Goal: Task Accomplishment & Management: Manage account settings

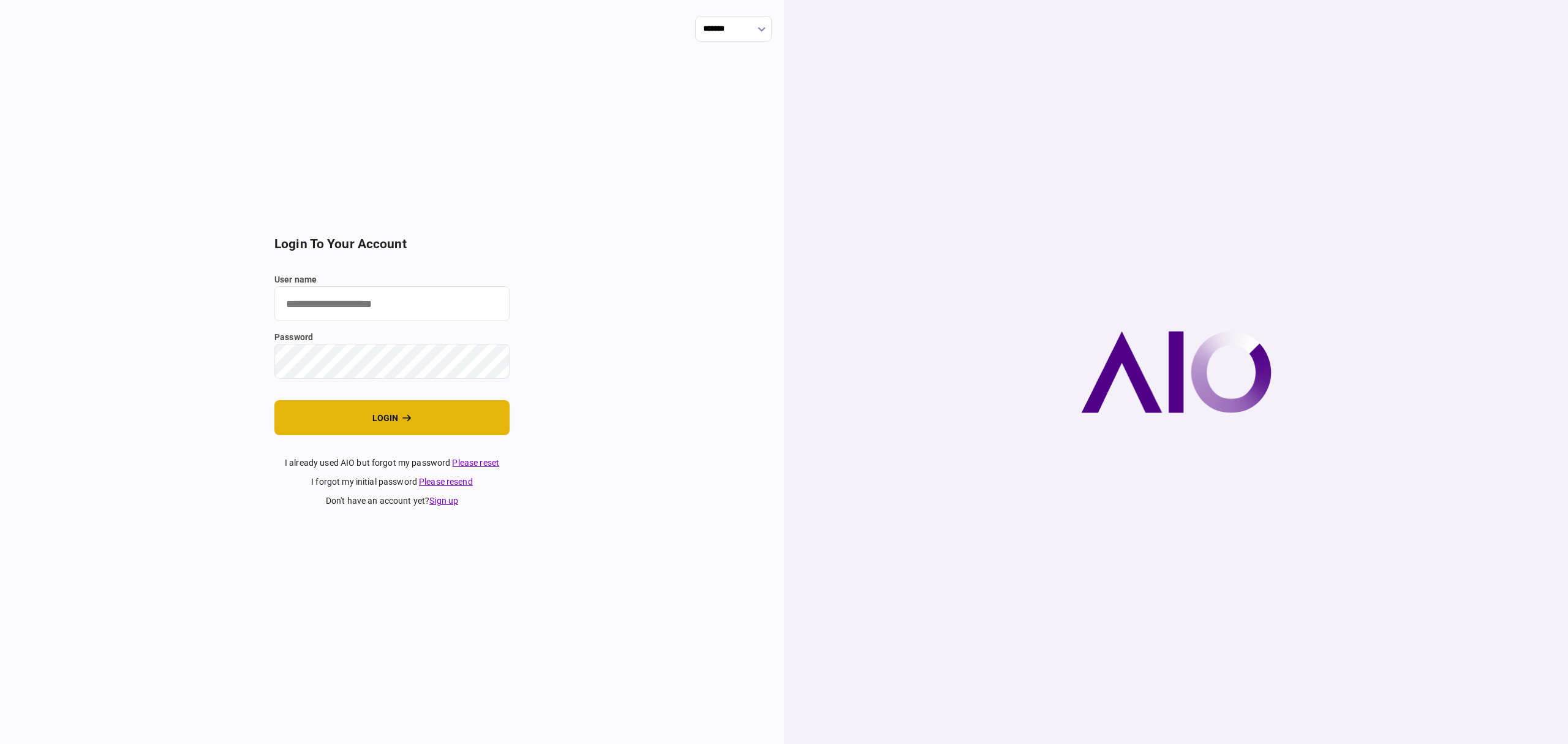
type input "*******"
click at [390, 417] on button "login" at bounding box center [392, 418] width 235 height 35
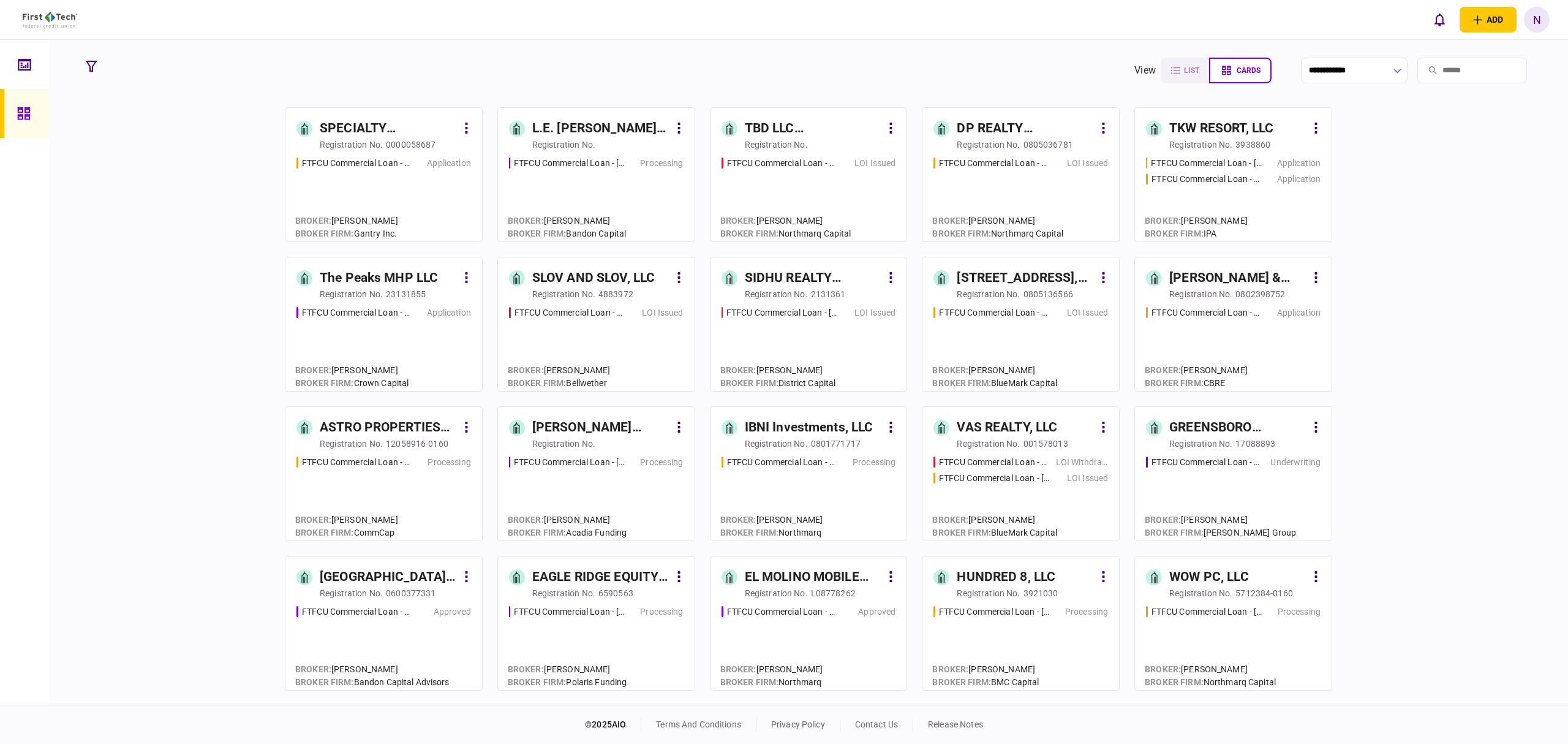
click at [379, 137] on div "SPECIALTY PROPERTIES LLC" at bounding box center [389, 129] width 137 height 20
click at [569, 144] on div "registration no." at bounding box center [564, 147] width 63 height 12
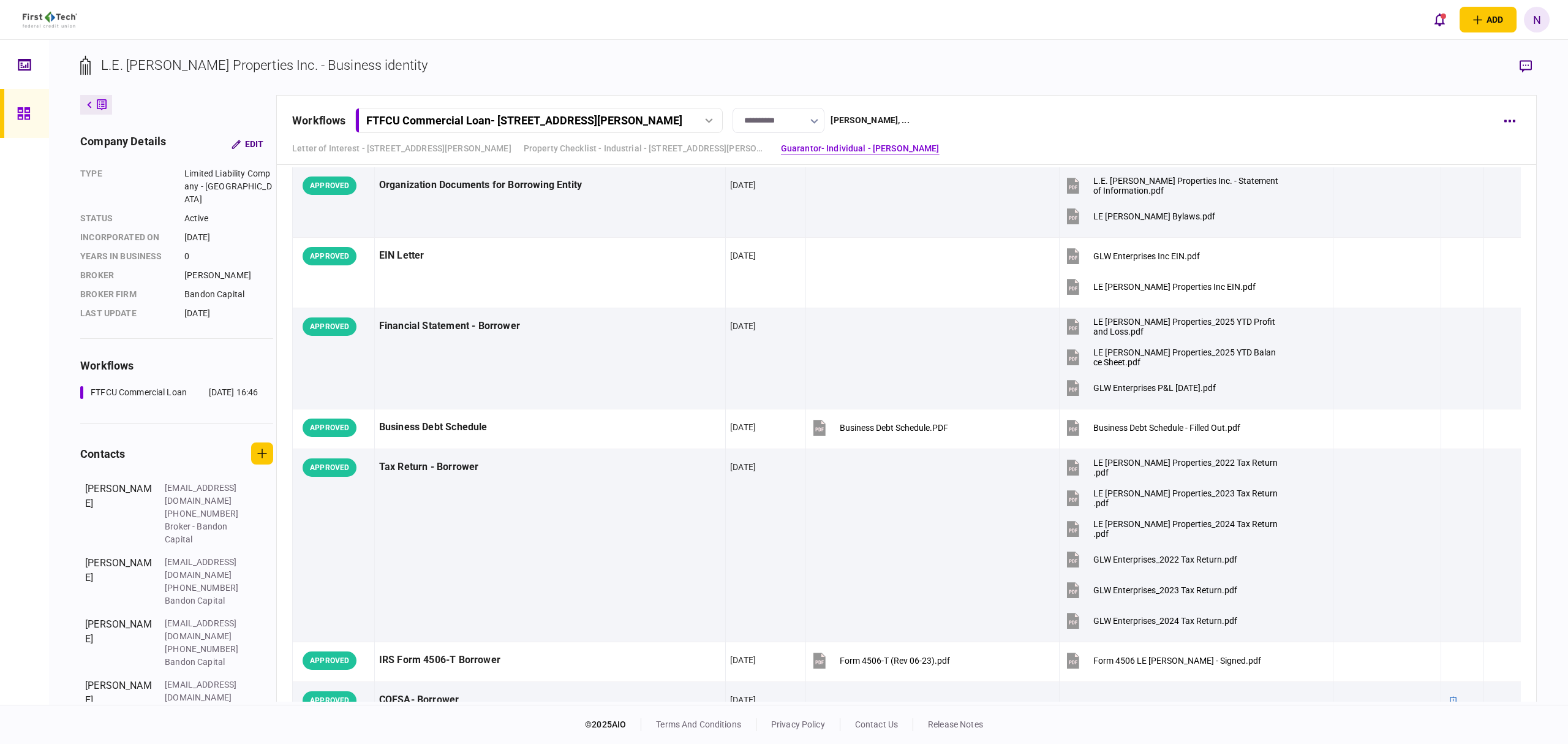
scroll to position [484, 0]
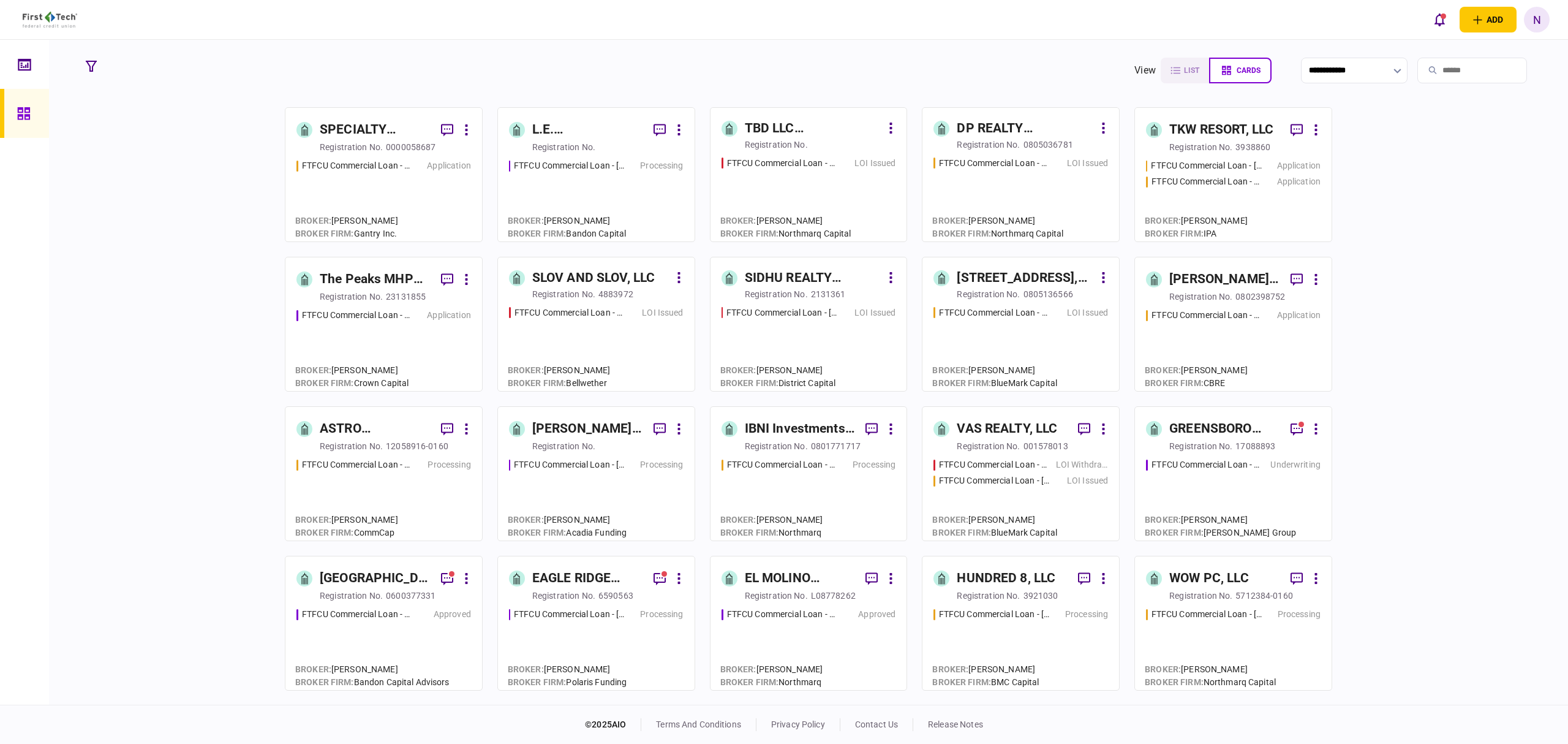
click at [1012, 140] on div "registration no." at bounding box center [989, 145] width 63 height 12
click at [635, 321] on div "FTFCU Commercial Loan - [STREET_ADDRESS] LOI Issued" at bounding box center [597, 344] width 175 height 74
click at [767, 307] on div "FTFCU Commercial Loan - [STREET_ADDRESS][PERSON_NAME]" at bounding box center [782, 313] width 111 height 13
click at [1050, 315] on div "FTFCU Commercial Loan - [STREET_ADDRESS] Issued" at bounding box center [1021, 313] width 175 height 13
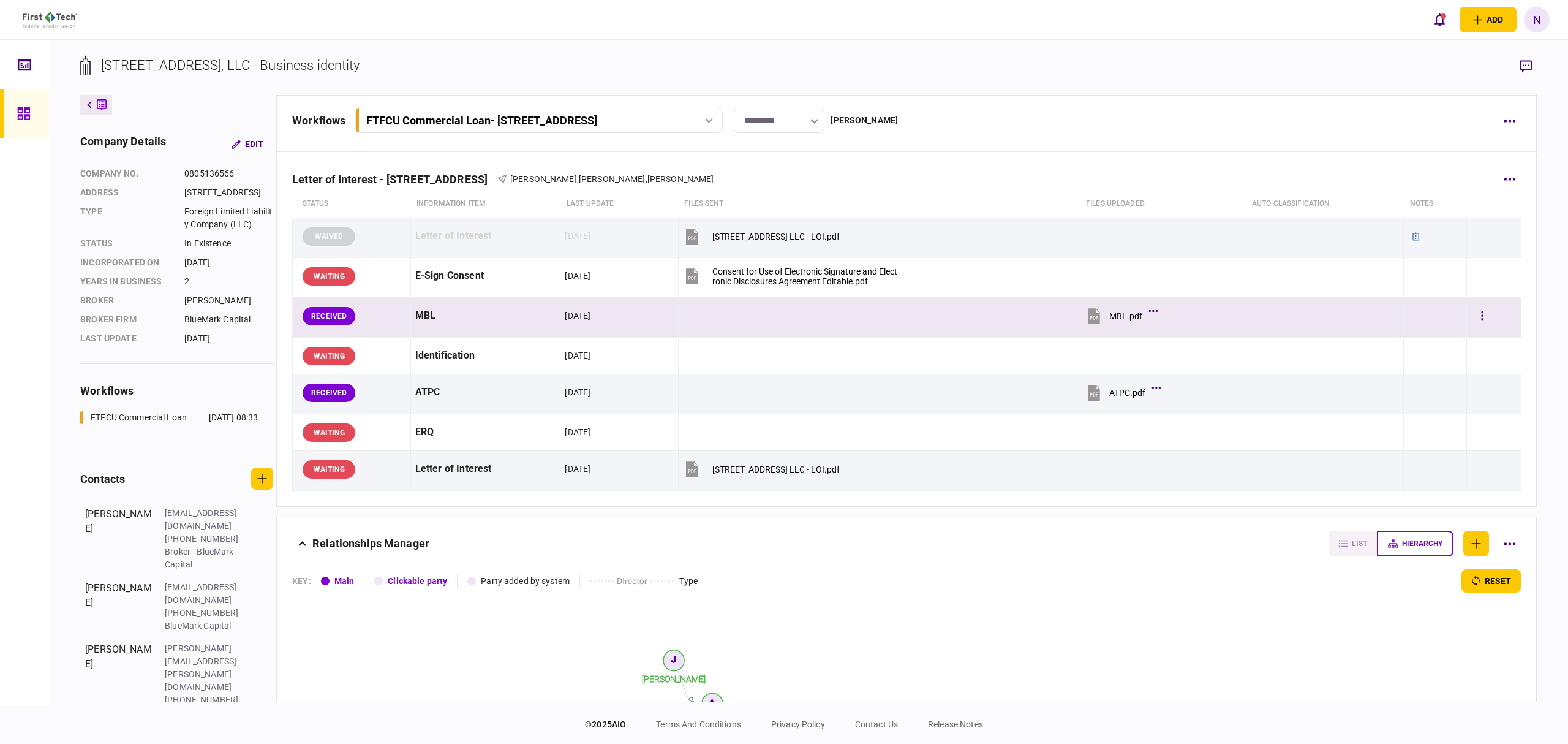
click at [1117, 307] on button "MBL.pdf" at bounding box center [1120, 315] width 70 height 27
click at [1471, 316] on button "button" at bounding box center [1482, 316] width 22 height 22
click at [1423, 344] on li "approve" at bounding box center [1393, 341] width 137 height 27
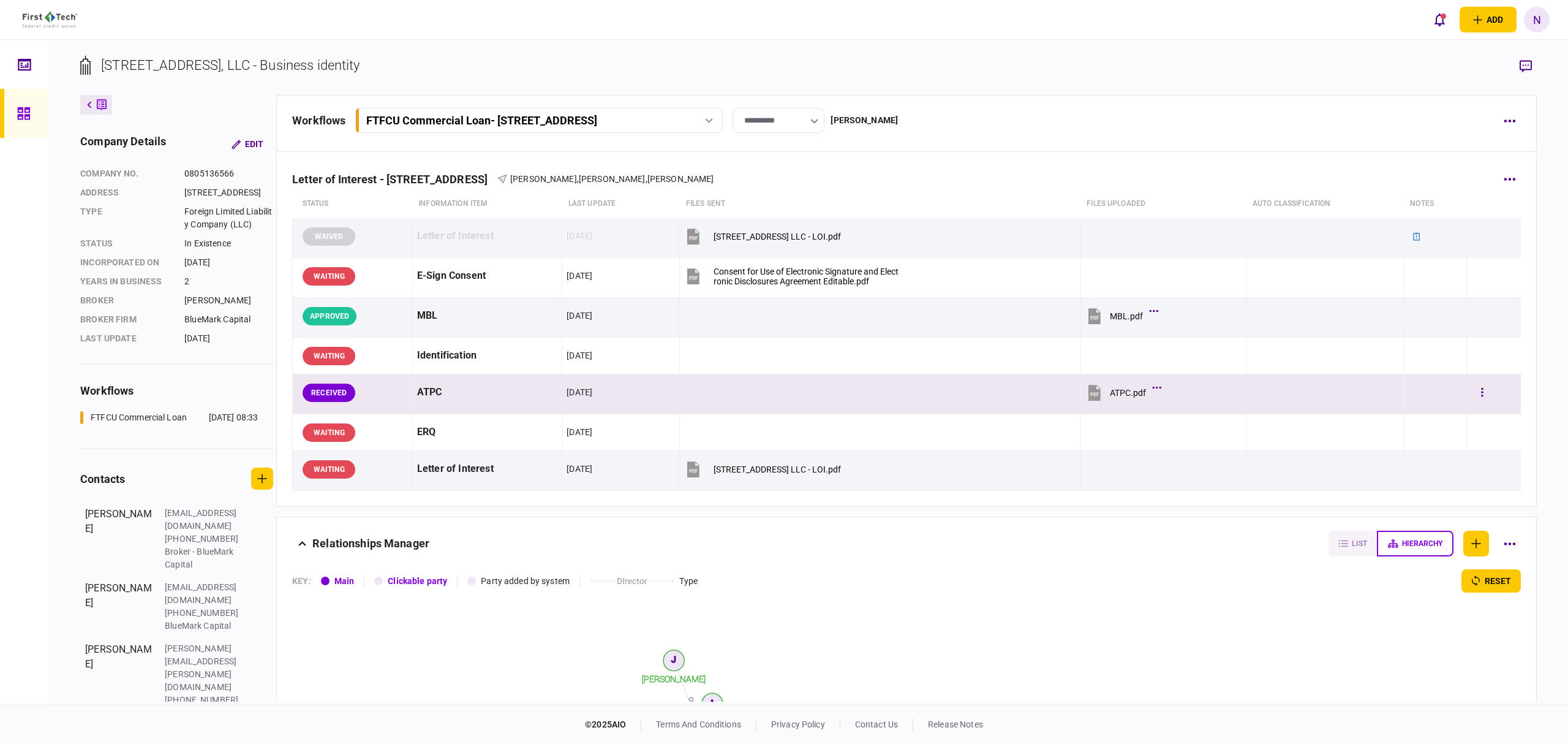
click at [1099, 396] on button "ATPC.pdf" at bounding box center [1122, 392] width 73 height 27
click at [1474, 396] on button "button" at bounding box center [1482, 393] width 22 height 22
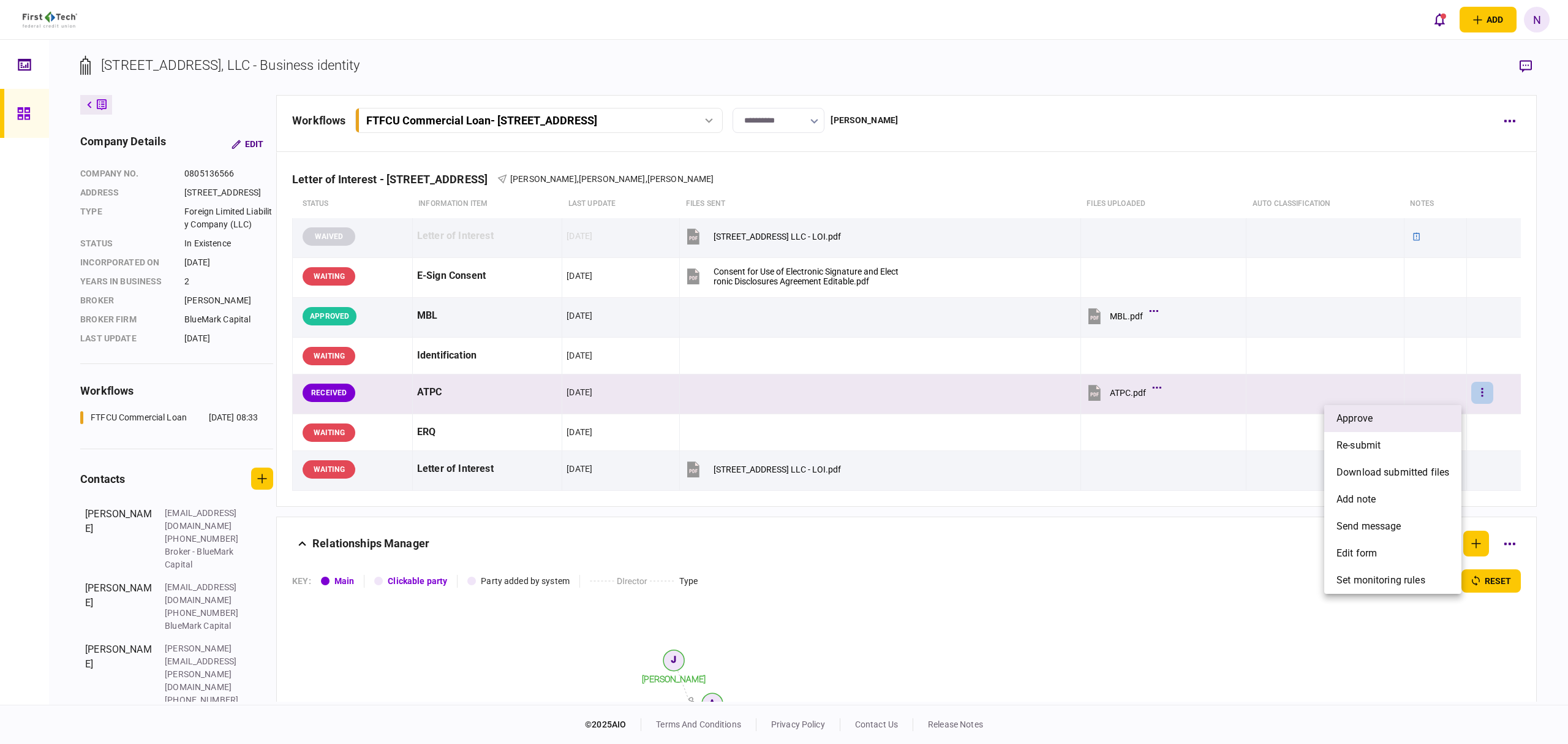
click at [1419, 419] on li "approve" at bounding box center [1393, 419] width 137 height 27
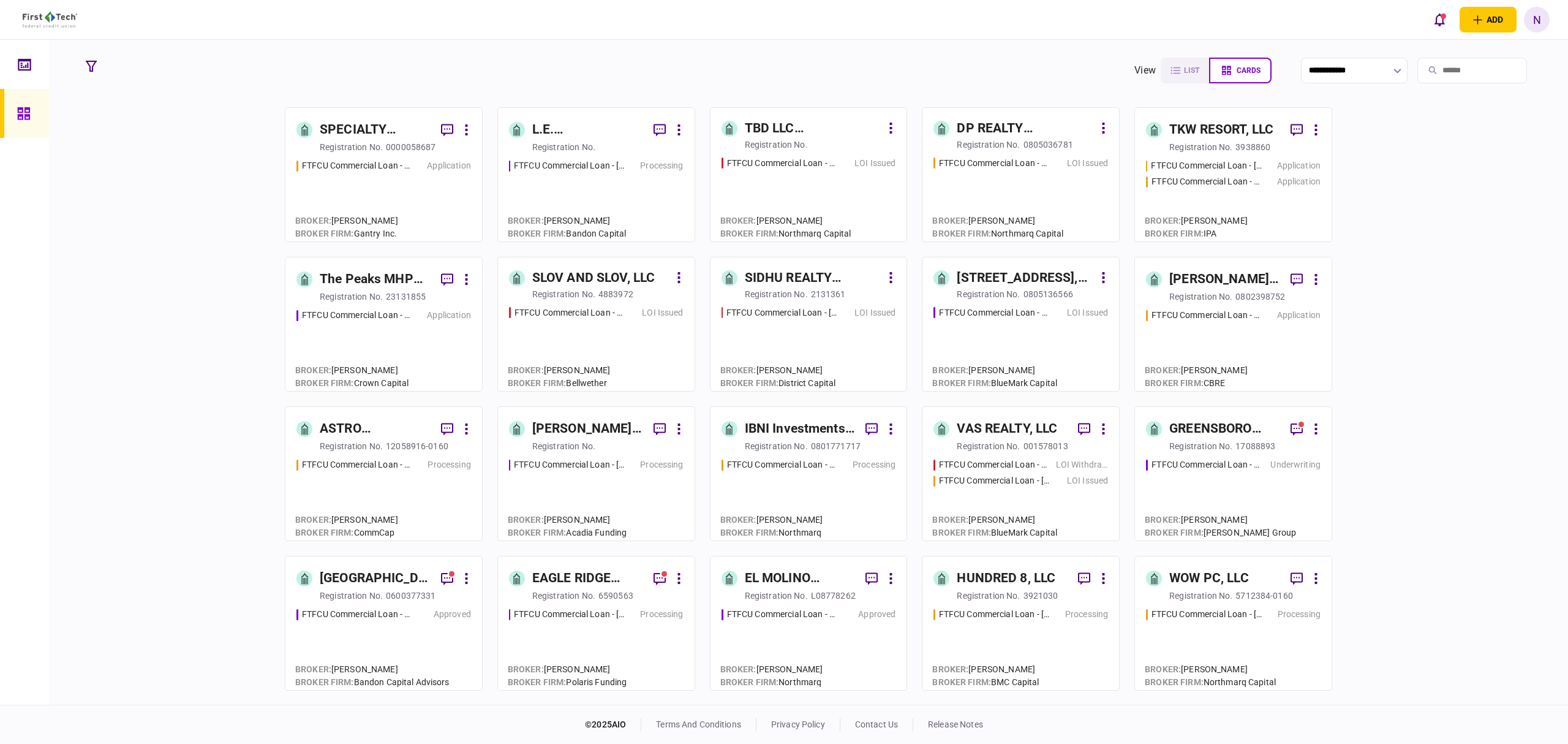
click at [1024, 289] on div "0805136566" at bounding box center [1049, 294] width 50 height 12
click at [1057, 484] on div "LOI Issued" at bounding box center [1082, 481] width 52 height 13
click at [1021, 281] on div "[STREET_ADDRESS], LLC" at bounding box center [1026, 278] width 137 height 20
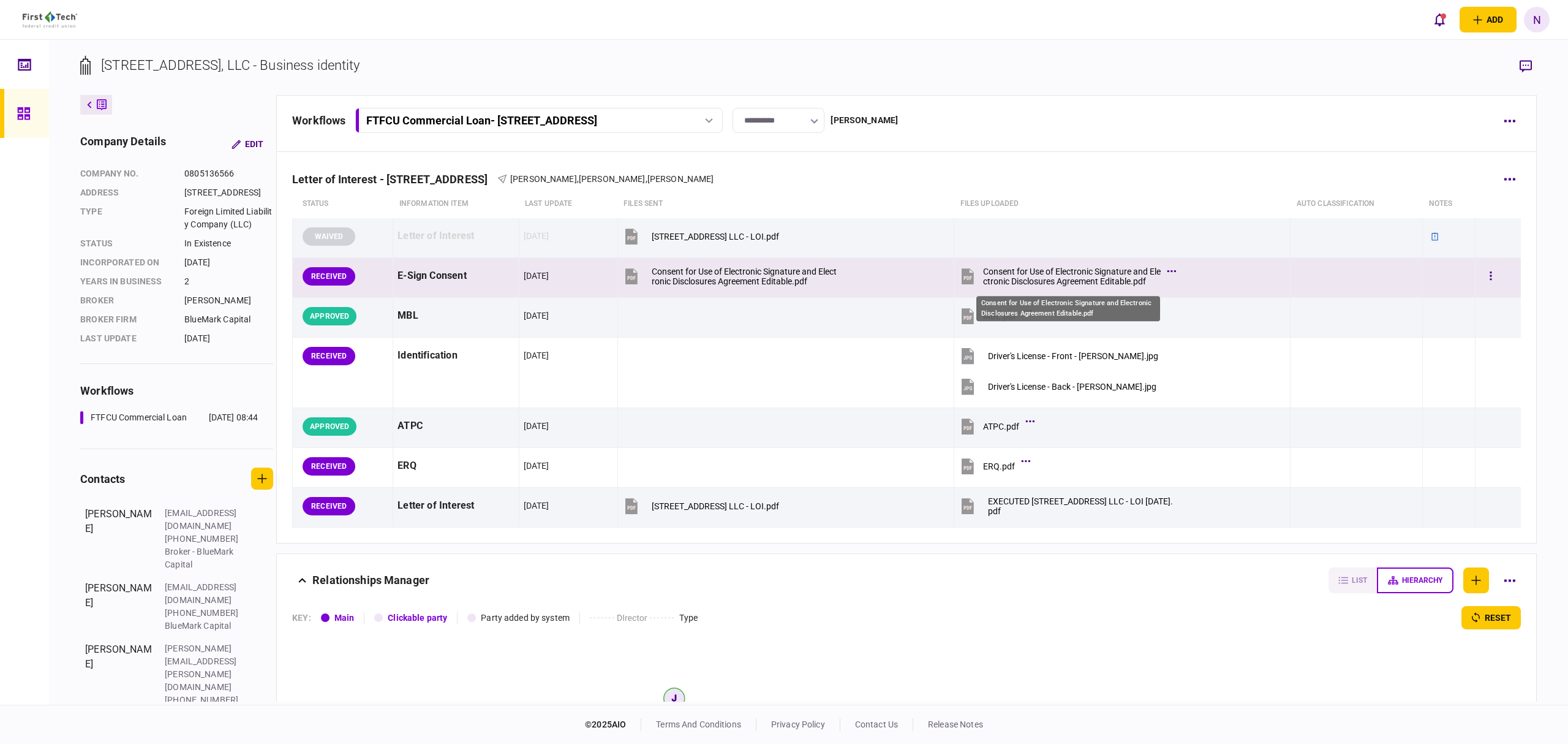
click at [1021, 273] on div "Consent for Use of Electronic Signature and Electronic Disclosures Agreement Ed…" at bounding box center [1072, 277] width 177 height 20
click at [1490, 280] on icon "button" at bounding box center [1491, 276] width 2 height 8
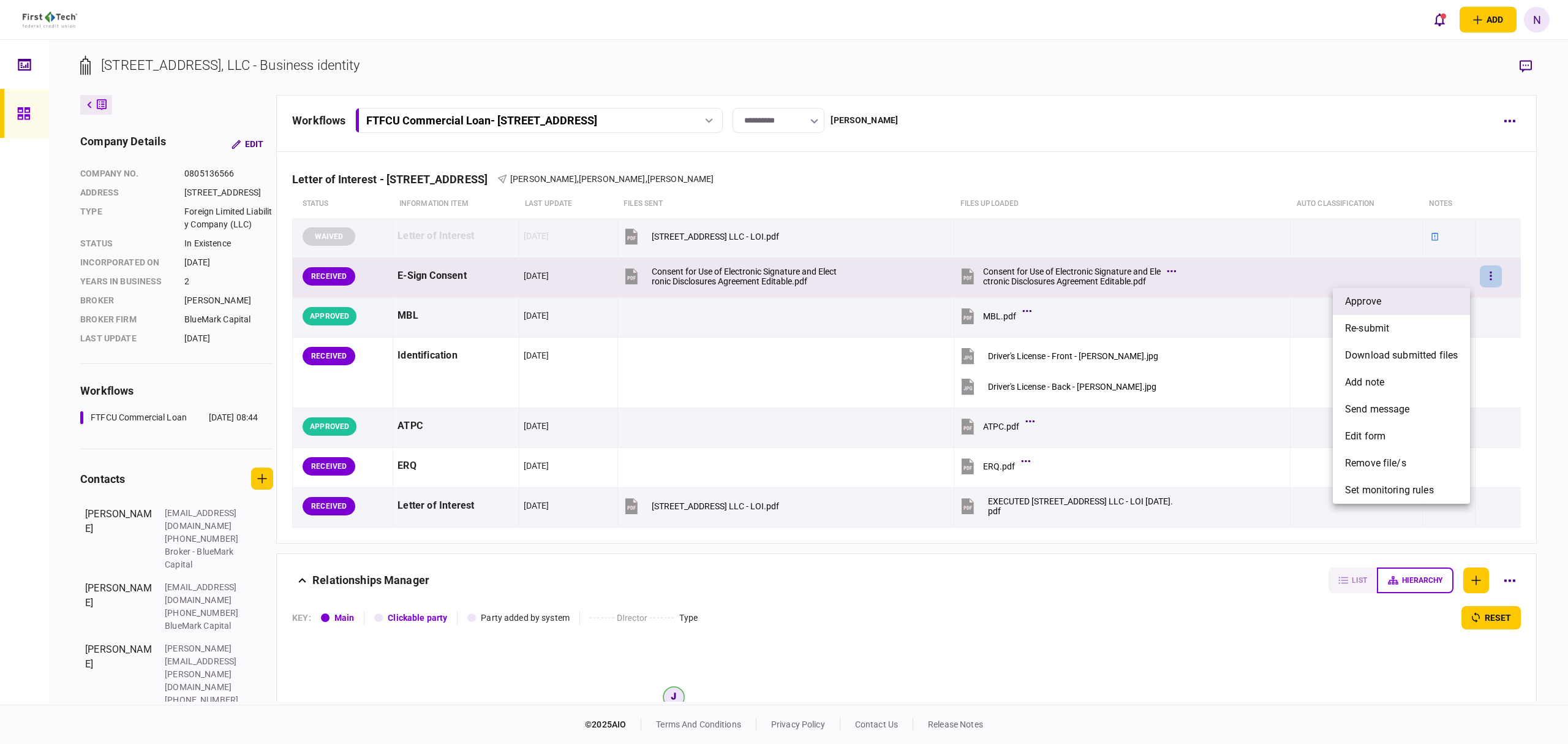
click at [1368, 295] on span "approve" at bounding box center [1363, 301] width 36 height 15
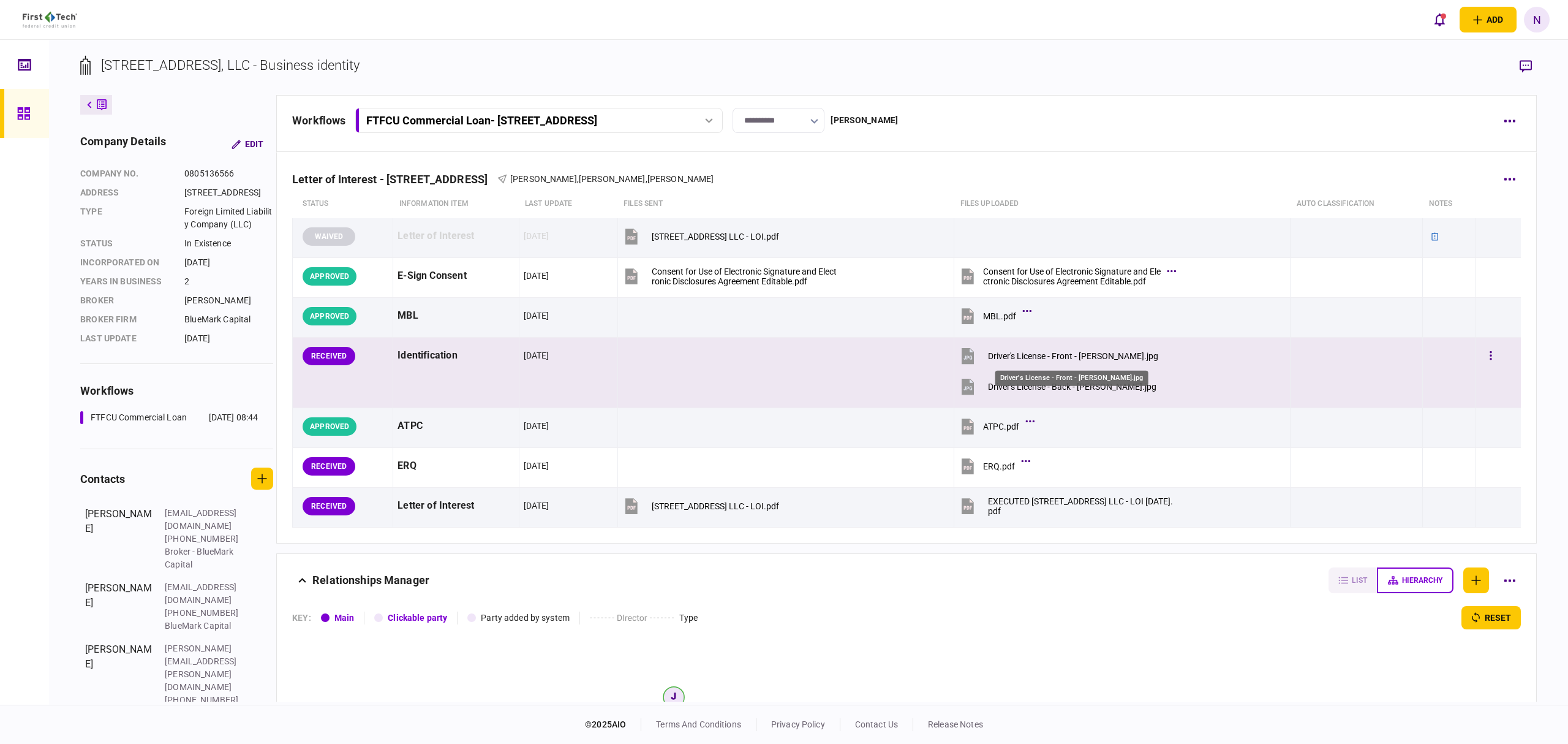
click at [1093, 353] on div "Driver's License - Front - [PERSON_NAME].jpg" at bounding box center [1073, 356] width 170 height 10
click at [1044, 383] on div "Driver's License - Back - [PERSON_NAME].jpg" at bounding box center [1072, 387] width 168 height 10
click at [1483, 359] on button "button" at bounding box center [1491, 356] width 22 height 22
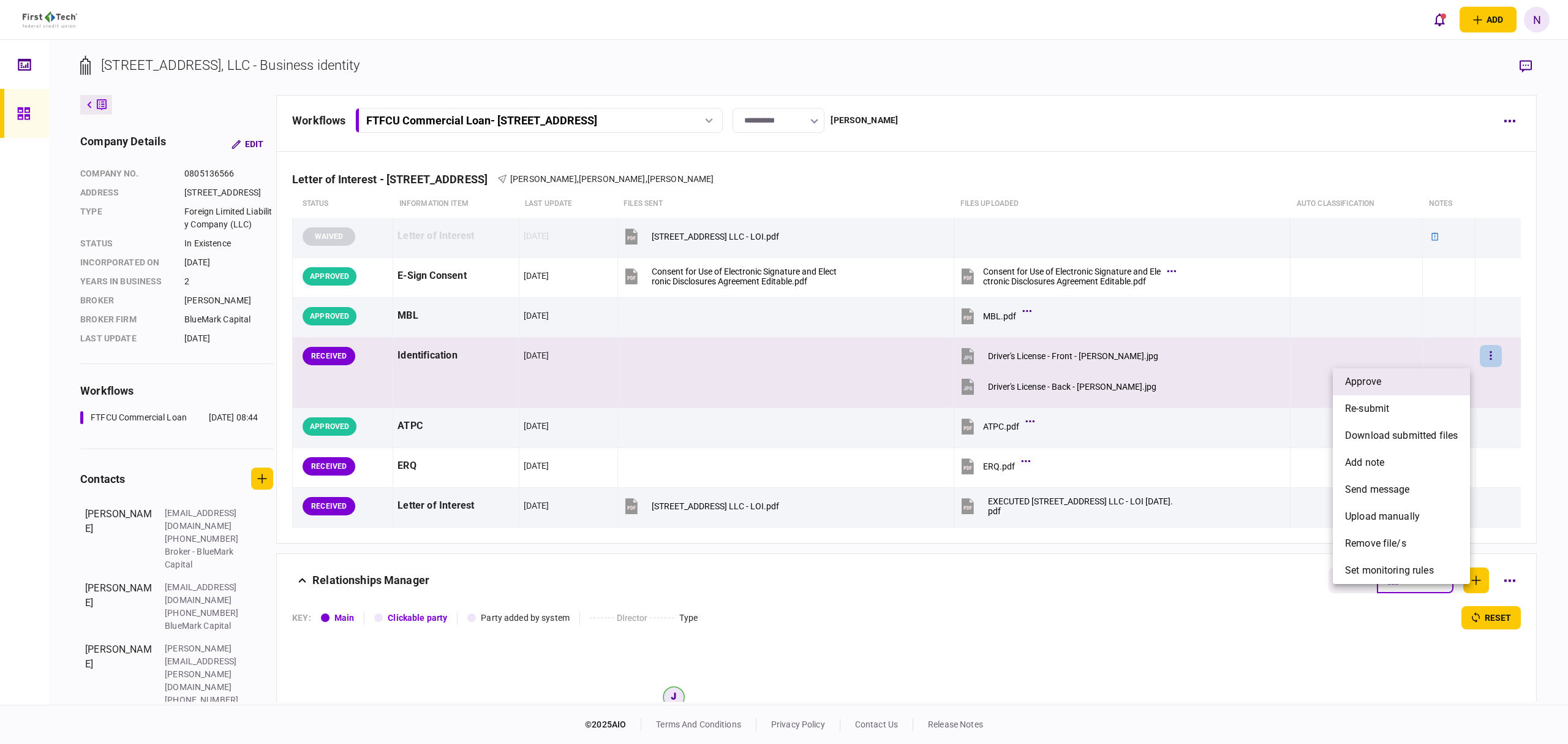
click at [1391, 384] on li "approve" at bounding box center [1401, 381] width 137 height 27
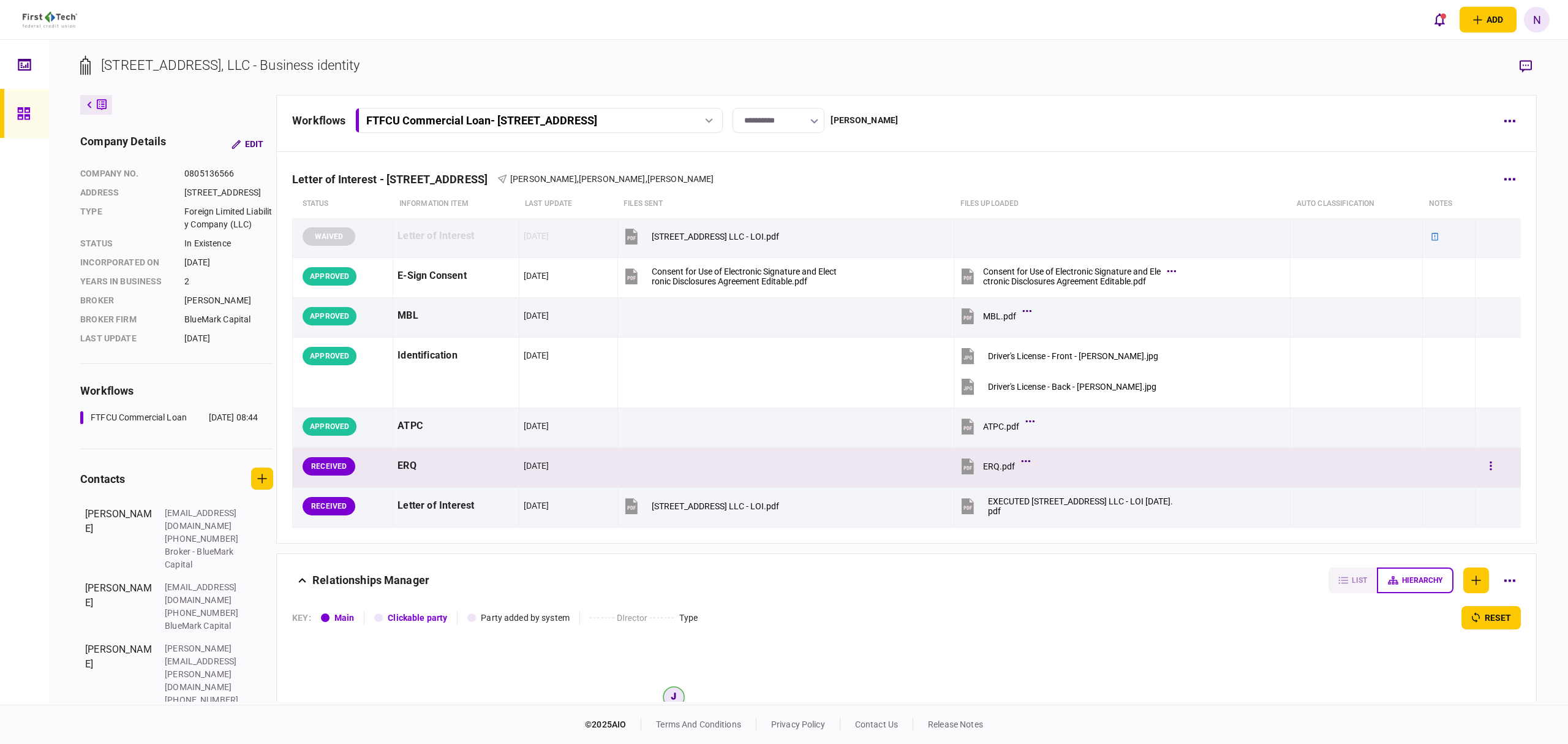
click at [966, 467] on icon at bounding box center [968, 466] width 12 height 16
click at [1481, 464] on button "button" at bounding box center [1491, 467] width 22 height 22
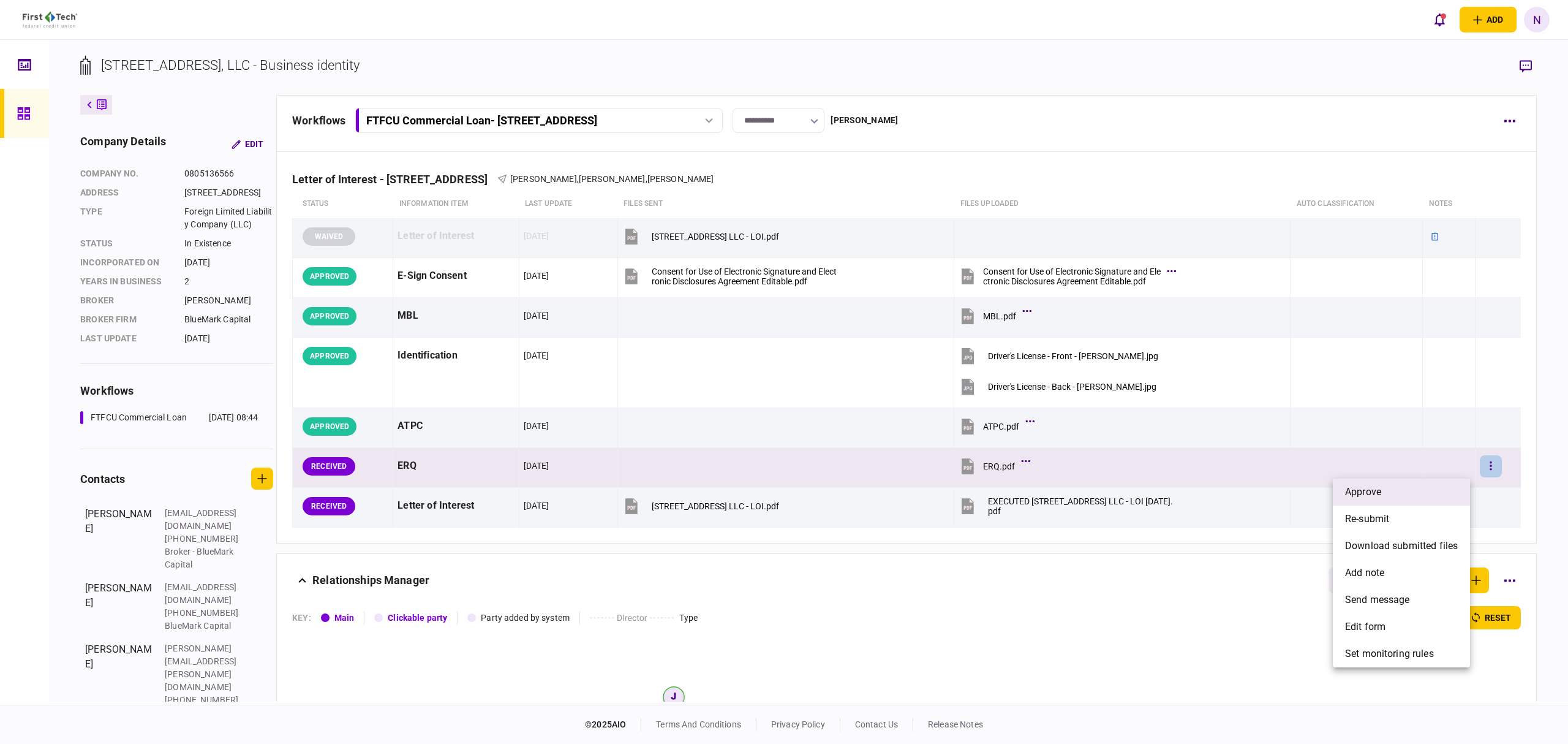
click at [1378, 494] on span "approve" at bounding box center [1363, 492] width 36 height 15
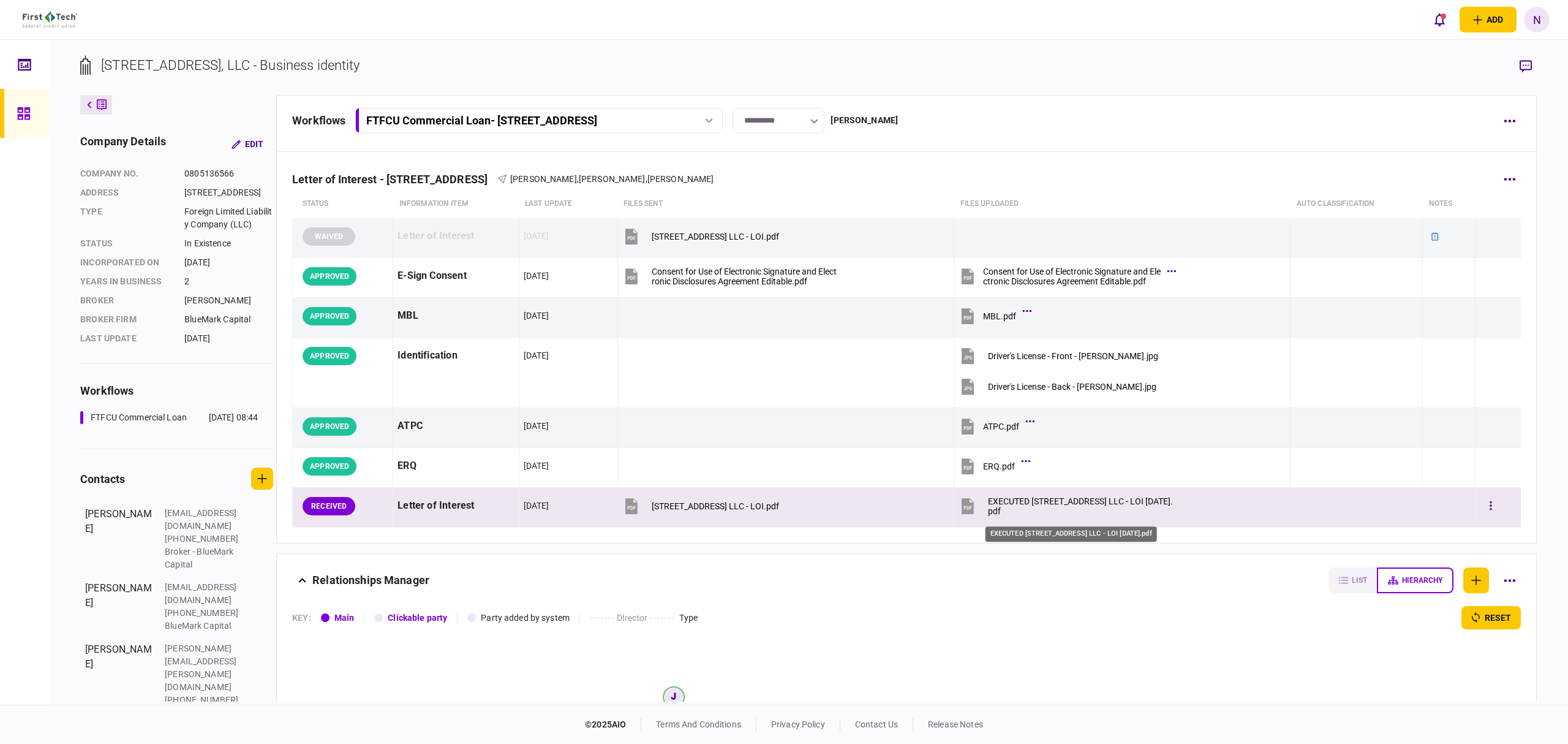
click at [1030, 506] on div "EXECUTED [STREET_ADDRESS] LLC - LOI [DATE].pdf" at bounding box center [1080, 506] width 185 height 20
click at [1484, 515] on button "button" at bounding box center [1491, 506] width 22 height 22
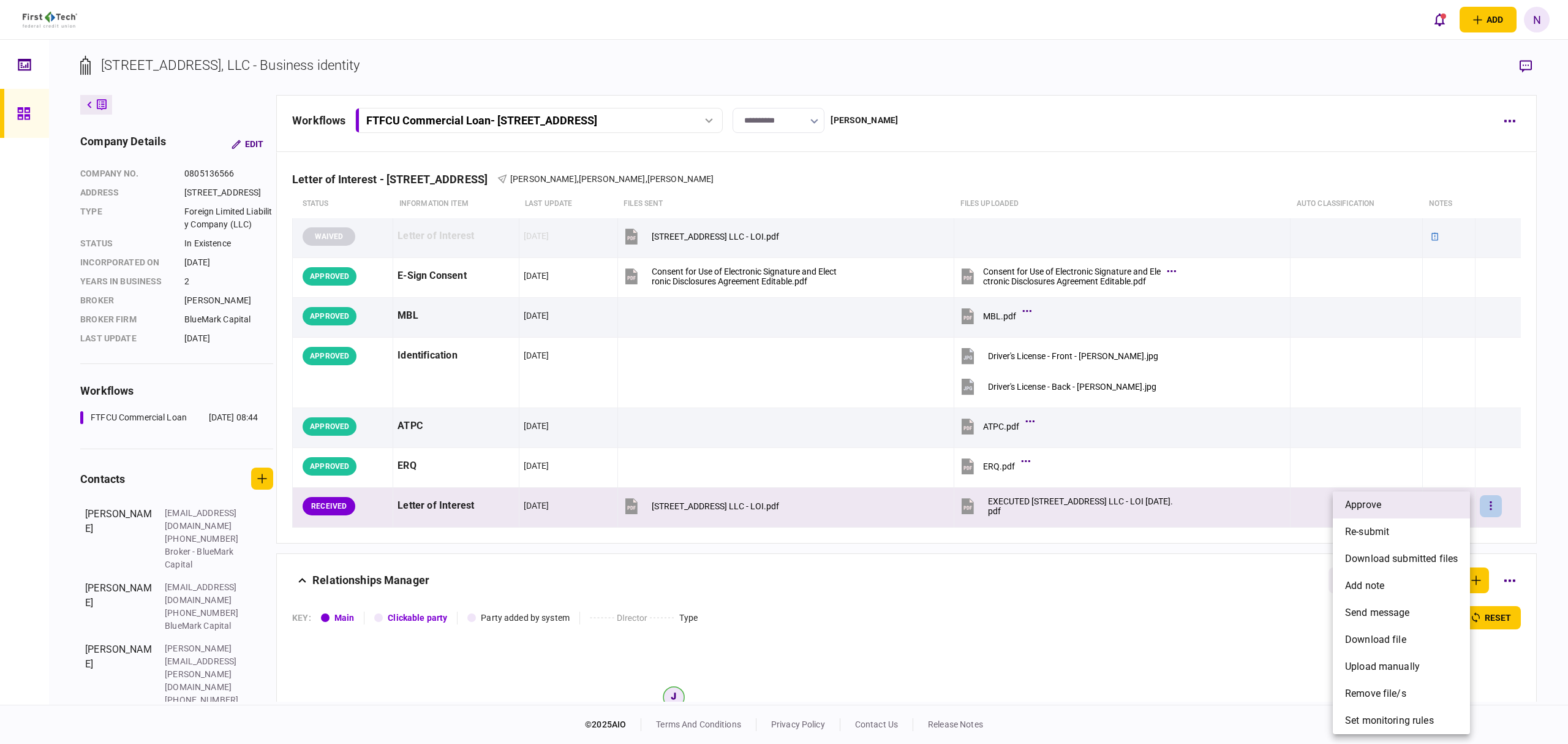
click at [1377, 515] on li "approve" at bounding box center [1401, 505] width 137 height 27
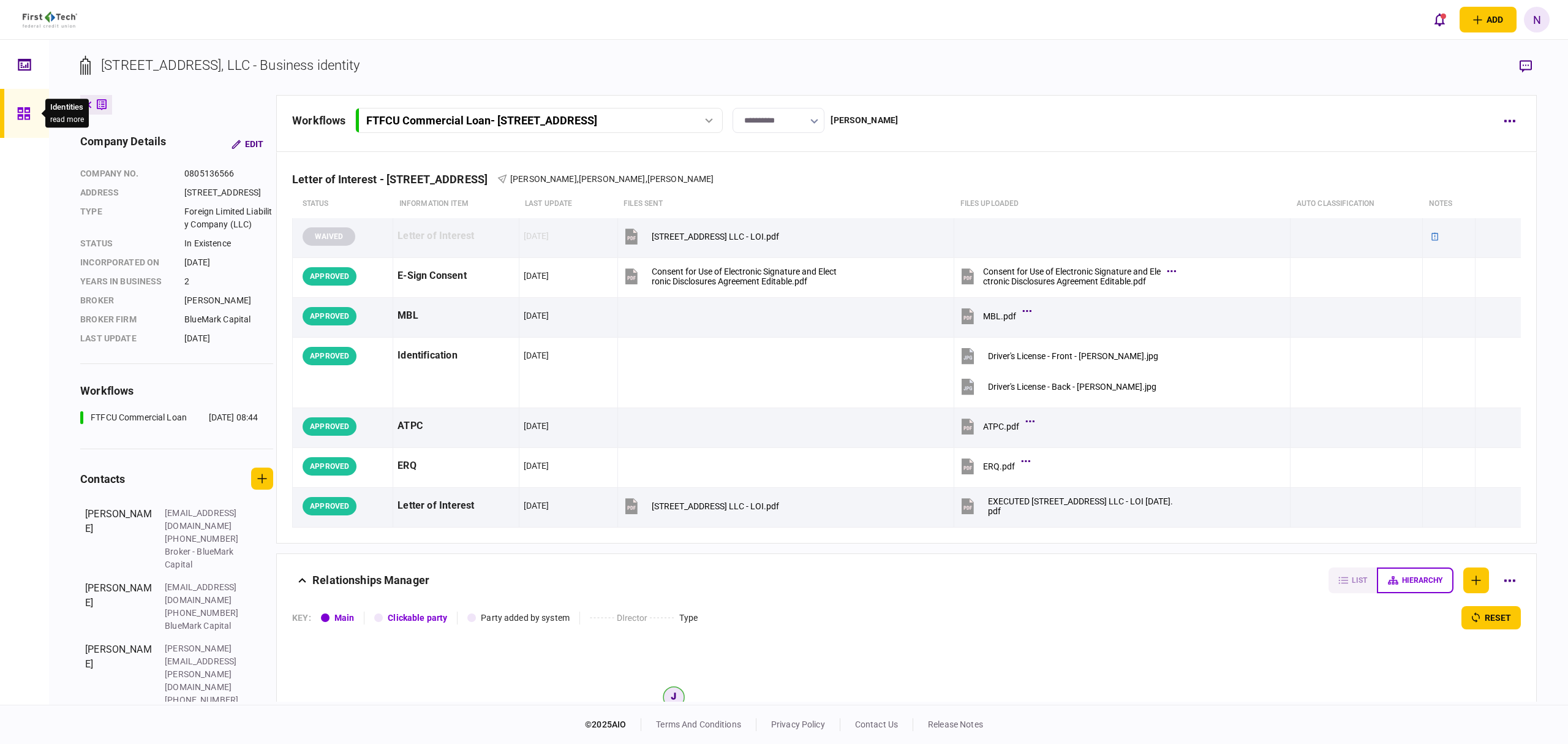
click at [27, 109] on icon at bounding box center [23, 113] width 12 height 12
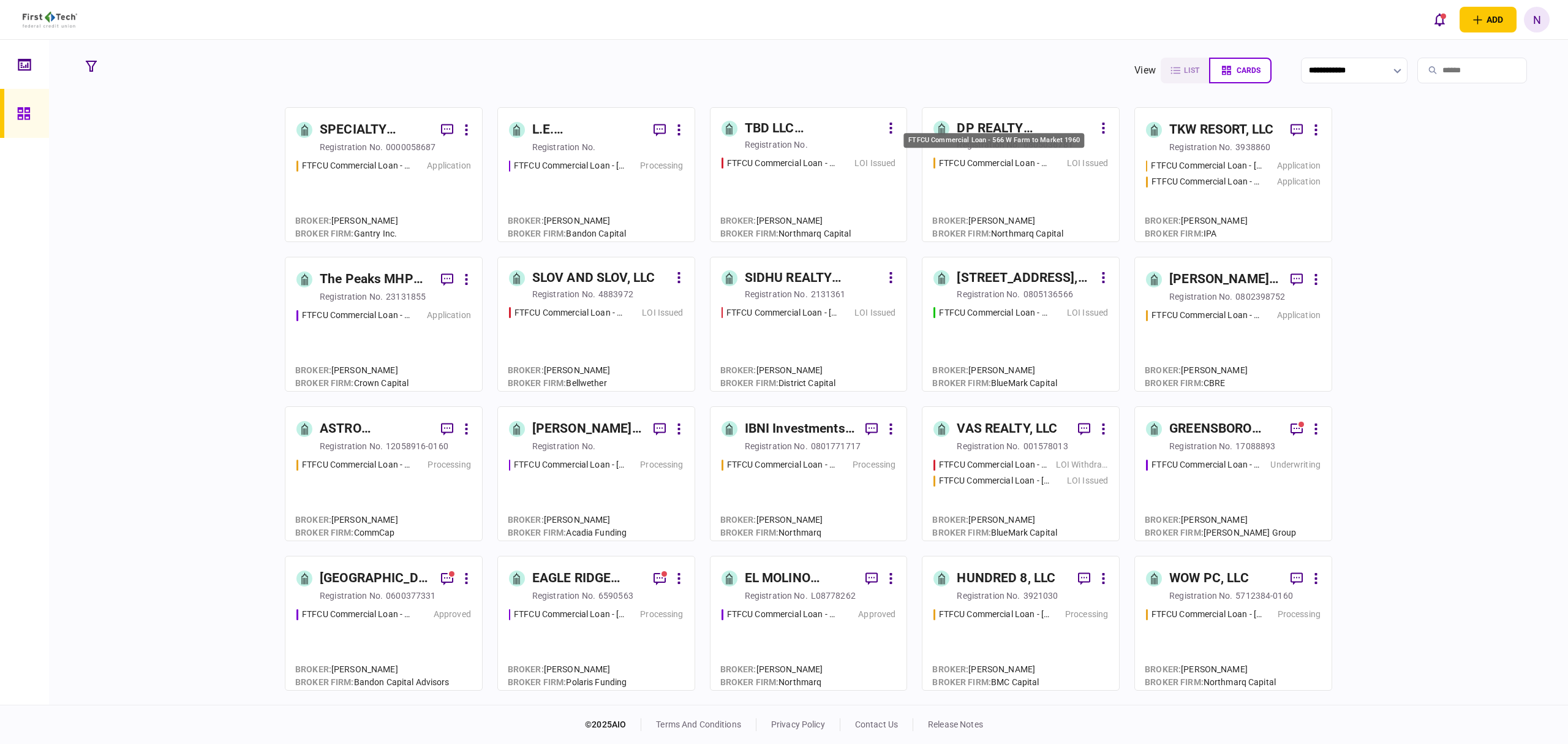
click at [999, 165] on div "FTFCU Commercial Loan - 566 W Farm to Market 1960" at bounding box center [994, 163] width 111 height 13
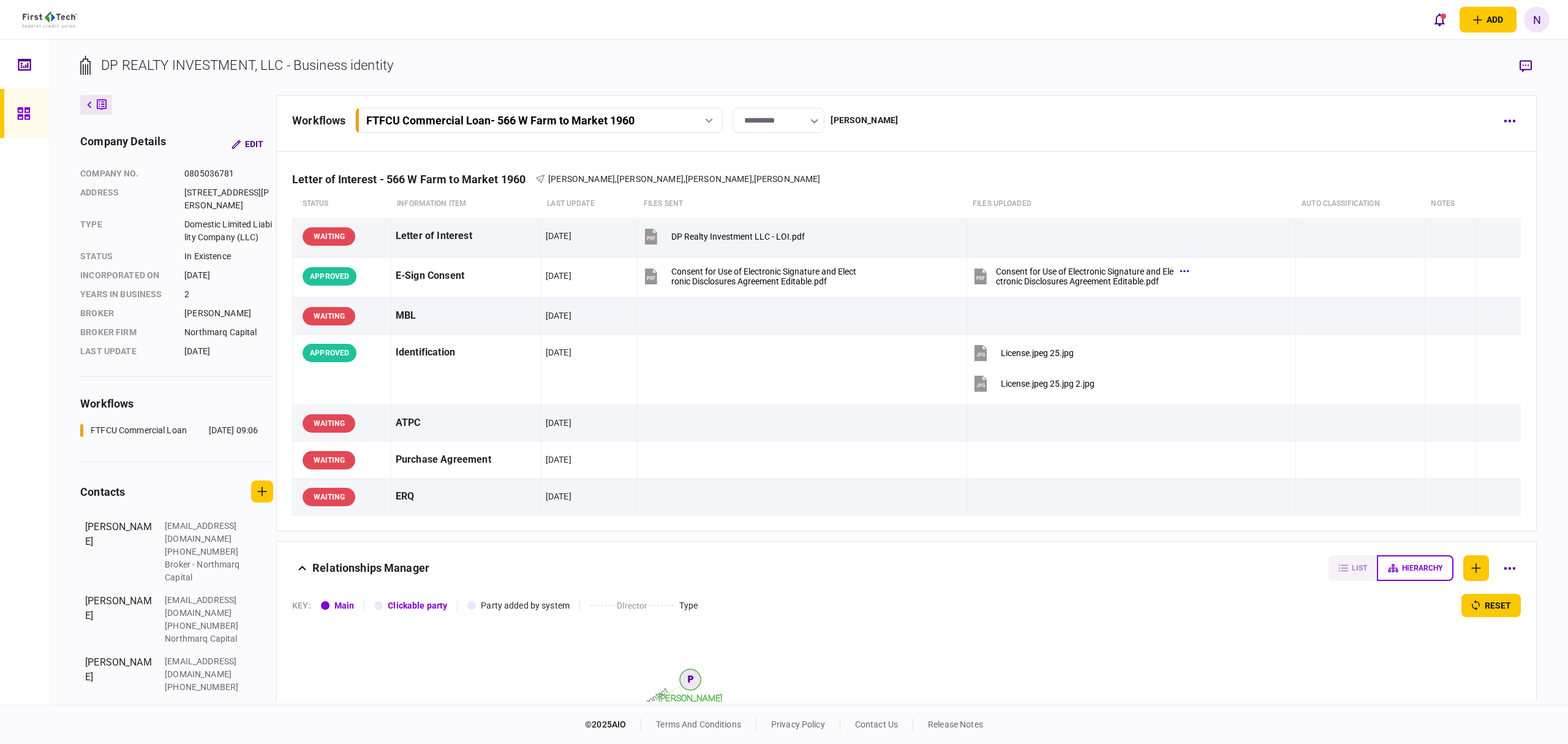
click at [11, 116] on link at bounding box center [24, 113] width 49 height 49
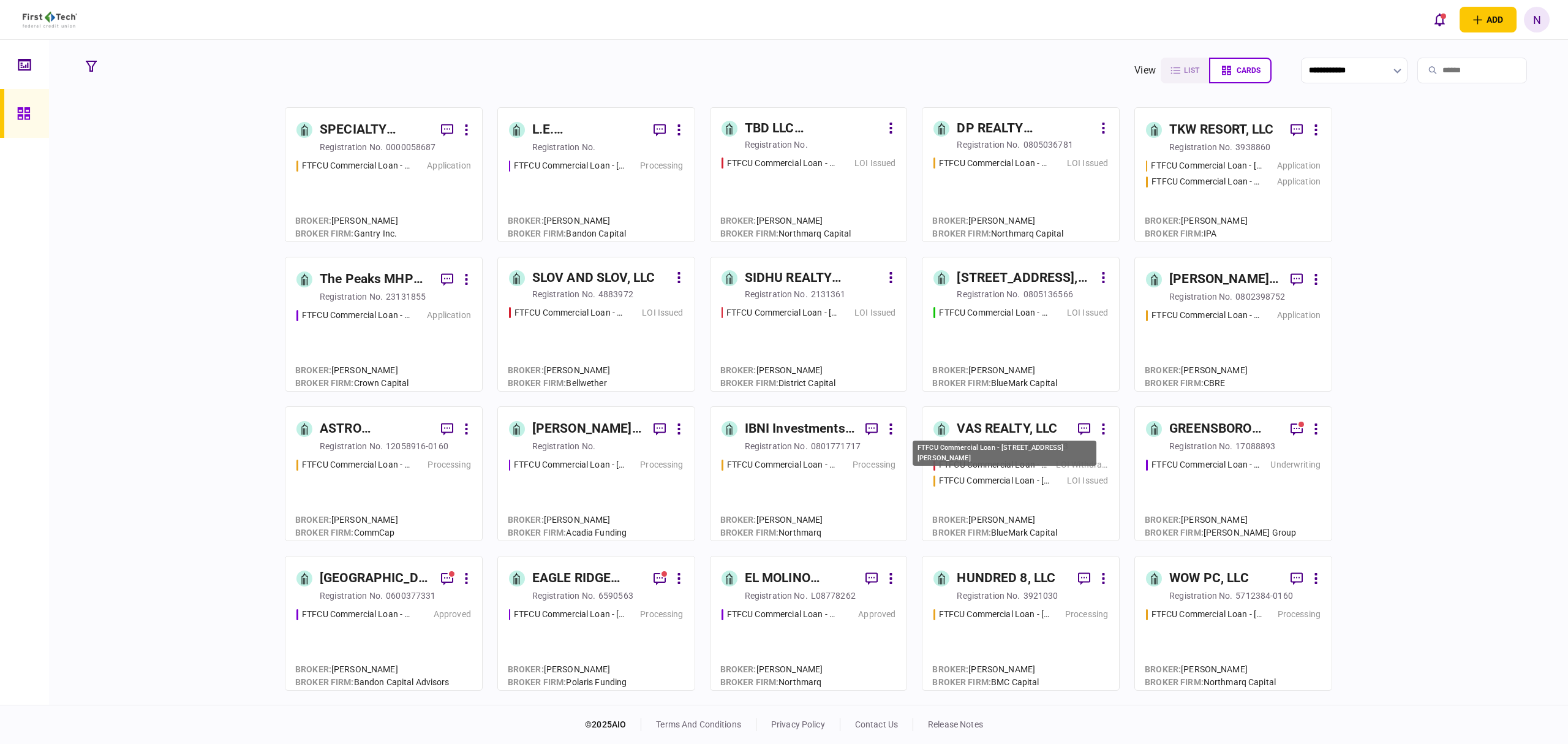
click at [975, 484] on div "FTFCU Commercial Loan - [STREET_ADDRESS][PERSON_NAME]" at bounding box center [994, 481] width 111 height 13
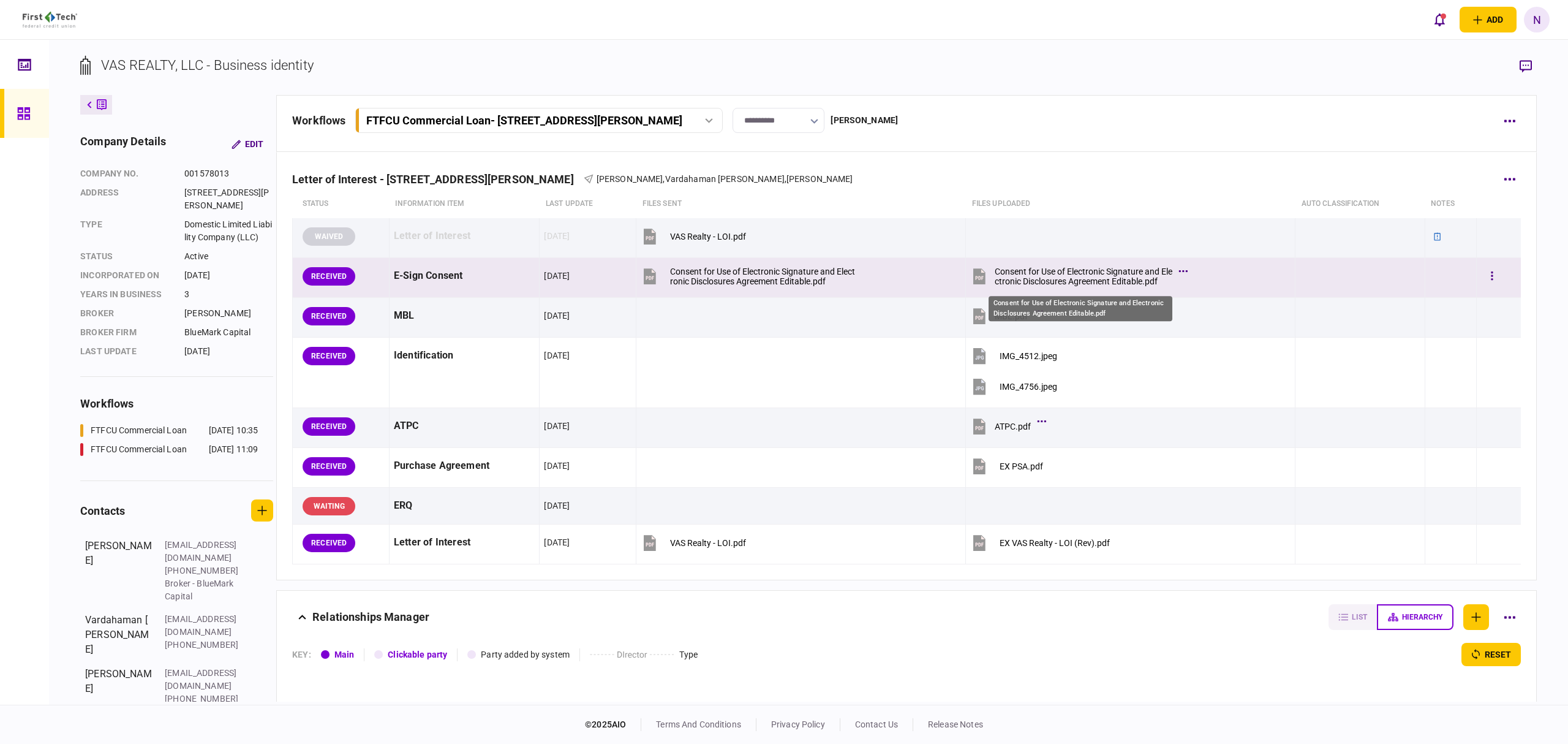
click at [1079, 277] on div "Consent for Use of Electronic Signature and Electronic Disclosures Agreement Ed…" at bounding box center [1084, 277] width 177 height 20
click at [1487, 275] on button "button" at bounding box center [1492, 276] width 22 height 22
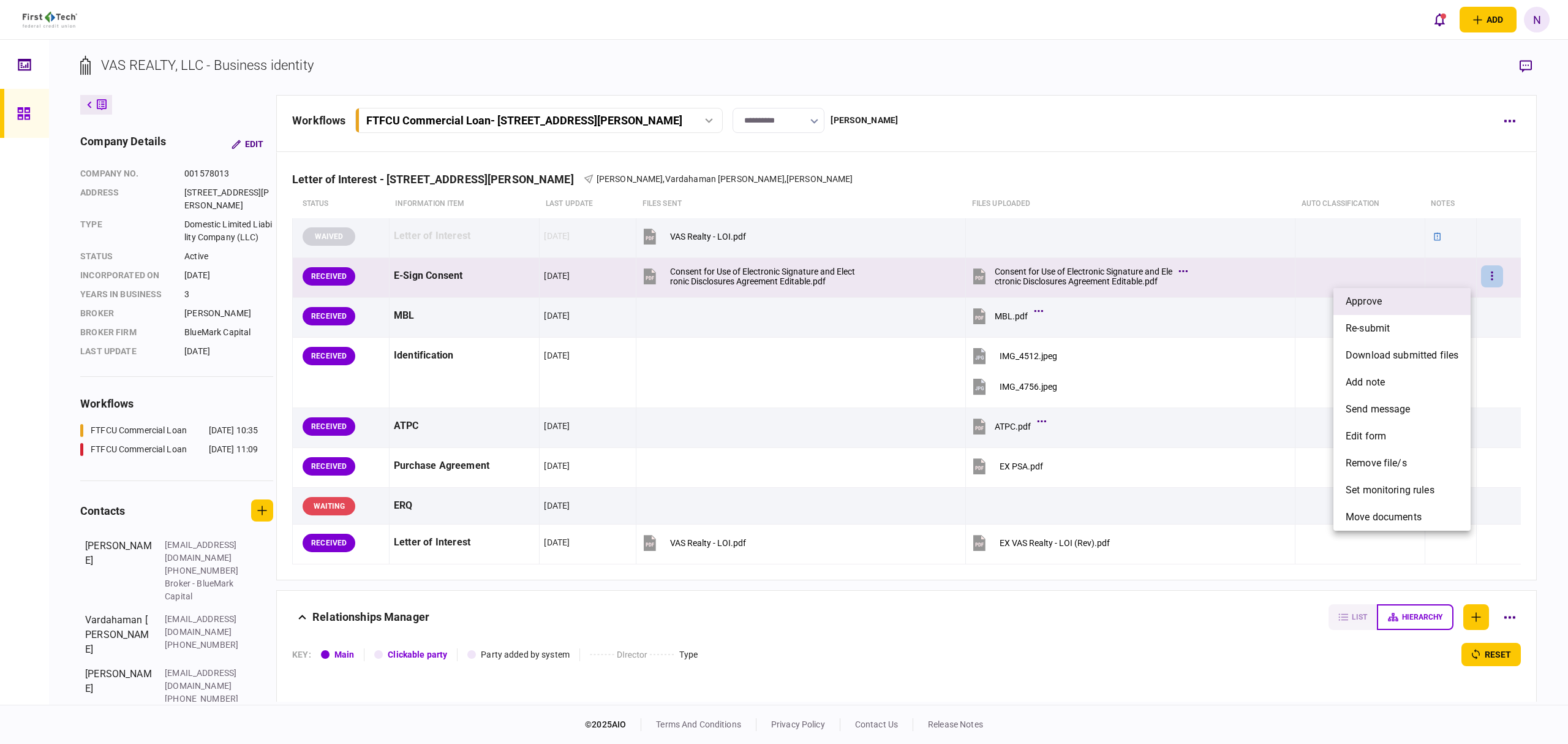
click at [1390, 297] on li "approve" at bounding box center [1402, 301] width 137 height 27
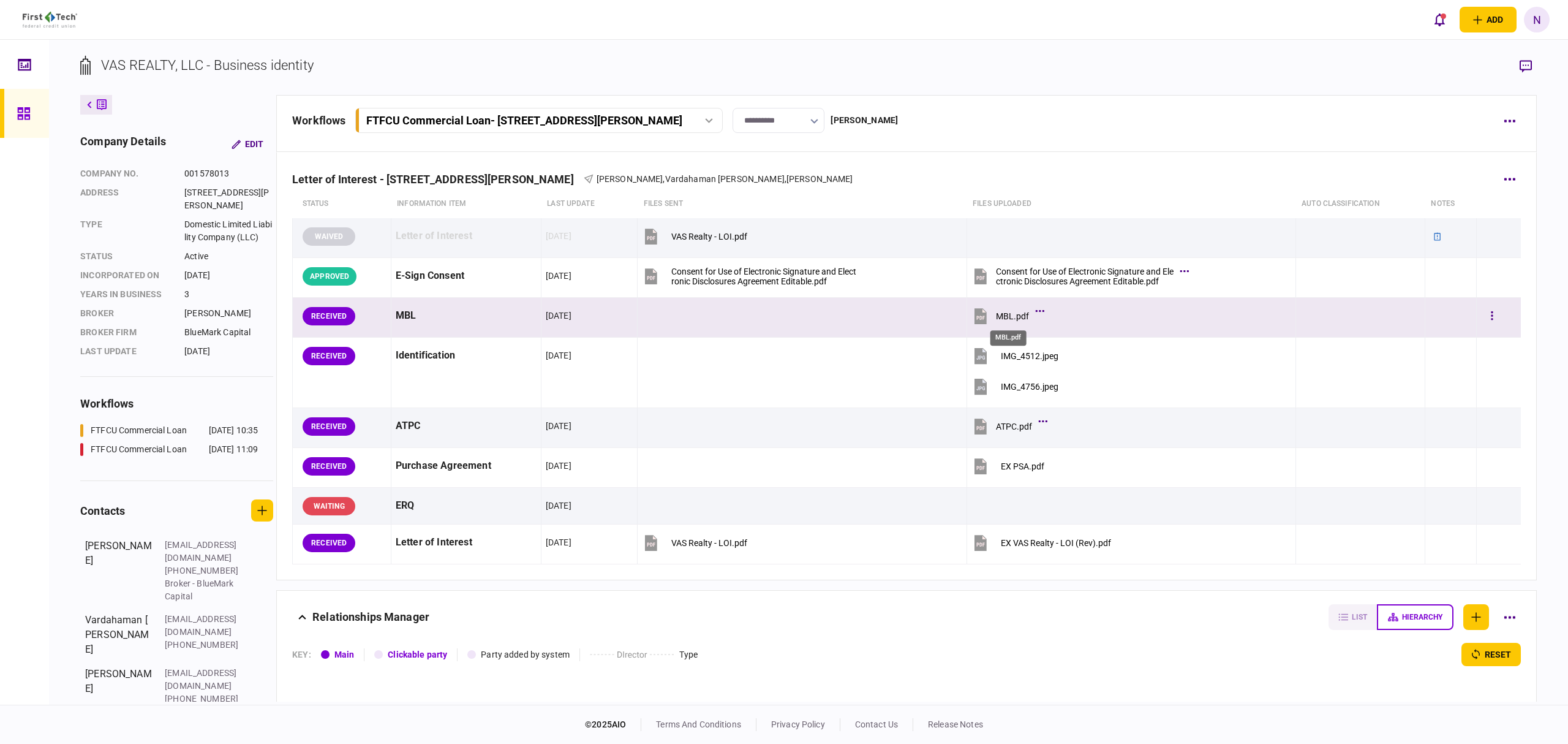
click at [1015, 316] on div "MBL.pdf" at bounding box center [1013, 316] width 33 height 10
click at [1495, 315] on div at bounding box center [1499, 315] width 35 height 27
click at [1491, 316] on icon "button" at bounding box center [1492, 316] width 2 height 12
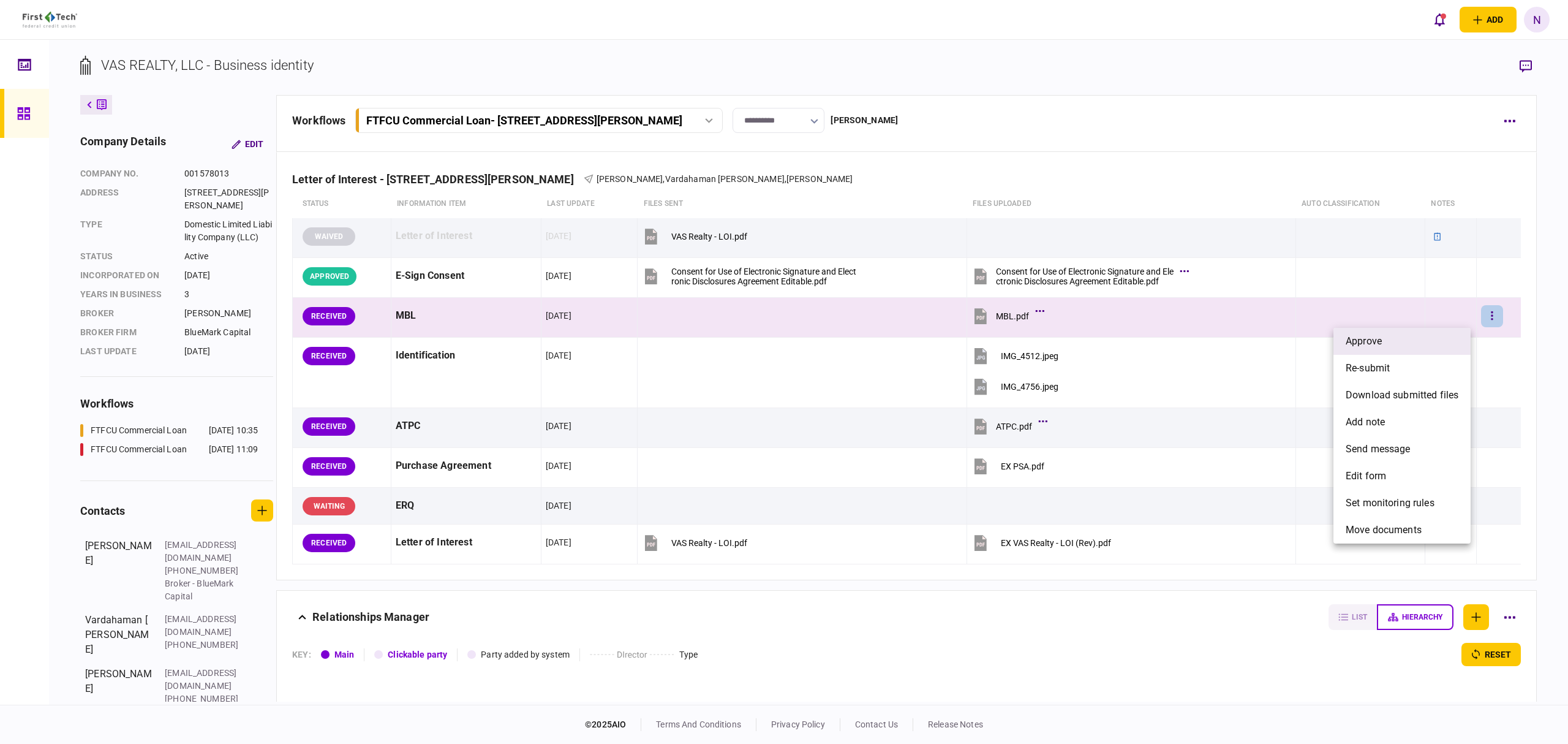
click at [1400, 334] on li "approve" at bounding box center [1402, 341] width 137 height 27
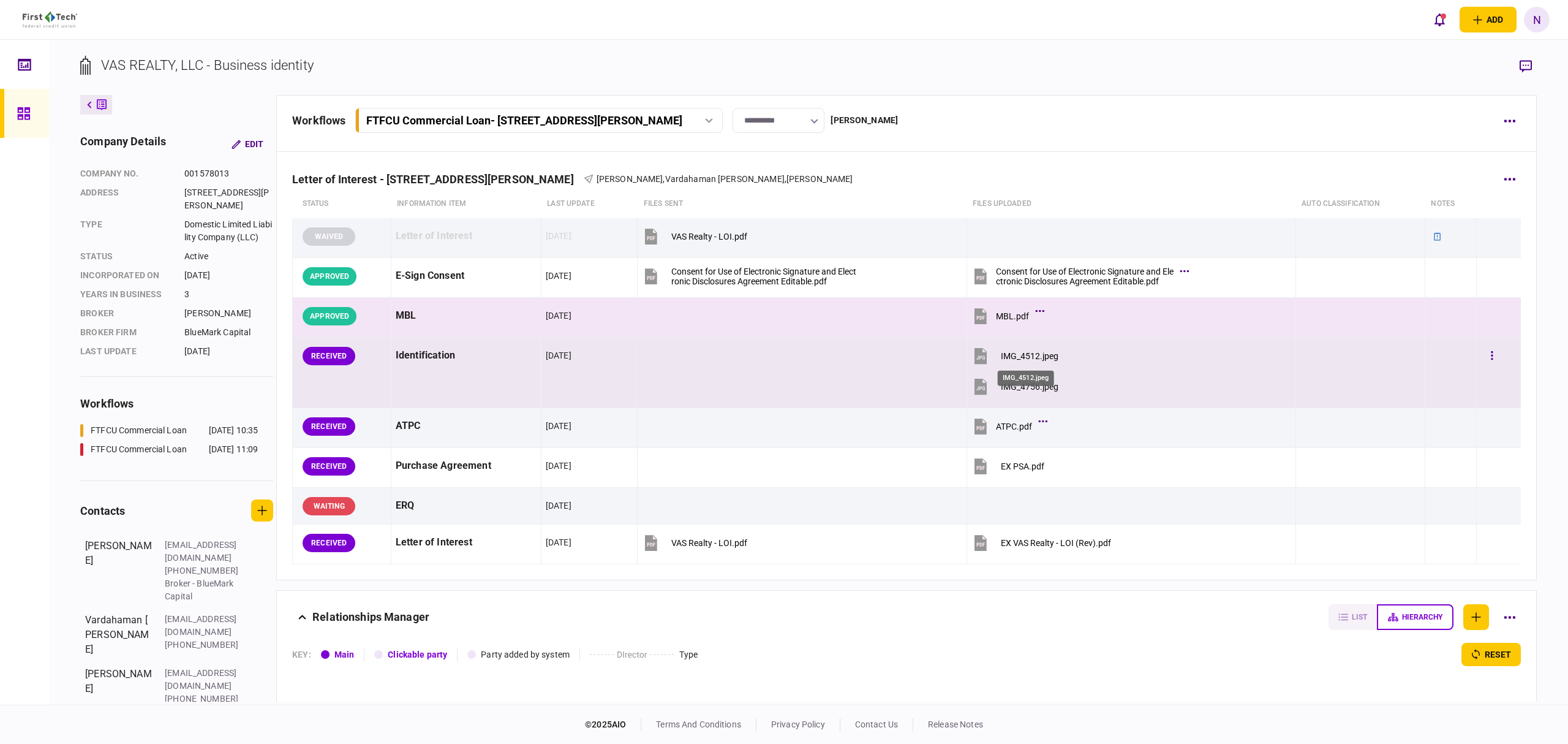
click at [1035, 358] on div "IMG_4512.jpeg" at bounding box center [1030, 356] width 58 height 10
drag, startPoint x: 1017, startPoint y: 386, endPoint x: 788, endPoint y: 359, distance: 230.6
click at [1017, 386] on div "IMG_4756.jpeg" at bounding box center [1030, 387] width 58 height 10
click at [1481, 366] on button "button" at bounding box center [1492, 356] width 22 height 22
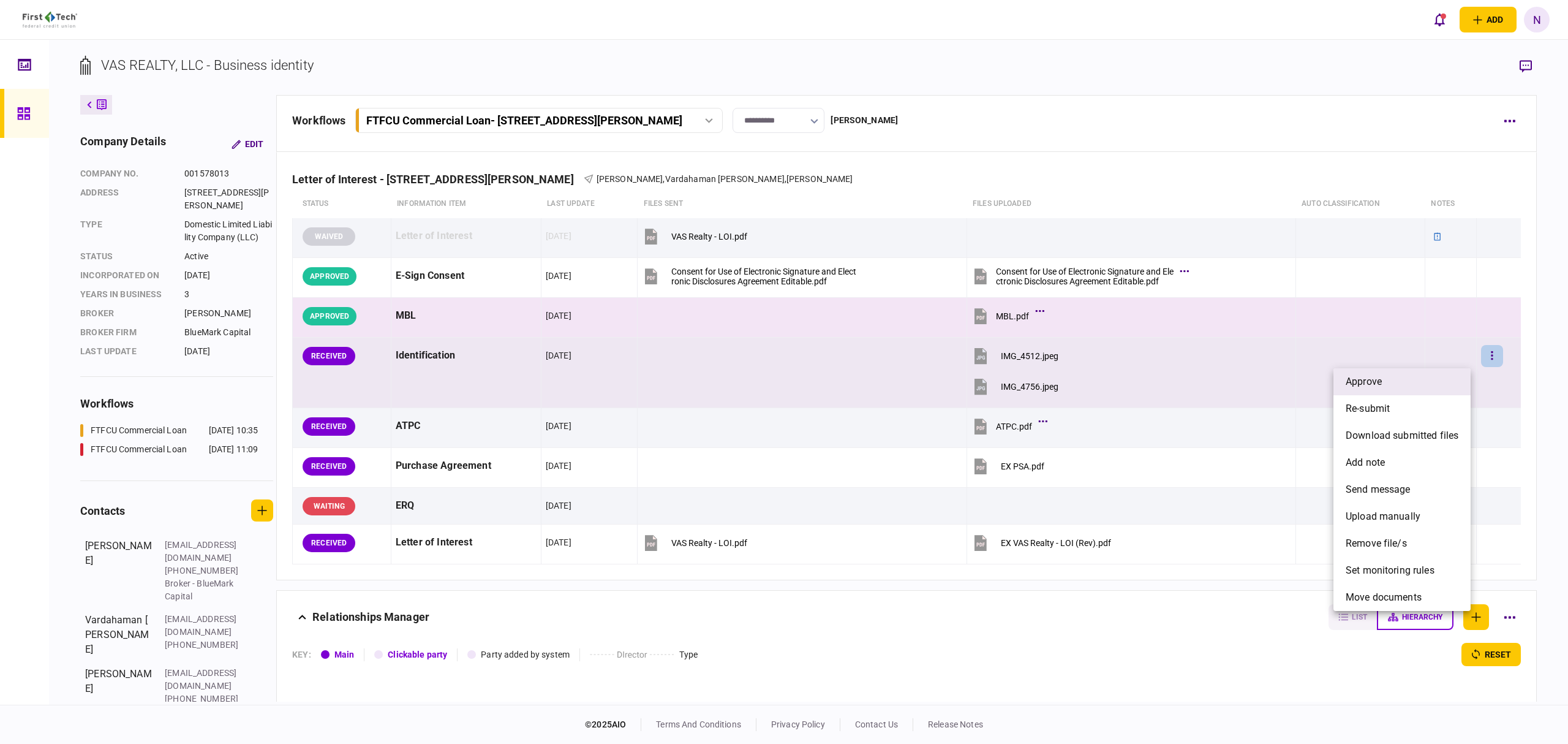
click at [1386, 381] on li "approve" at bounding box center [1402, 381] width 137 height 27
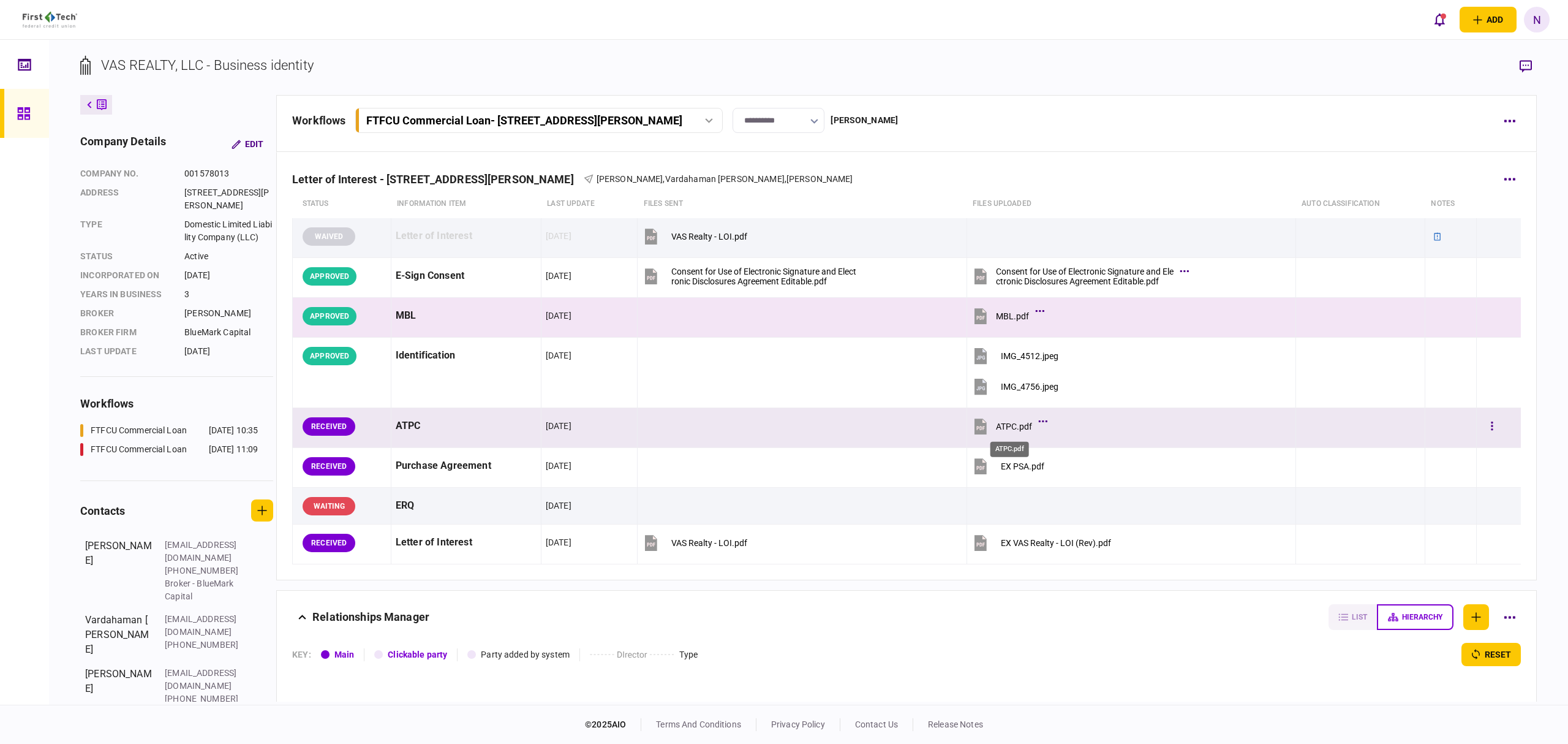
click at [1013, 428] on div "ATPC.pdf" at bounding box center [1014, 427] width 36 height 10
click at [1491, 424] on icon "button" at bounding box center [1492, 426] width 2 height 8
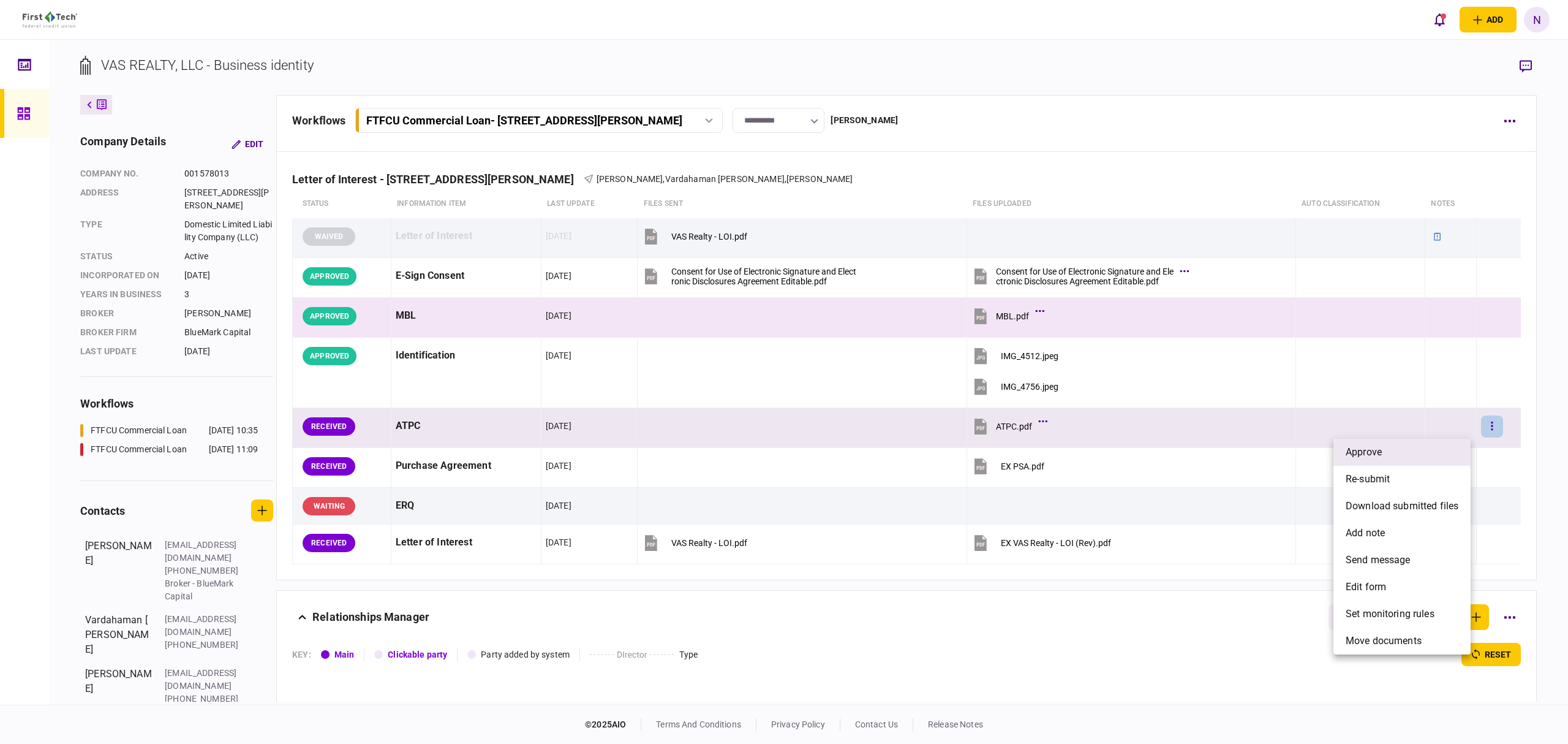
click at [1381, 449] on span "approve" at bounding box center [1364, 453] width 36 height 15
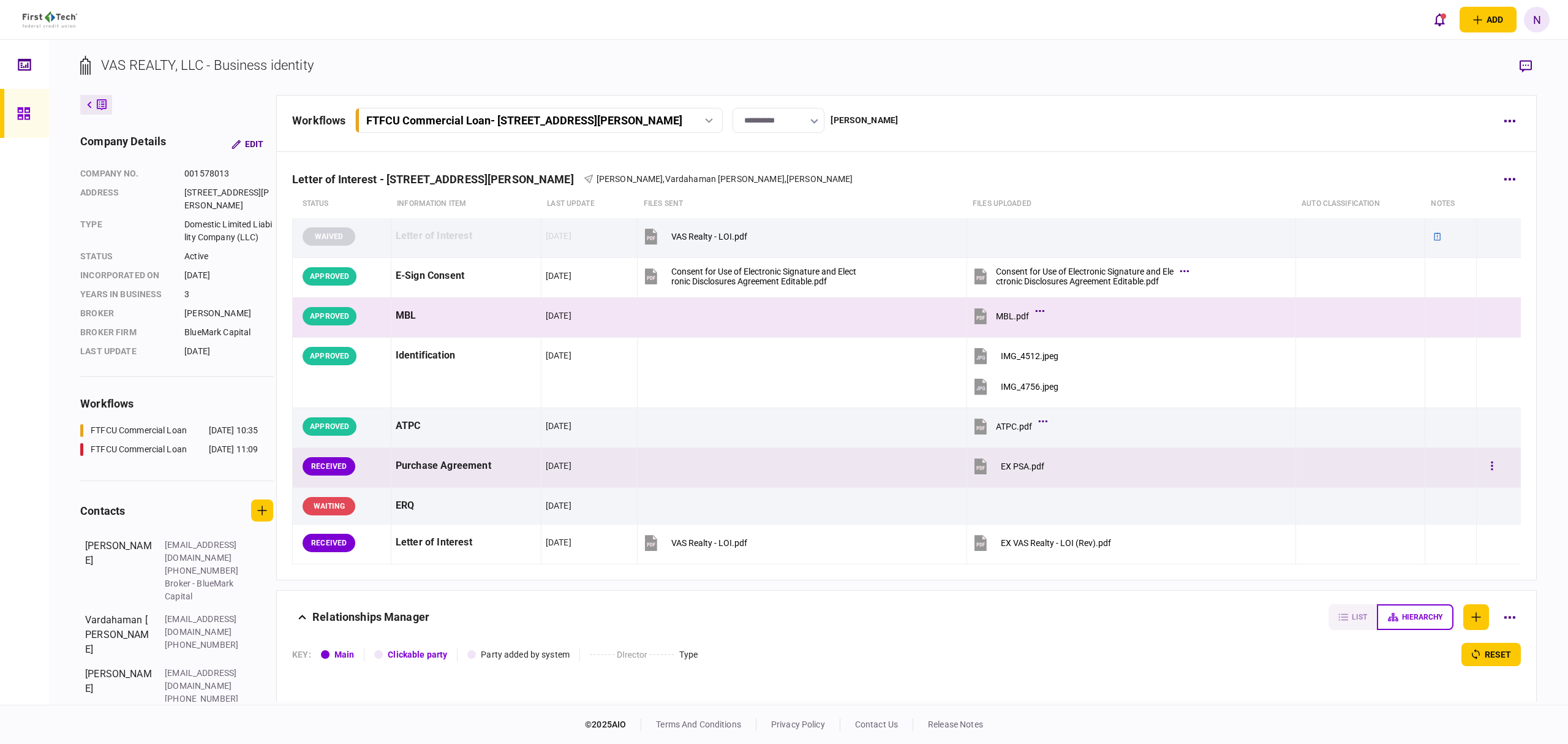
click at [1027, 462] on div "EX PSA.pdf" at bounding box center [1023, 467] width 44 height 10
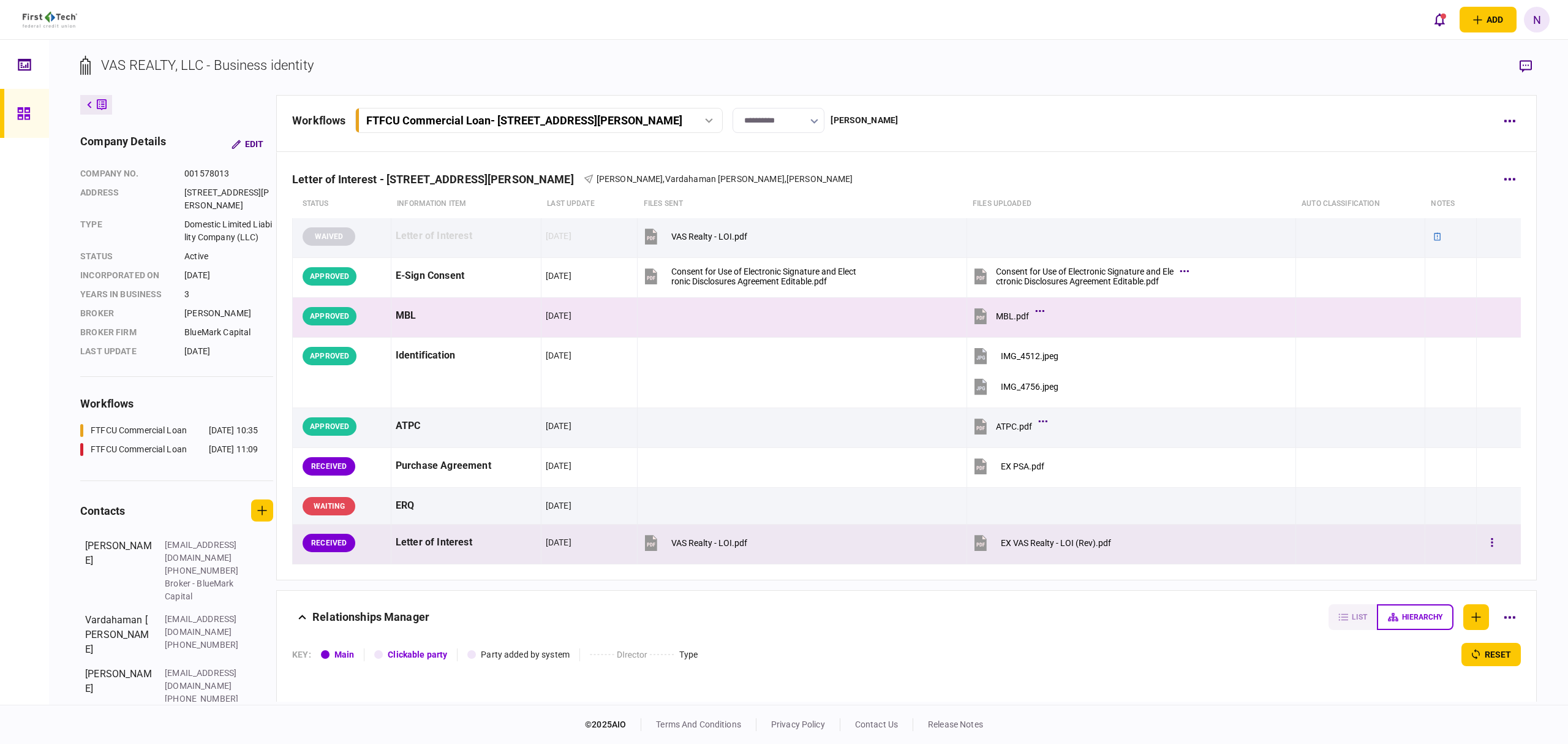
click at [1047, 548] on div "EX VAS Realty - LOI (Rev).pdf" at bounding box center [1056, 543] width 111 height 10
click at [1495, 548] on div at bounding box center [1499, 543] width 35 height 27
click at [1491, 544] on icon "button" at bounding box center [1492, 543] width 2 height 8
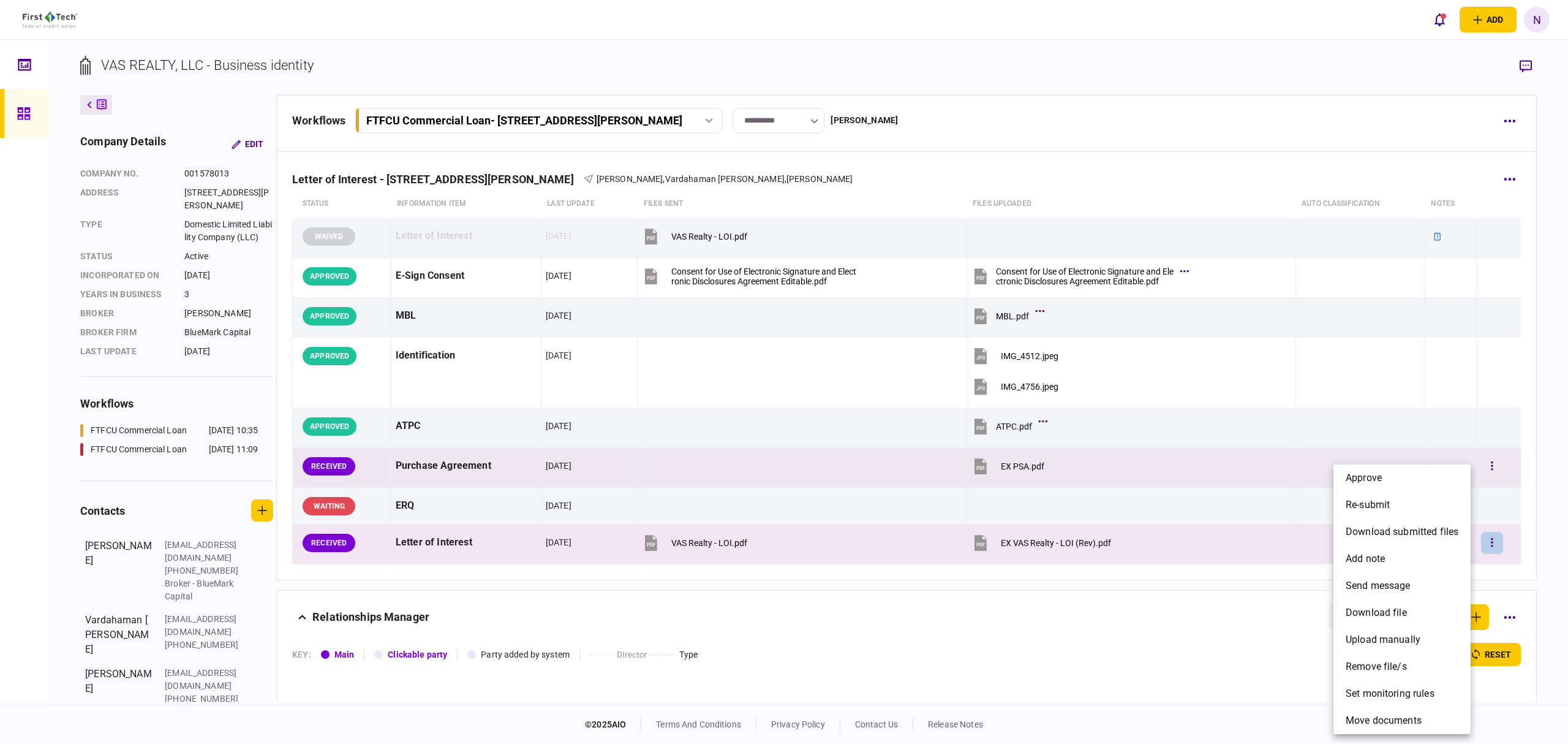
click at [1377, 480] on span "approve" at bounding box center [1364, 478] width 36 height 15
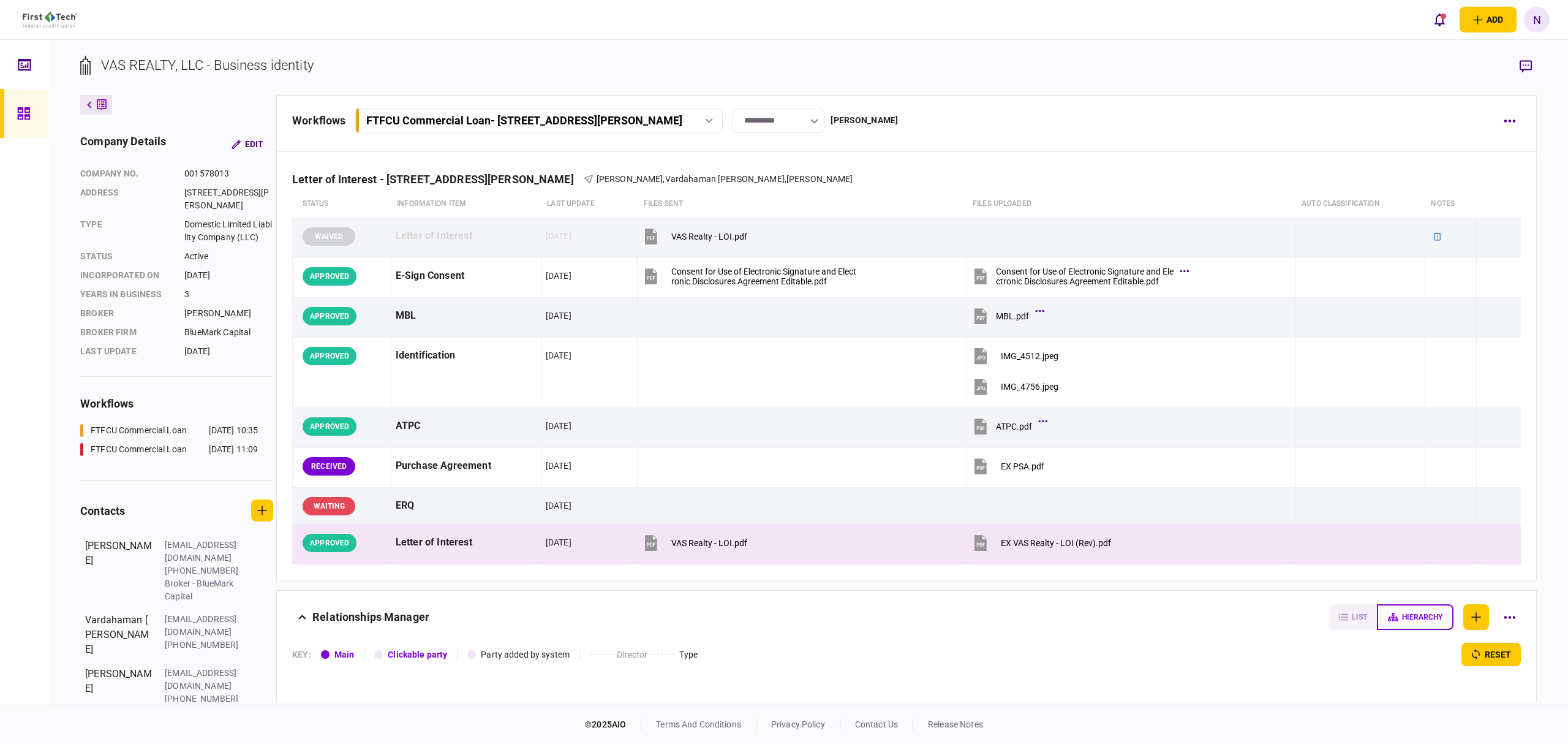
click at [15, 111] on link at bounding box center [24, 113] width 49 height 49
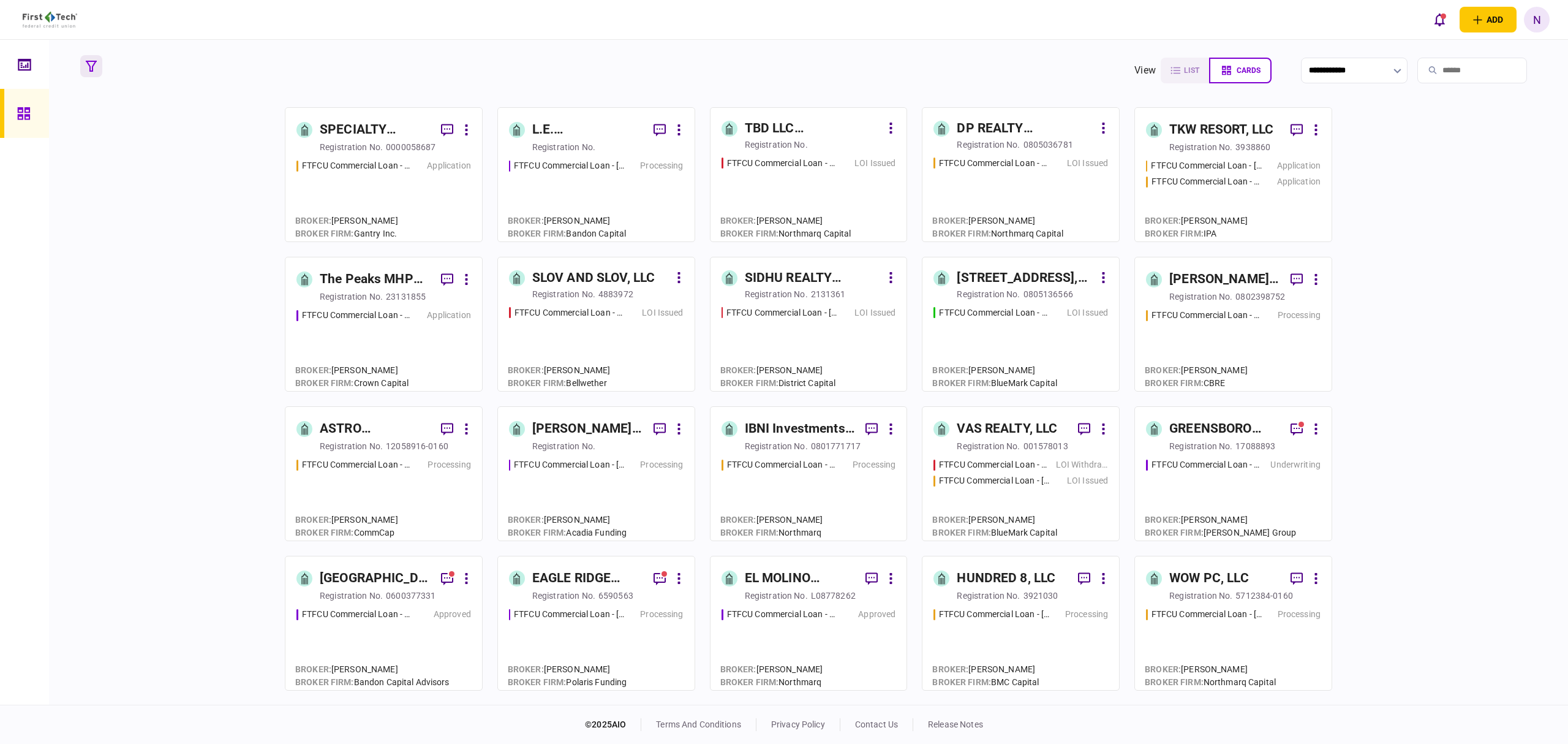
click at [88, 63] on icon "button" at bounding box center [91, 65] width 11 height 11
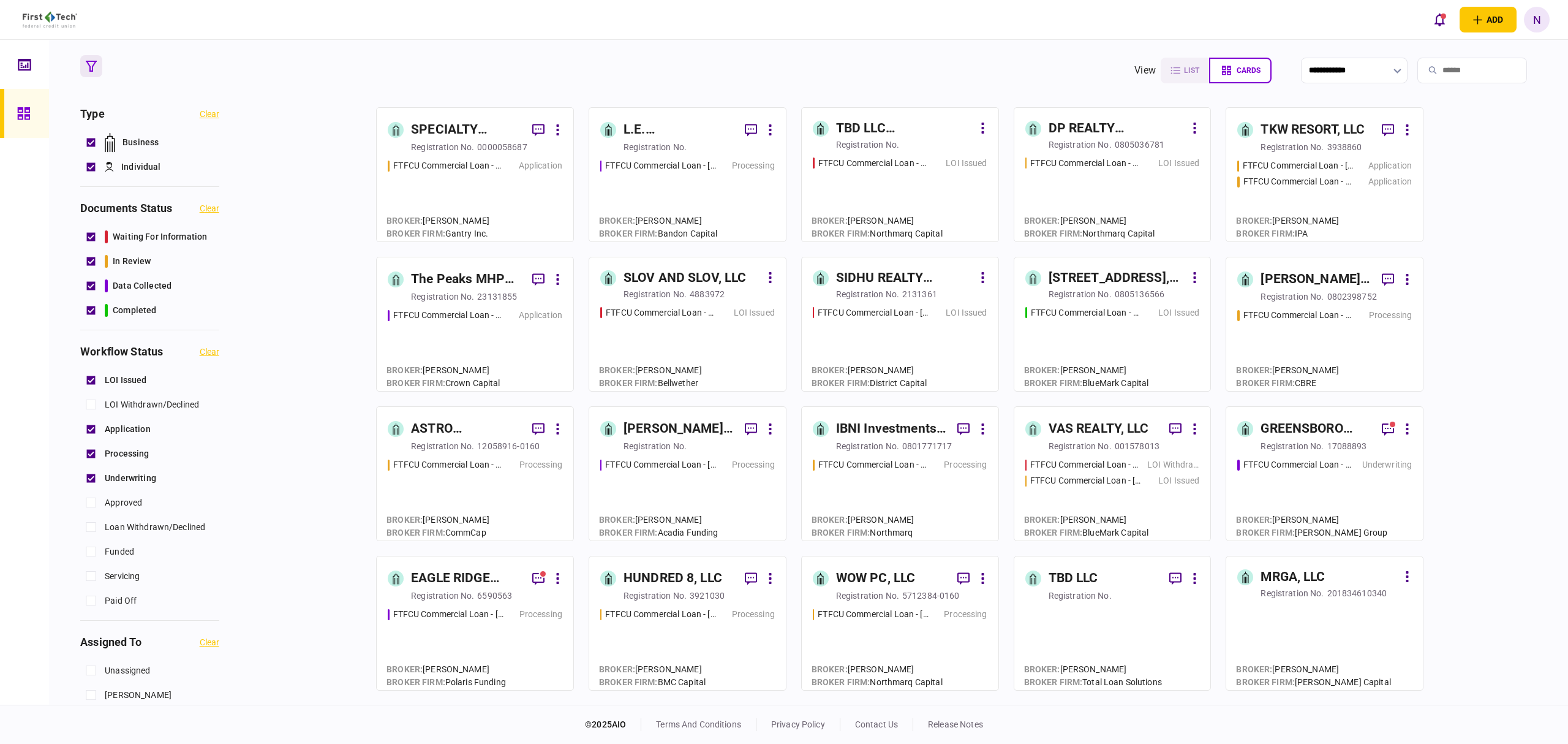
click at [339, 80] on section "**********" at bounding box center [808, 70] width 1457 height 31
click at [94, 69] on icon "button" at bounding box center [91, 65] width 11 height 11
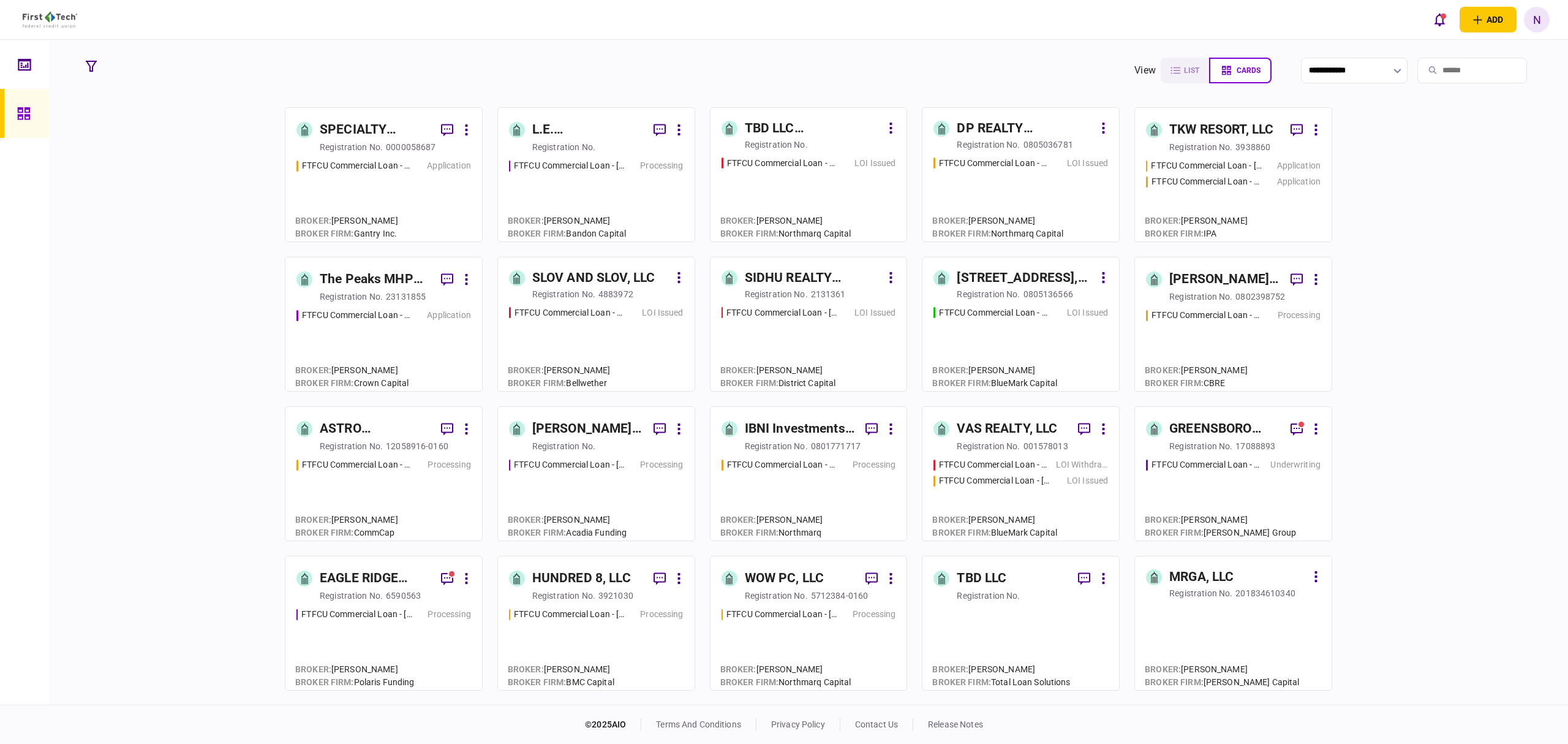
click at [859, 163] on div "LOI Issued" at bounding box center [876, 163] width 41 height 13
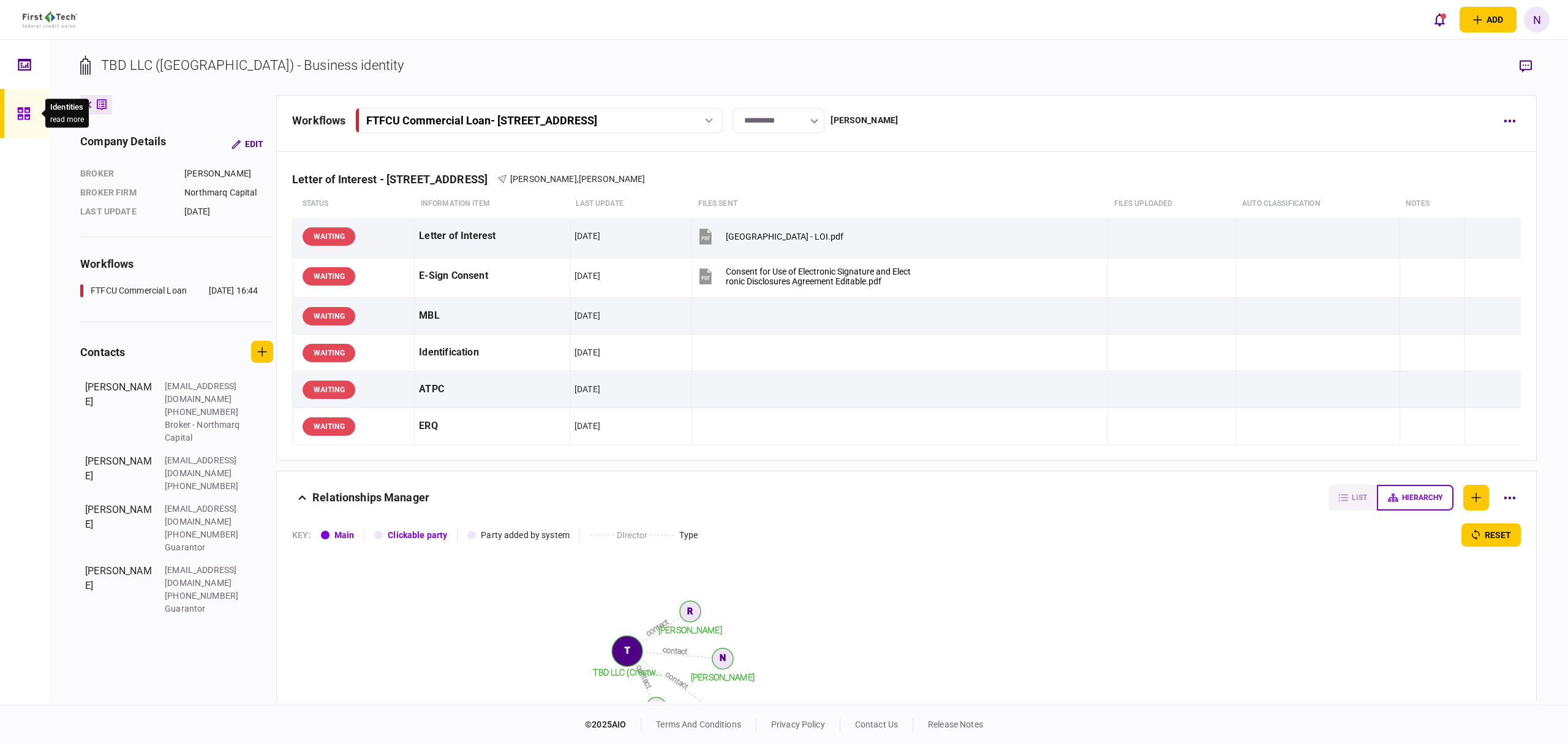
click at [17, 107] on icon at bounding box center [24, 113] width 13 height 14
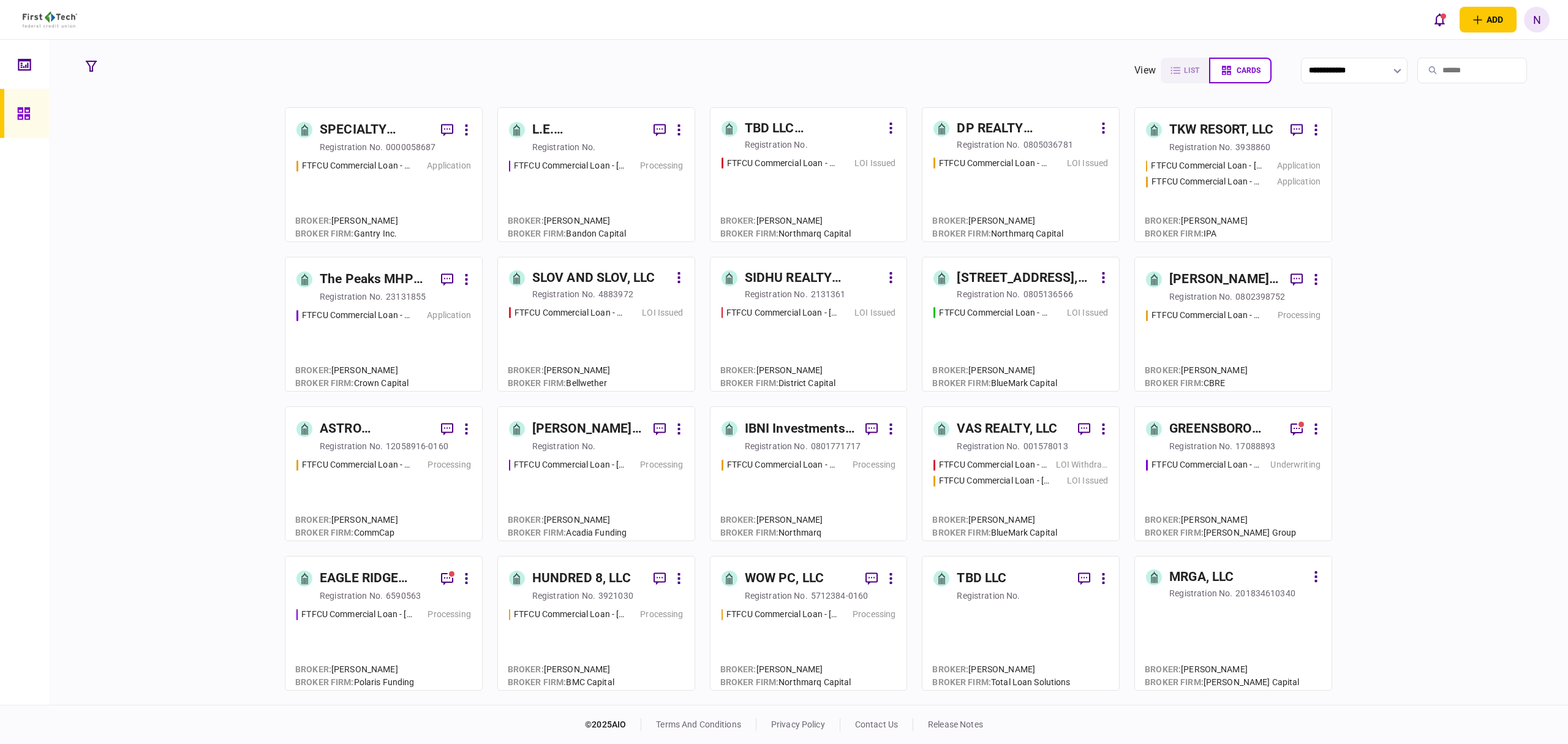
click at [1019, 165] on div "FTFCU Commercial Loan - 566 W Farm to Market 1960" at bounding box center [994, 163] width 111 height 13
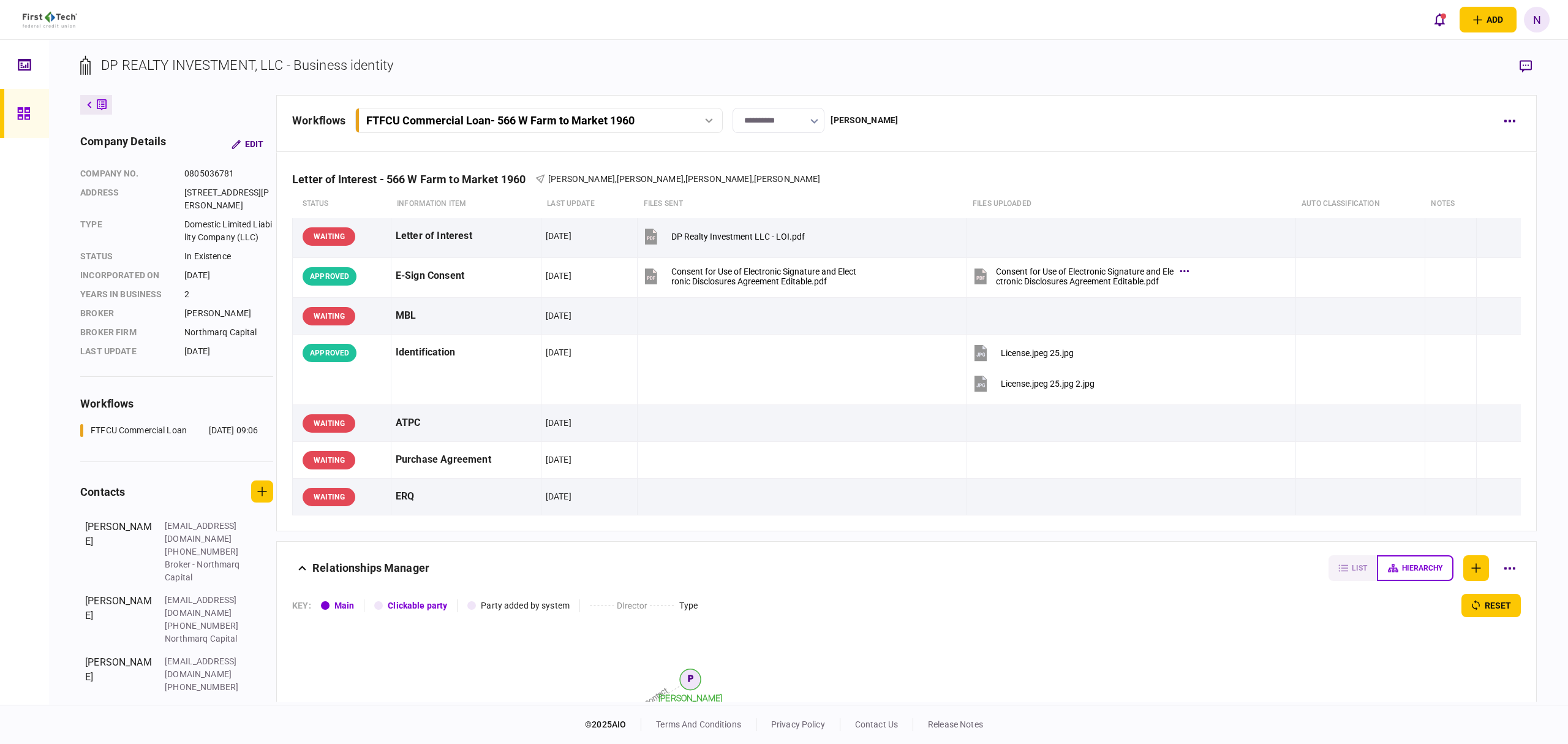
click at [18, 116] on icon at bounding box center [23, 113] width 12 height 12
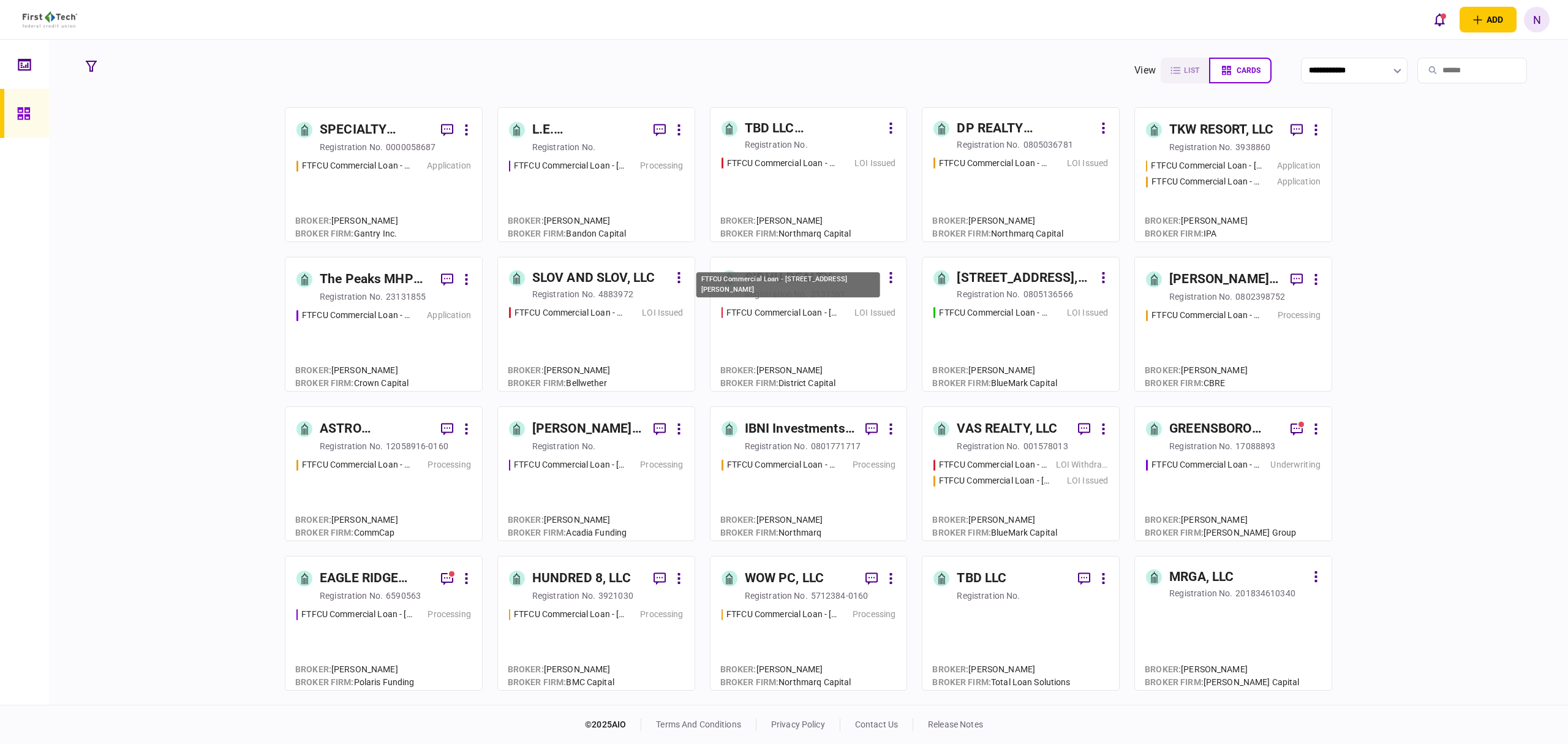
click at [829, 318] on div "FTFCU Commercial Loan - [STREET_ADDRESS][PERSON_NAME]" at bounding box center [782, 313] width 111 height 13
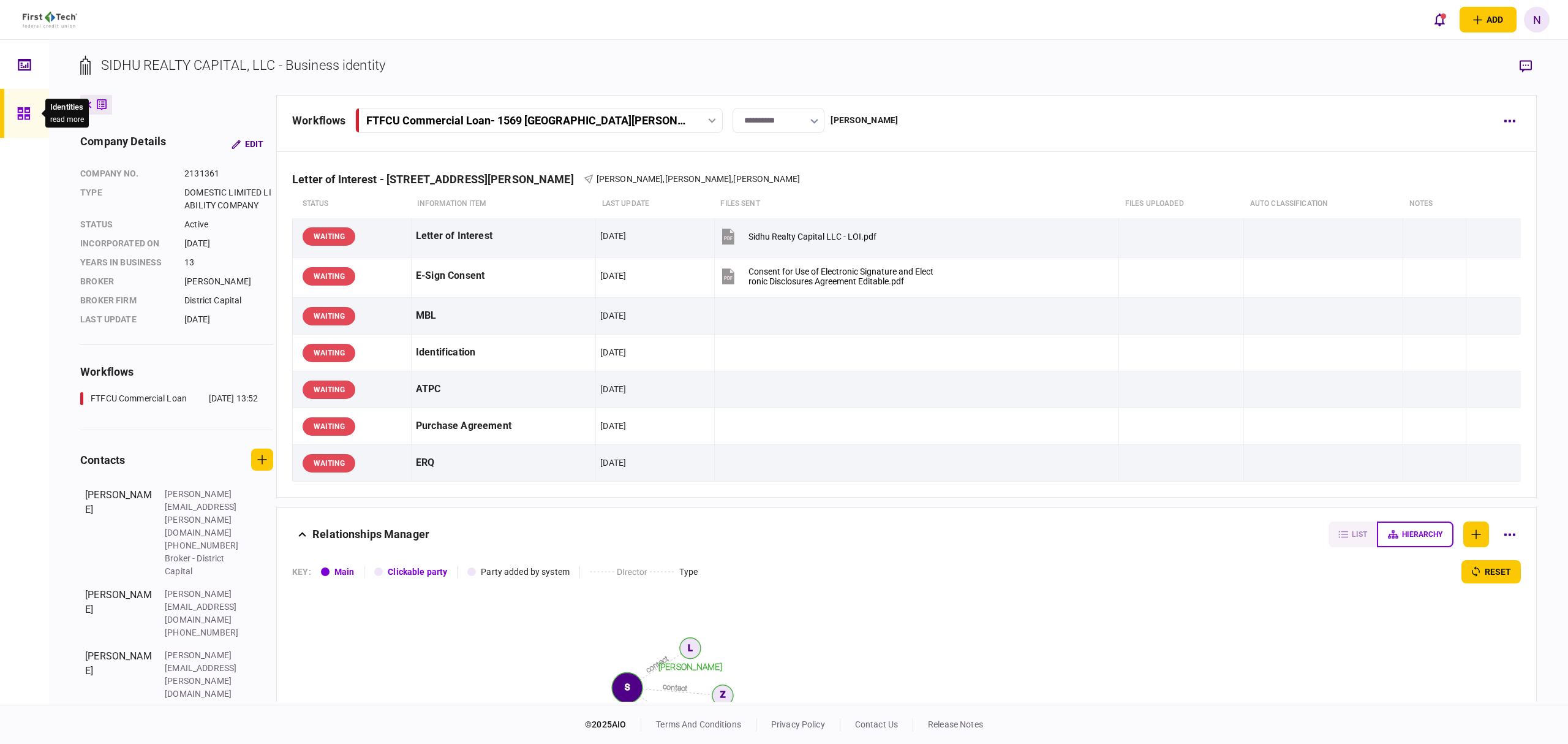
click at [18, 111] on icon at bounding box center [23, 113] width 12 height 12
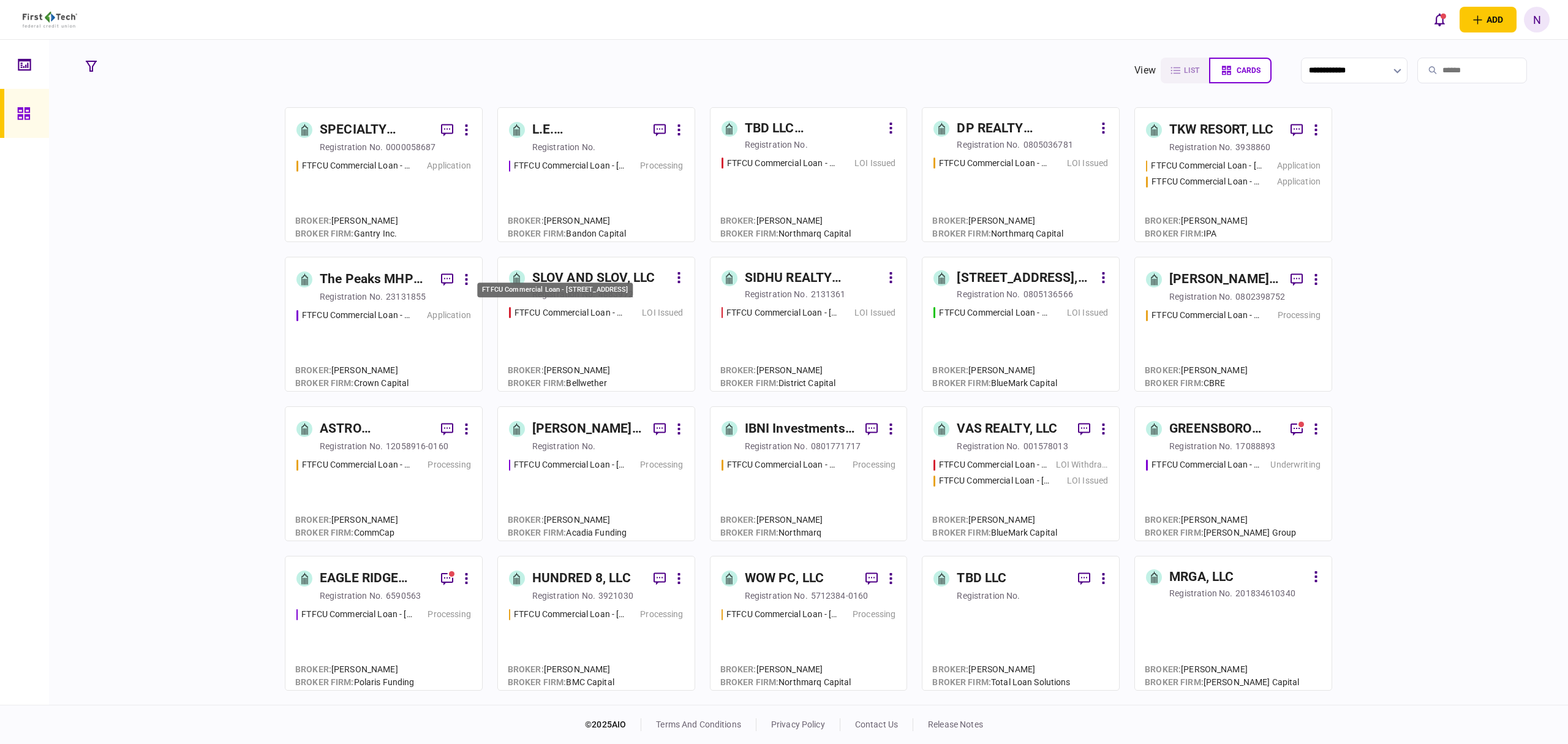
click at [591, 317] on div "FTFCU Commercial Loan - [STREET_ADDRESS]" at bounding box center [570, 313] width 111 height 13
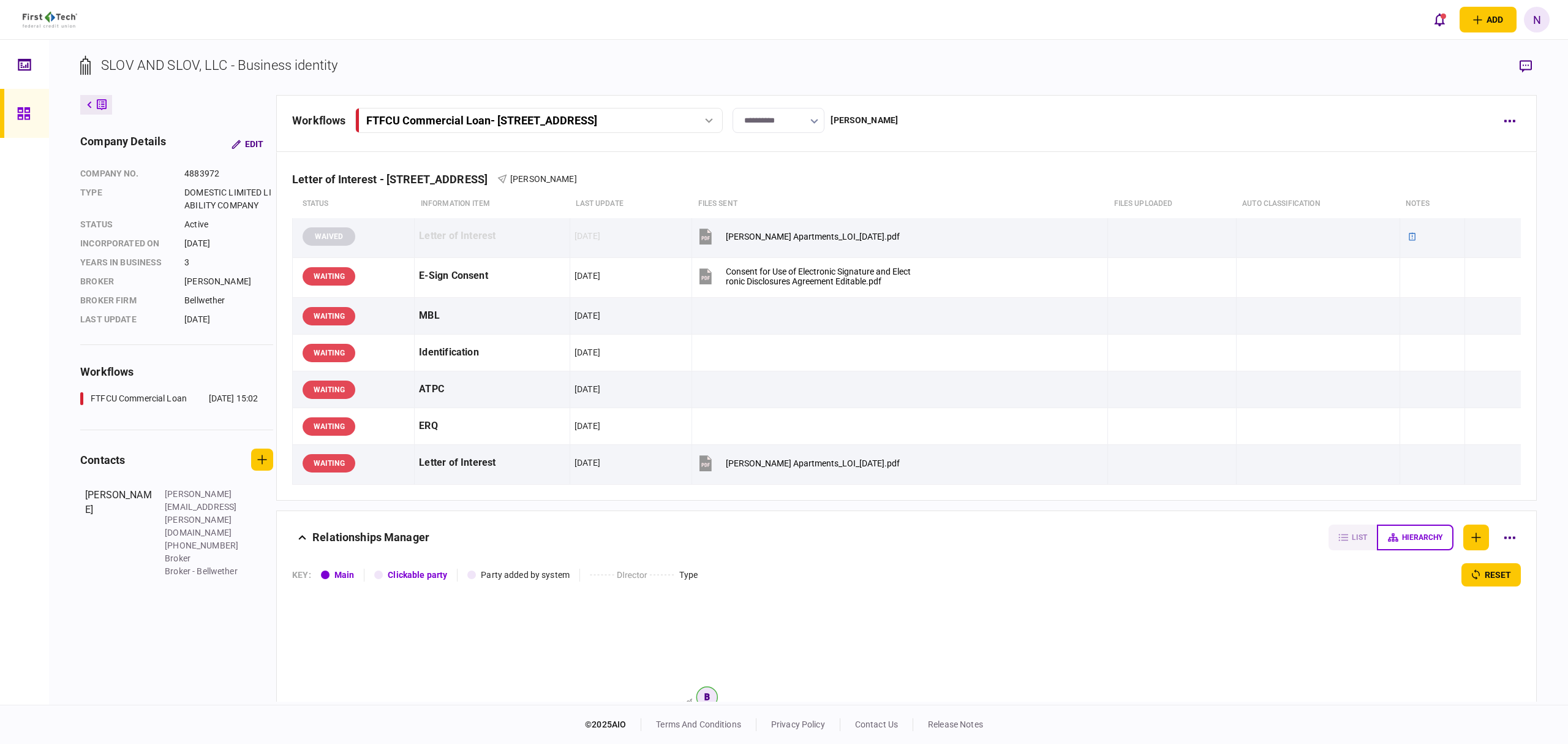
click at [11, 121] on link at bounding box center [24, 113] width 49 height 49
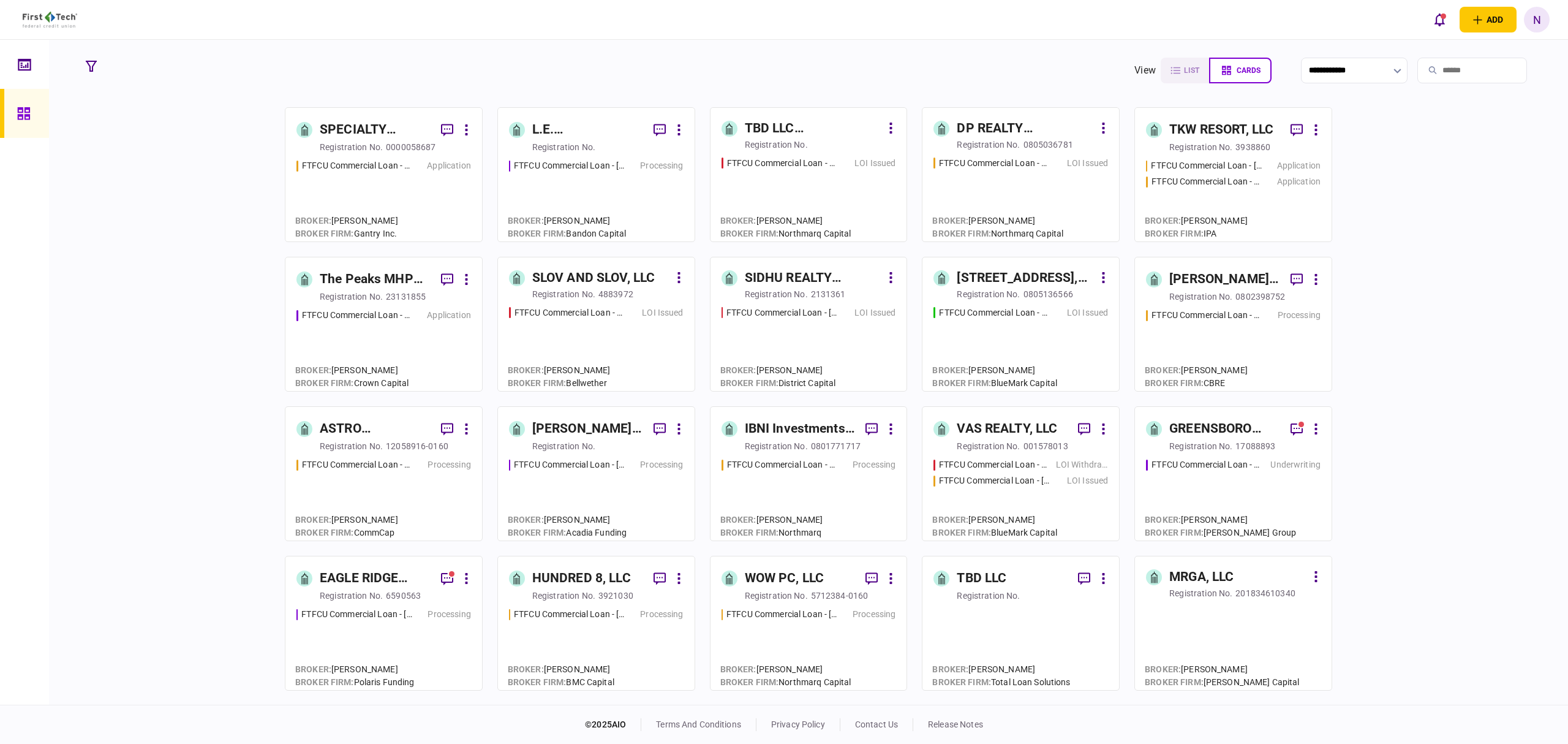
click at [1005, 277] on div "[STREET_ADDRESS], LLC" at bounding box center [1026, 278] width 137 height 20
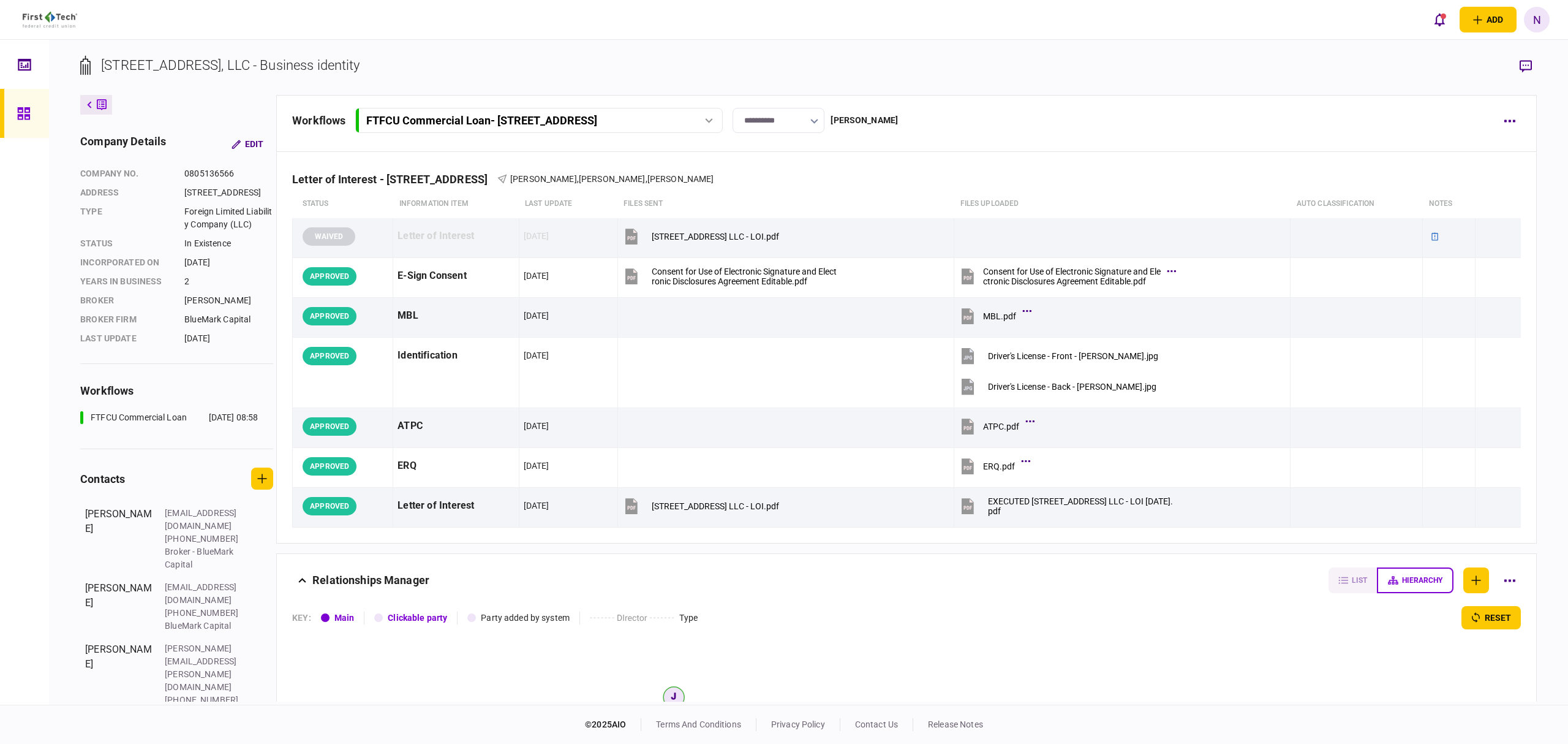
click at [87, 108] on button at bounding box center [96, 105] width 32 height 20
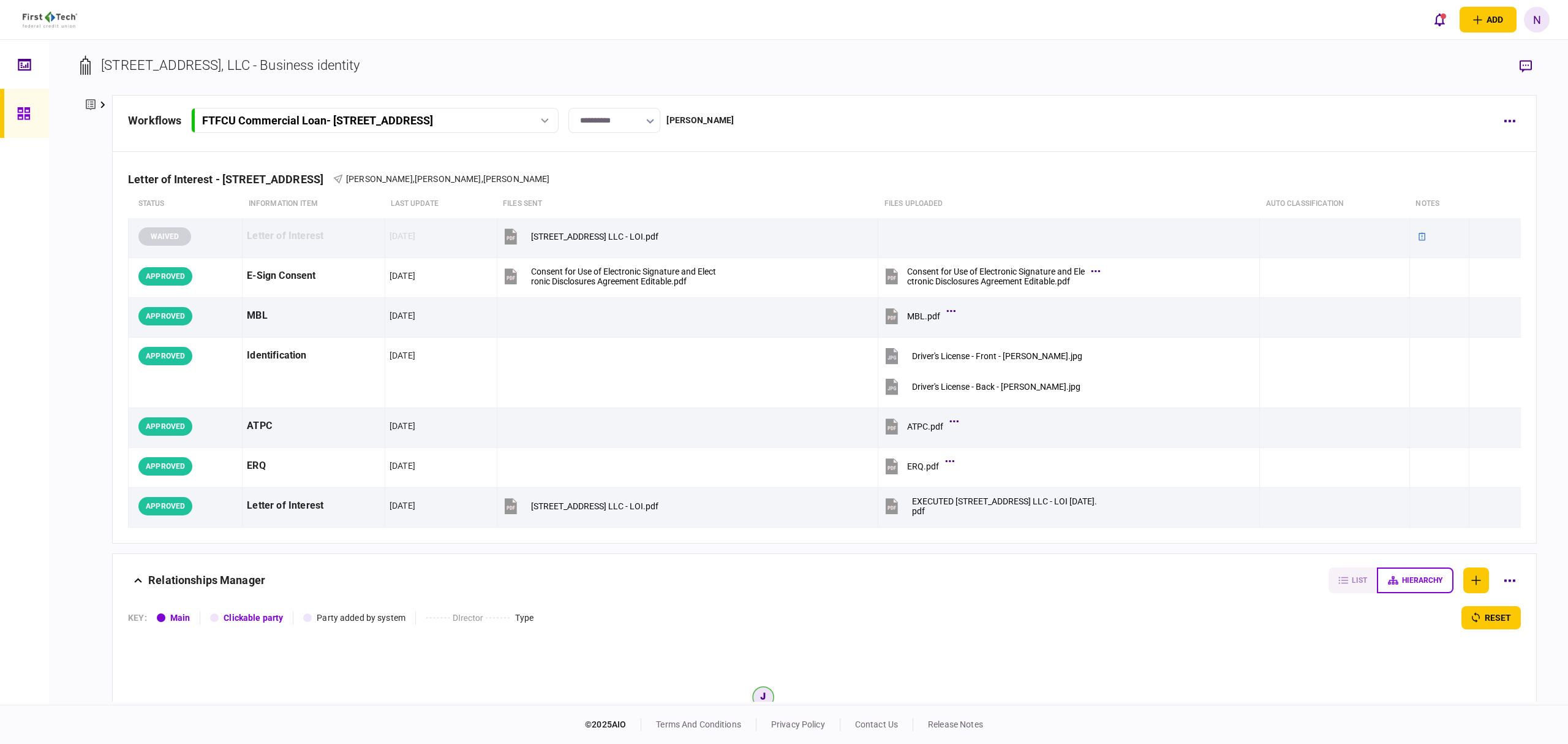
click at [92, 106] on icon at bounding box center [91, 104] width 10 height 11
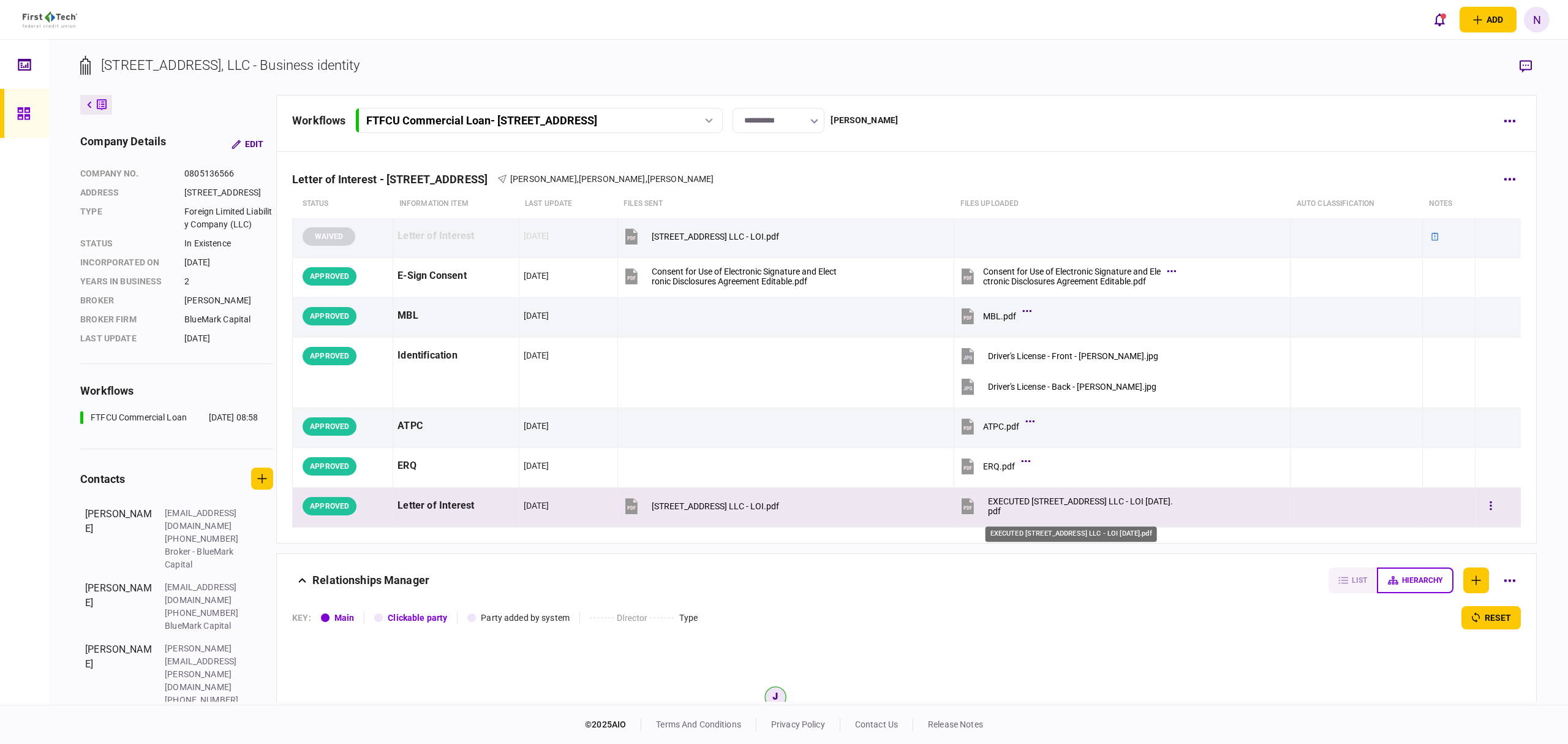
click at [1007, 508] on div "EXECUTED [STREET_ADDRESS] LLC - LOI [DATE].pdf" at bounding box center [1080, 506] width 185 height 20
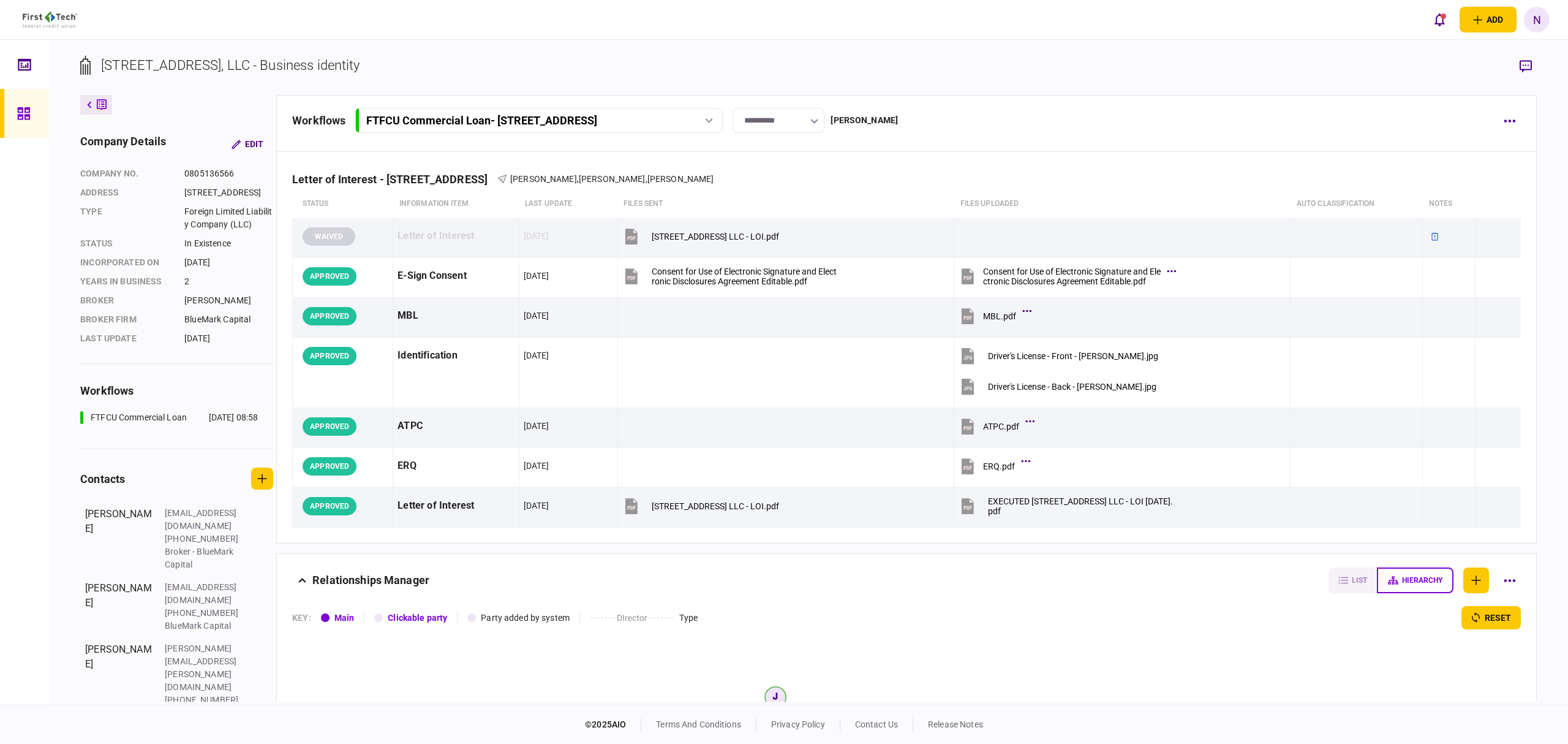
drag, startPoint x: 89, startPoint y: 102, endPoint x: 338, endPoint y: 145, distance: 252.7
click at [89, 101] on icon at bounding box center [89, 104] width 5 height 7
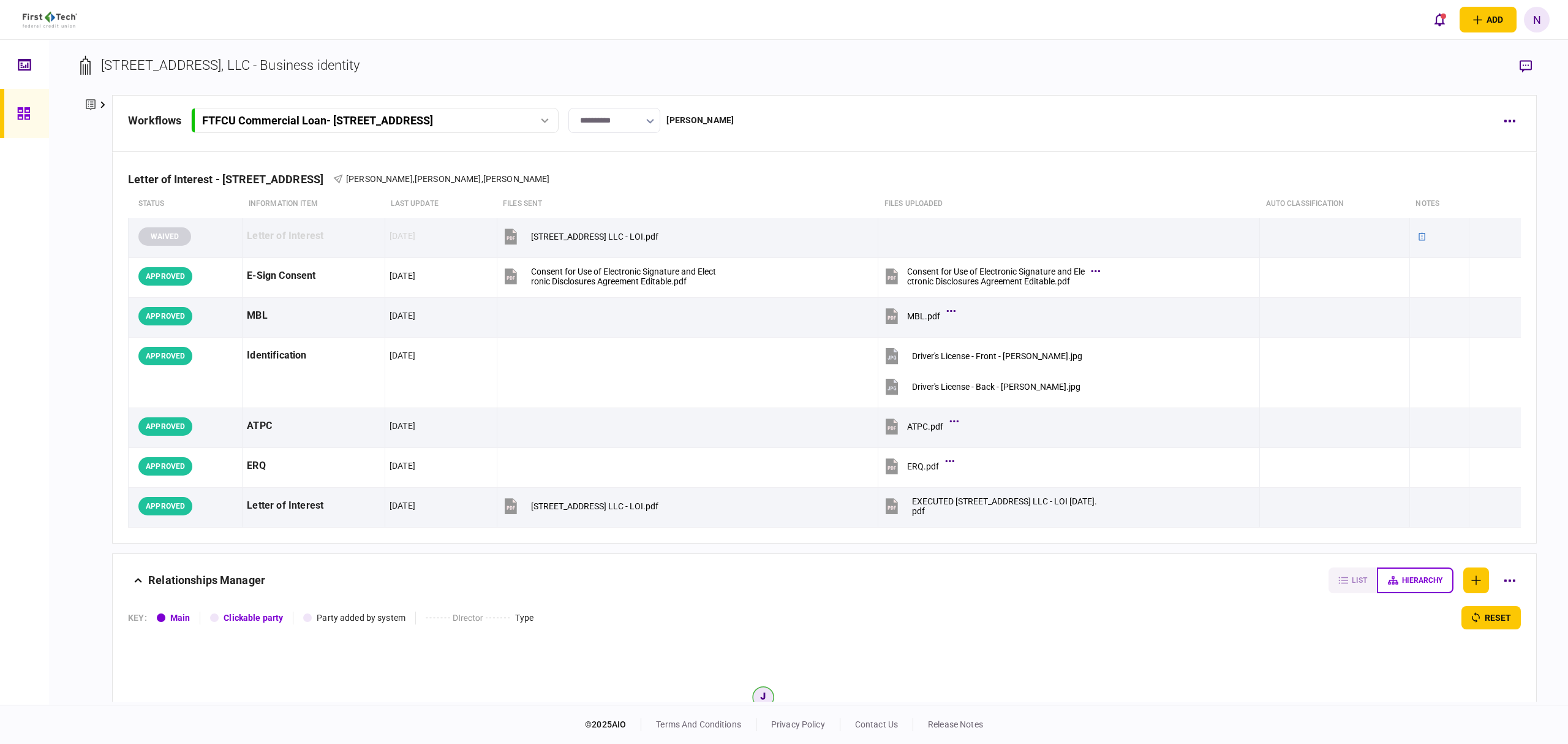
drag, startPoint x: 87, startPoint y: 104, endPoint x: 55, endPoint y: 126, distance: 38.8
click at [87, 104] on icon at bounding box center [91, 104] width 10 height 11
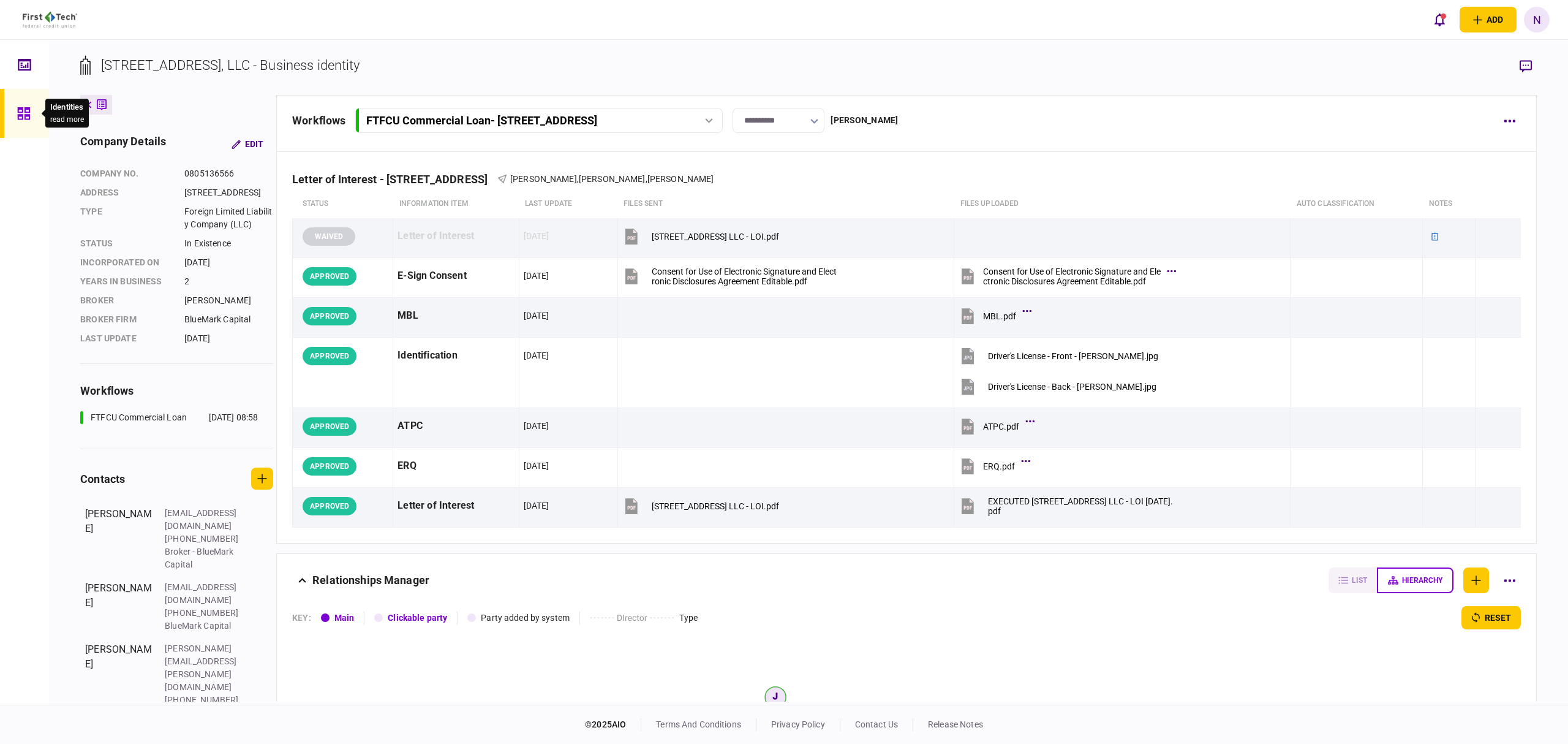
click at [20, 111] on icon at bounding box center [24, 113] width 13 height 14
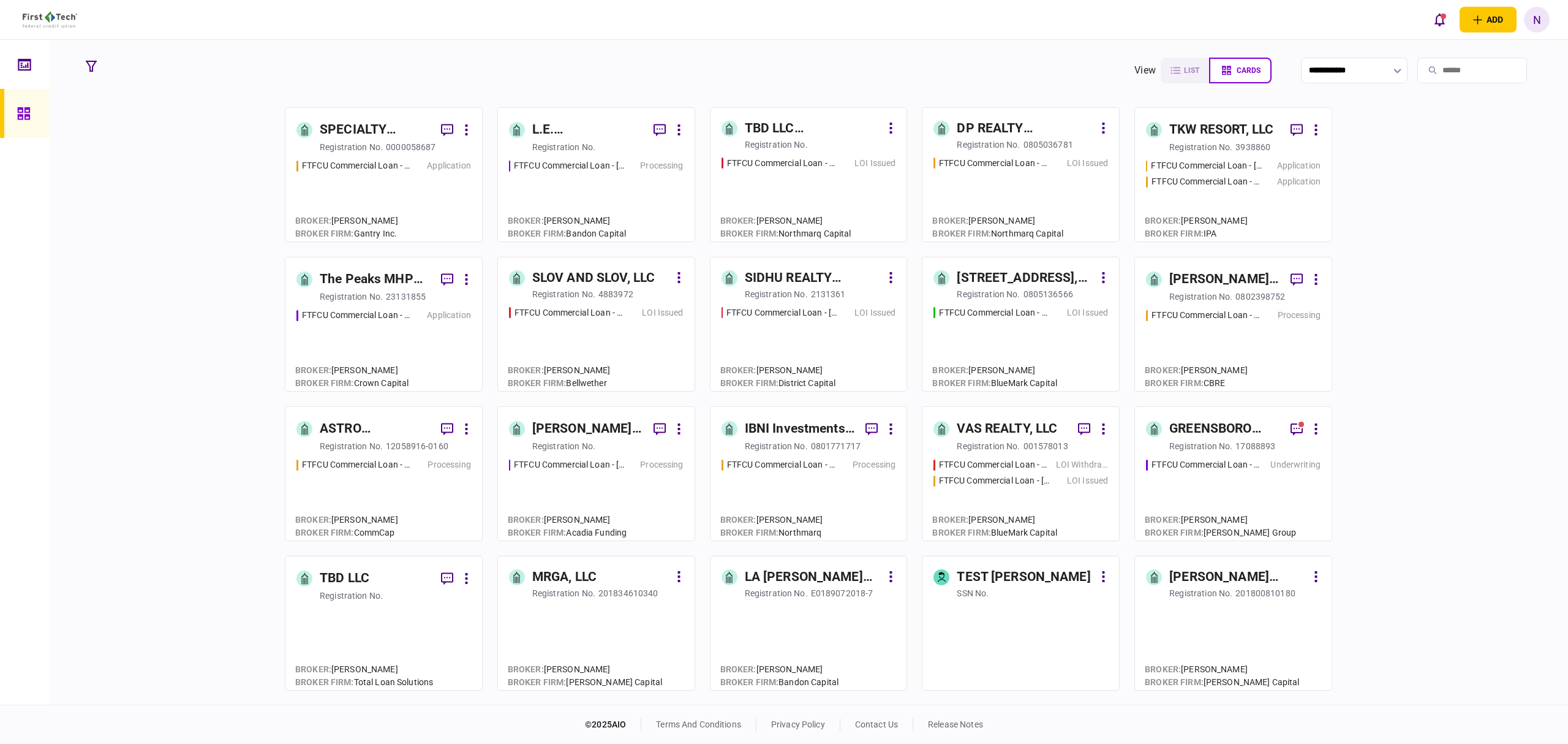
click at [1006, 479] on div "FTFCU Commercial Loan - [STREET_ADDRESS][PERSON_NAME]" at bounding box center [994, 481] width 111 height 13
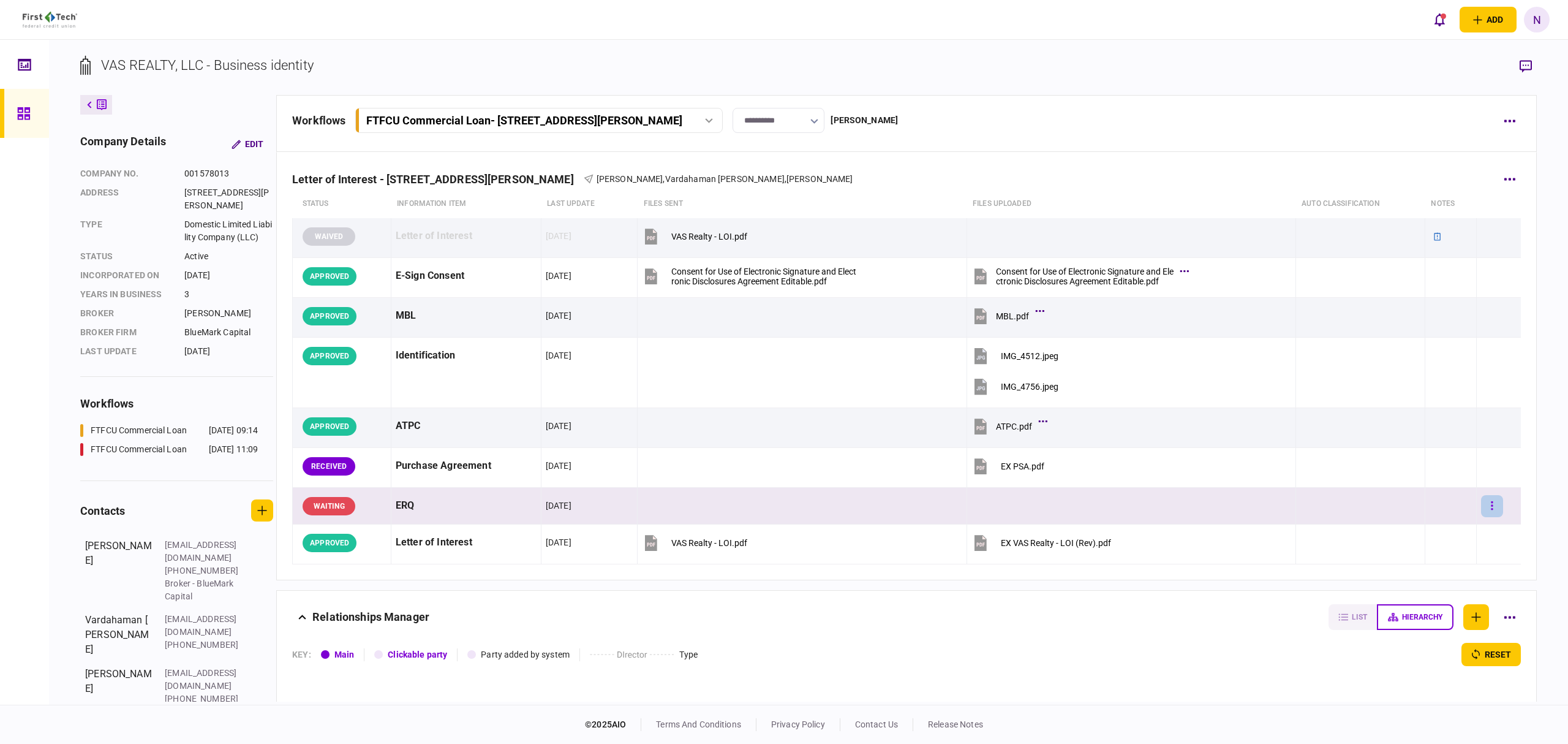
click at [1481, 505] on button "button" at bounding box center [1492, 506] width 22 height 22
click at [1400, 525] on span "approve" at bounding box center [1387, 533] width 36 height 15
click at [1491, 508] on icon "button" at bounding box center [1492, 506] width 2 height 12
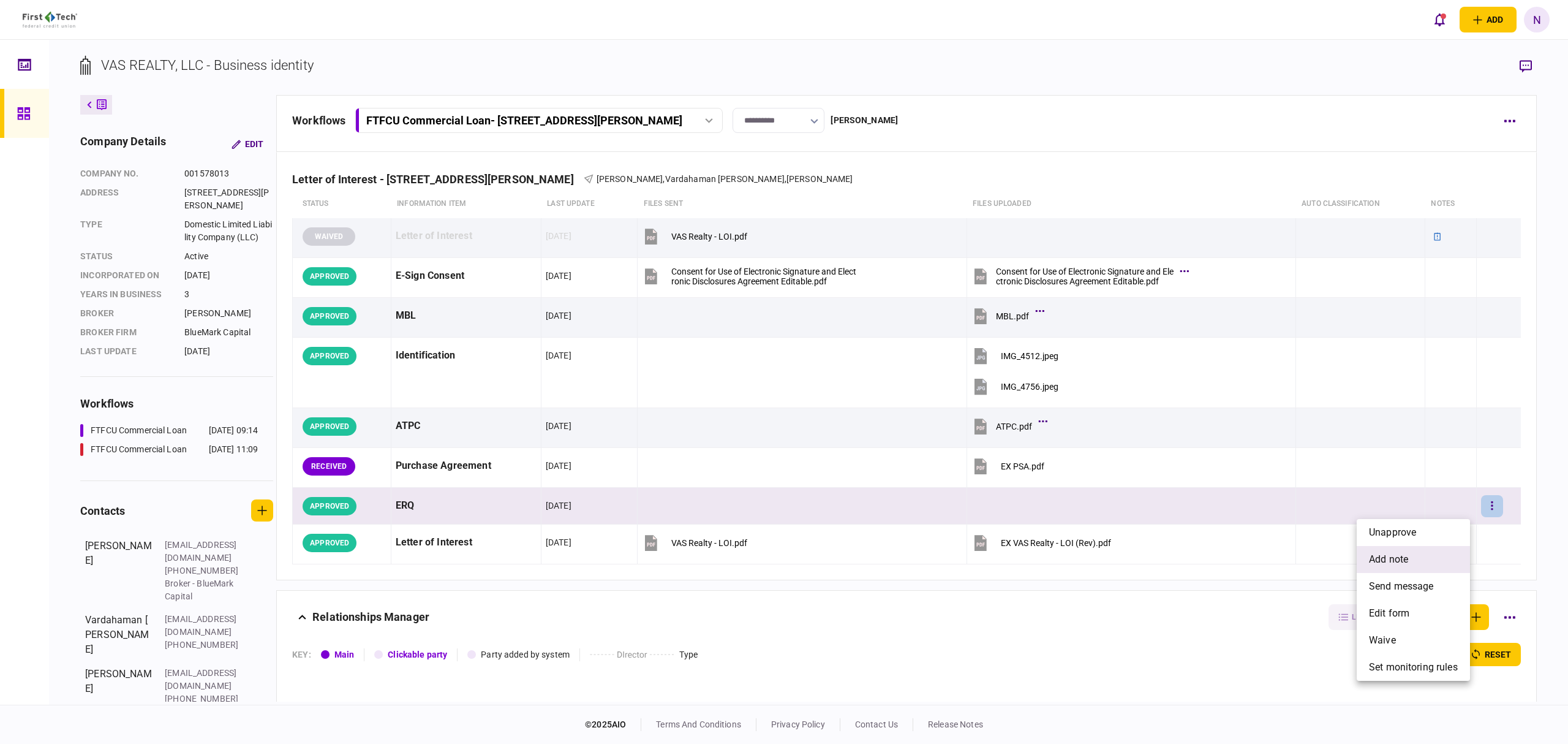
click at [1407, 557] on span "add note" at bounding box center [1389, 560] width 40 height 15
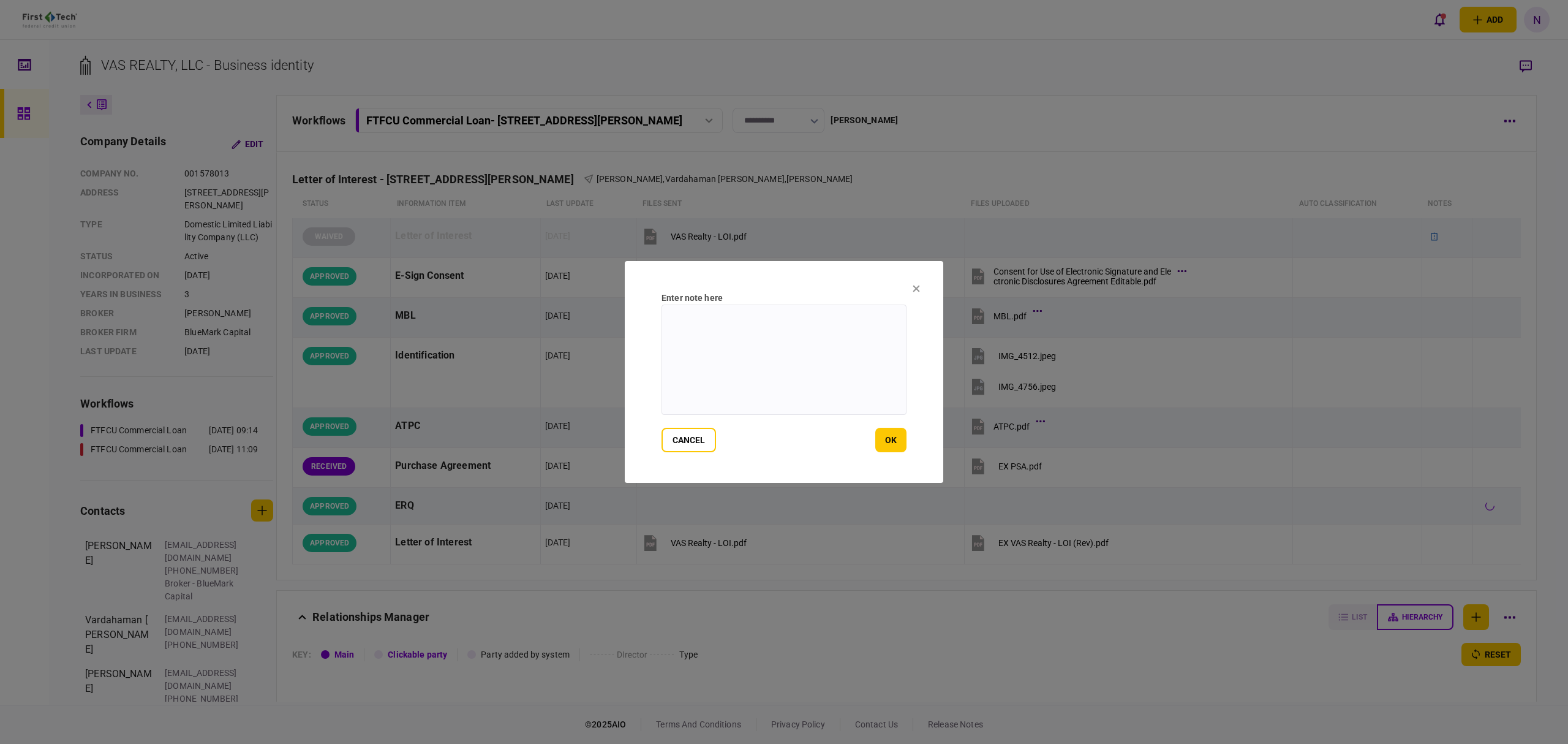
click at [775, 348] on textarea at bounding box center [784, 360] width 245 height 111
drag, startPoint x: 738, startPoint y: 318, endPoint x: 711, endPoint y: 322, distance: 27.3
click at [711, 322] on textarea "**********" at bounding box center [784, 360] width 245 height 111
type textarea "**********"
click at [890, 444] on button "ok" at bounding box center [891, 440] width 31 height 25
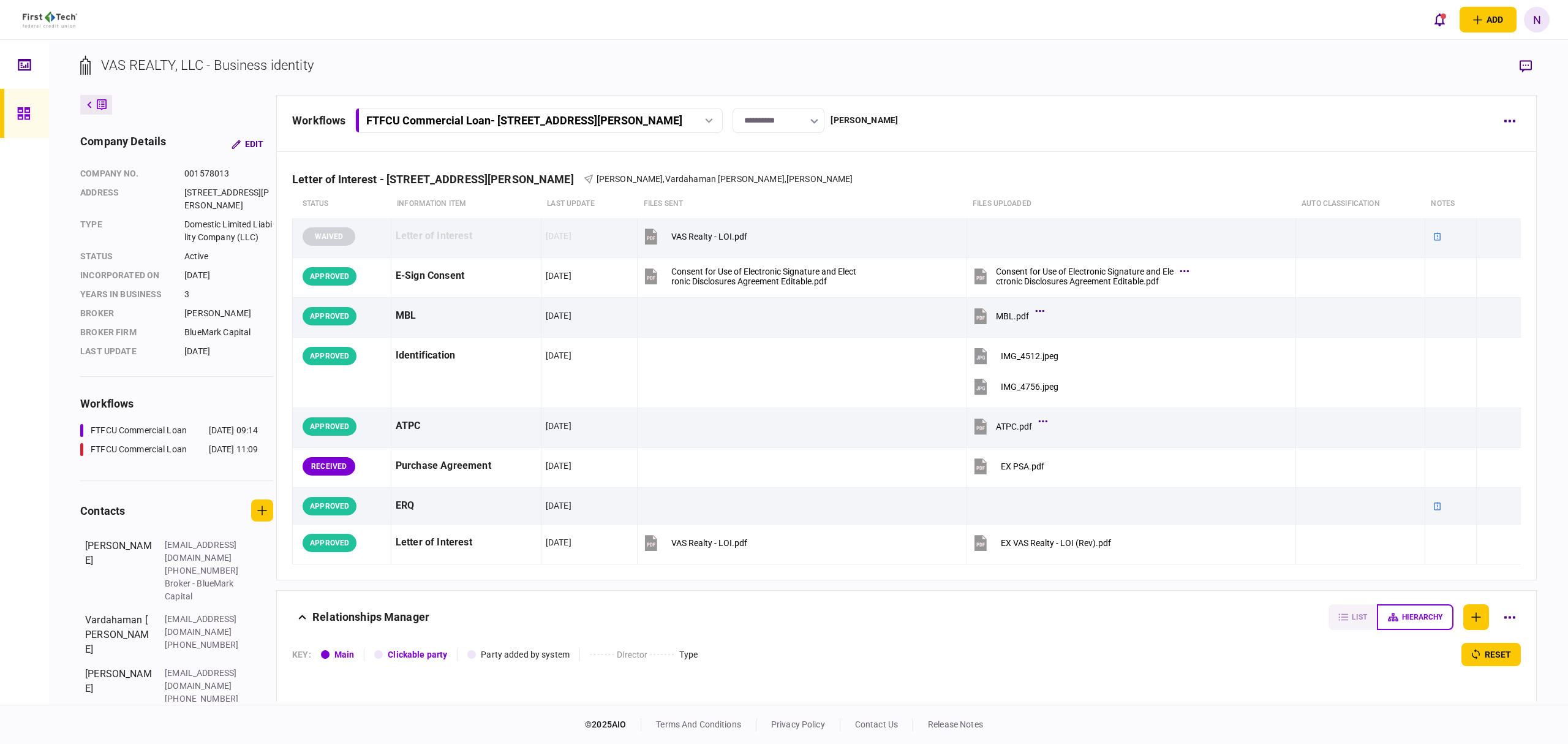
click at [89, 95] on button at bounding box center [96, 105] width 32 height 20
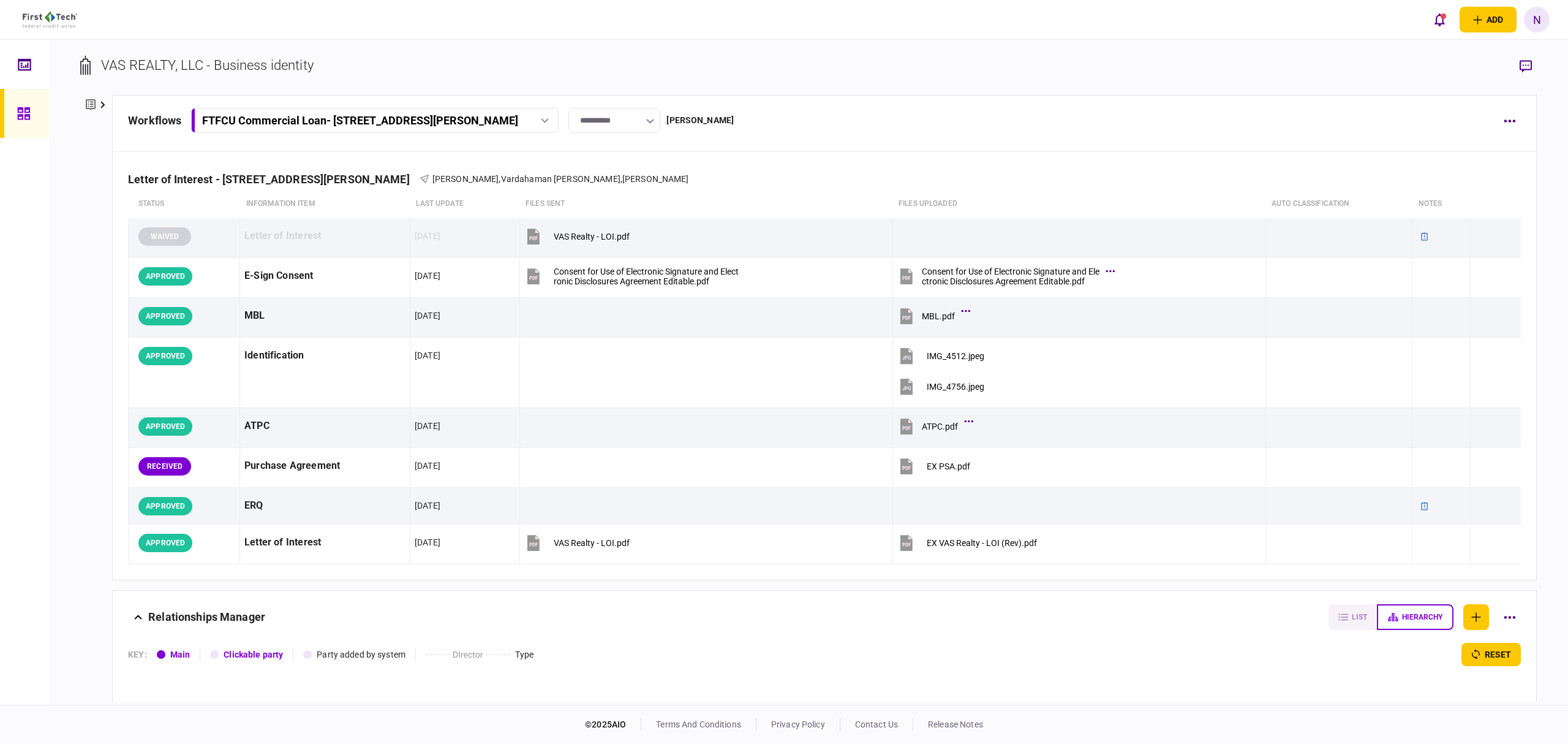
click at [97, 106] on button at bounding box center [96, 105] width 32 height 20
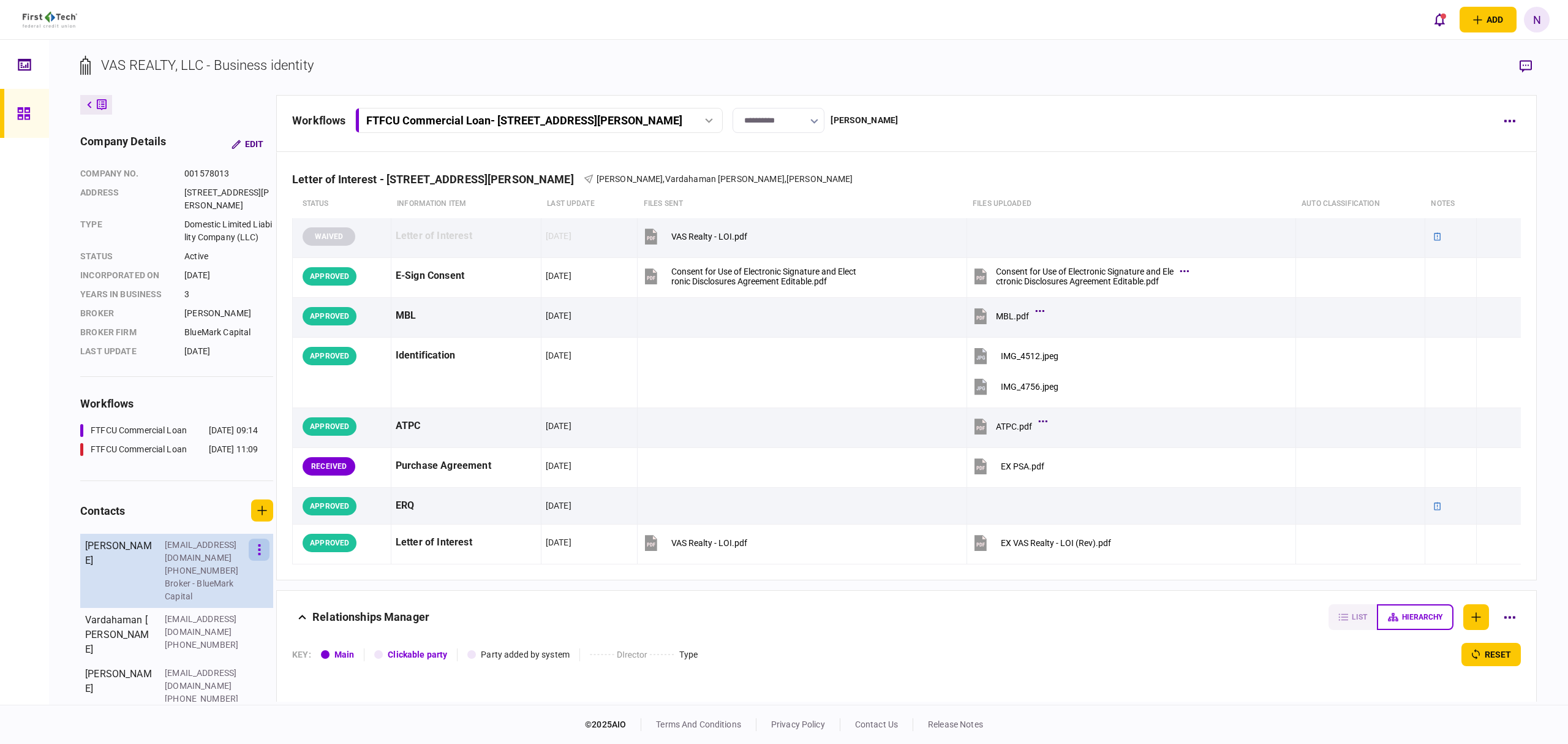
click at [257, 552] on button "button" at bounding box center [258, 550] width 21 height 22
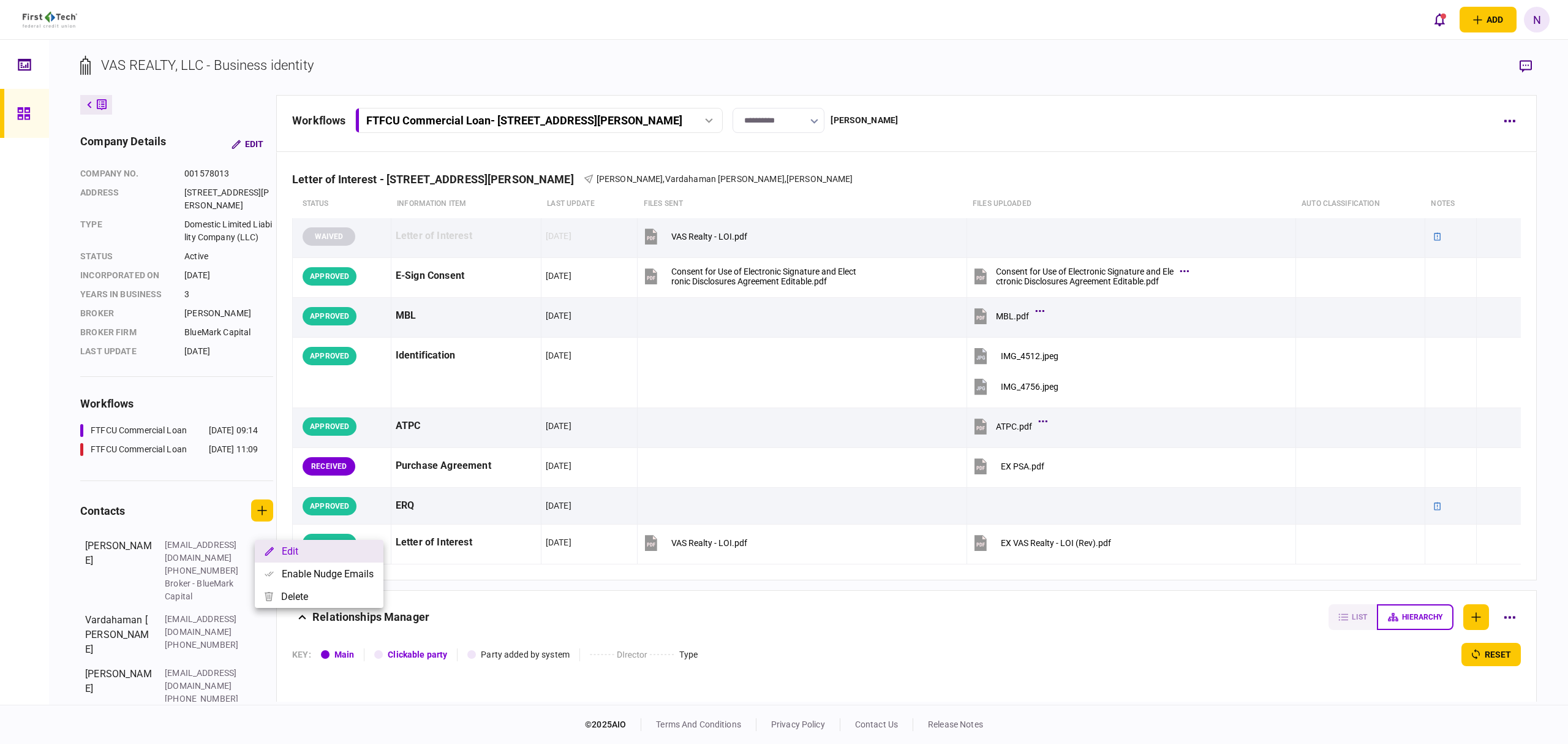
click at [309, 554] on button "Edit" at bounding box center [319, 551] width 129 height 22
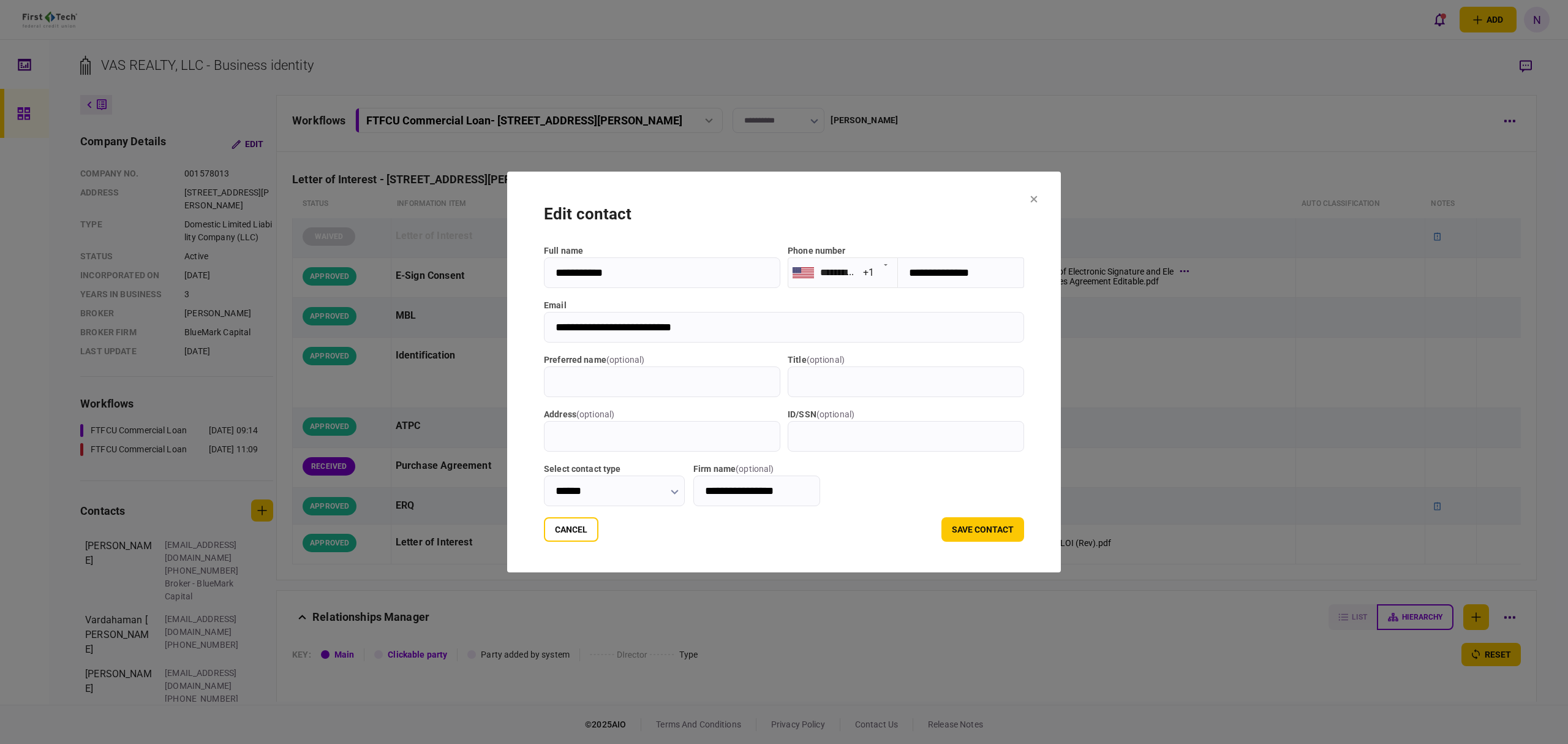
drag, startPoint x: 807, startPoint y: 496, endPoint x: 667, endPoint y: 496, distance: 140.0
click at [667, 496] on div "**********" at bounding box center [784, 484] width 480 height 44
drag, startPoint x: 1061, startPoint y: 199, endPoint x: 951, endPoint y: 192, distance: 110.2
click at [1038, 199] on icon at bounding box center [1034, 200] width 7 height 7
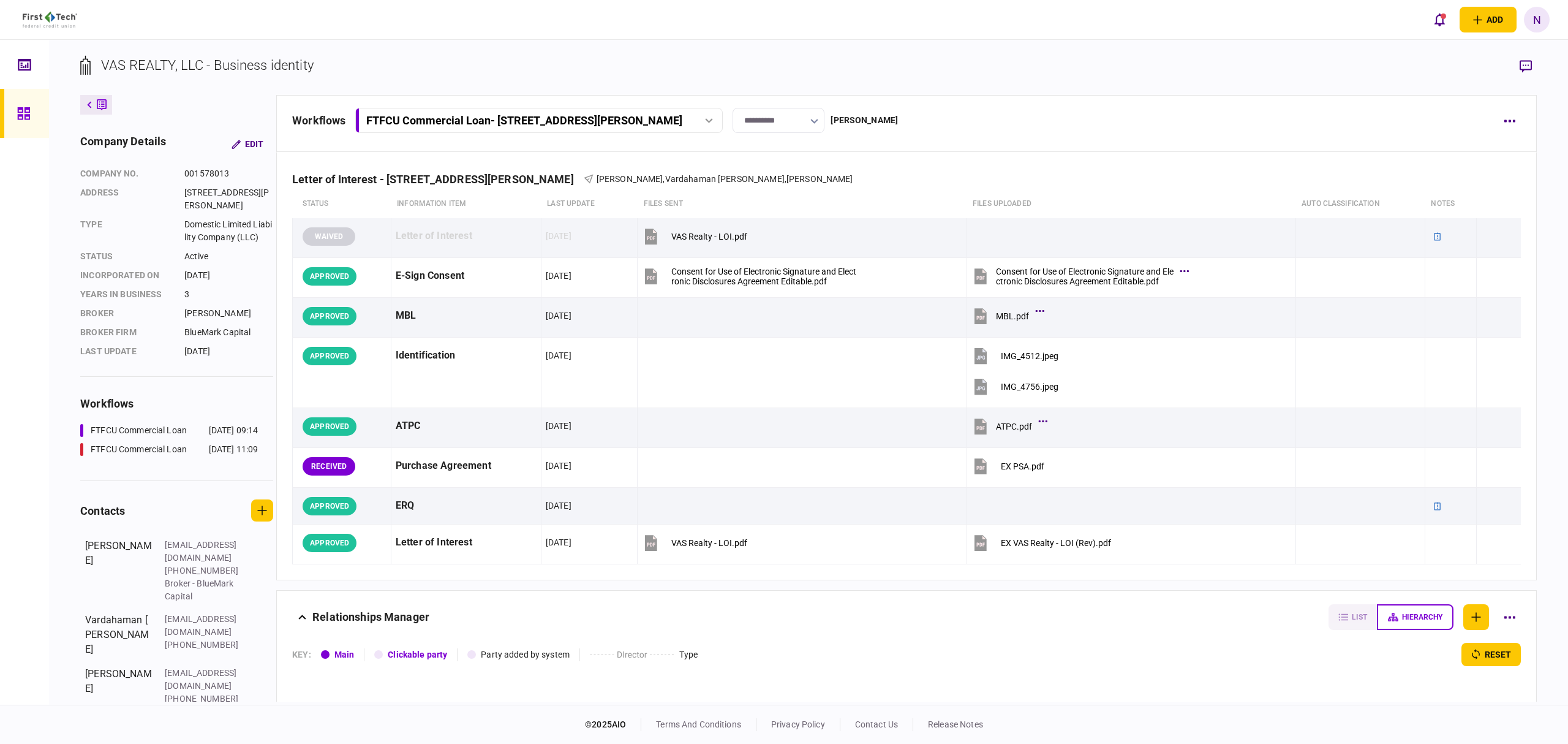
drag, startPoint x: 84, startPoint y: 102, endPoint x: 82, endPoint y: 108, distance: 6.3
click at [84, 102] on button at bounding box center [96, 105] width 32 height 20
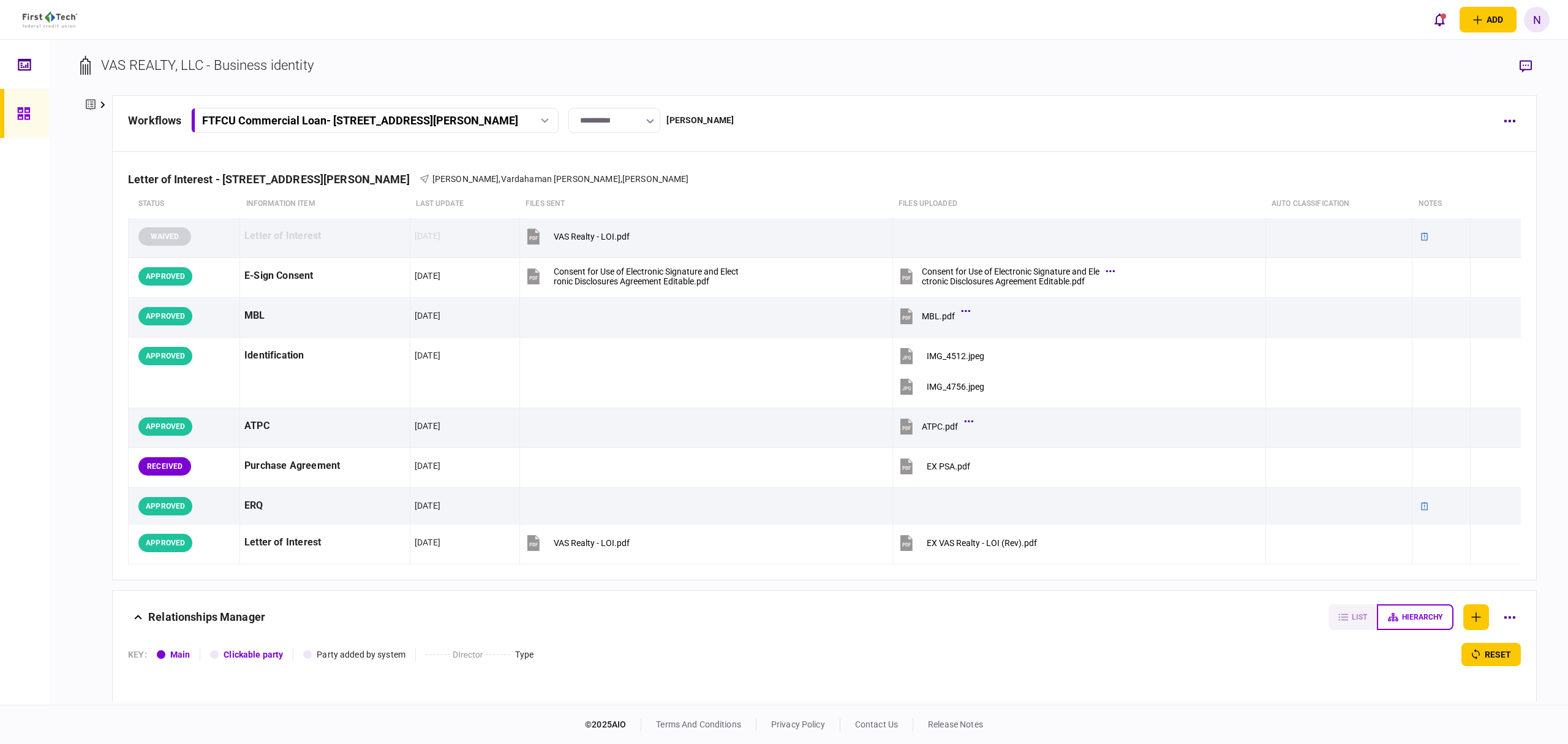
click at [21, 118] on icon at bounding box center [23, 113] width 12 height 12
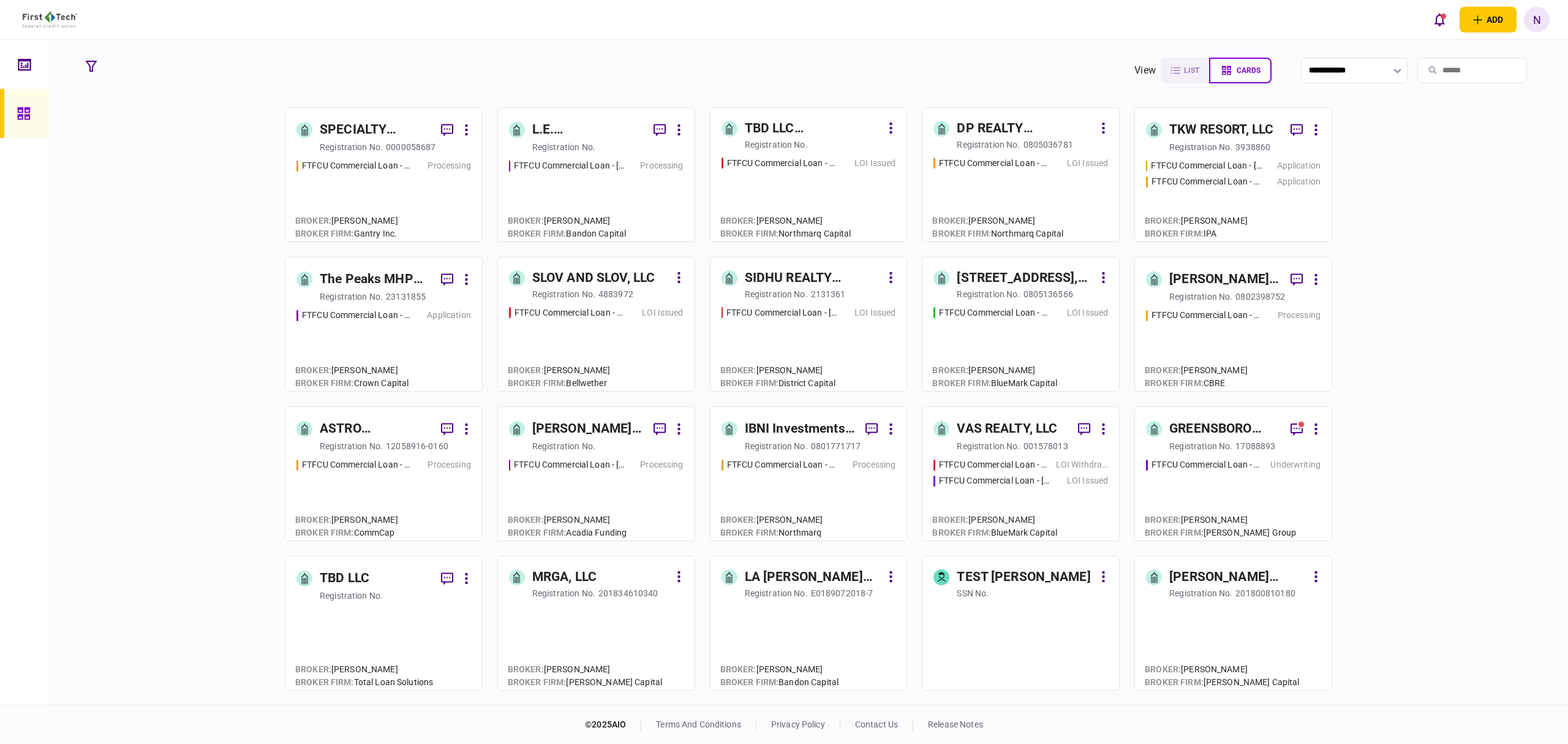
click at [973, 158] on div "FTFCU Commercial Loan - 566 W Farm to Market 1960" at bounding box center [994, 163] width 111 height 13
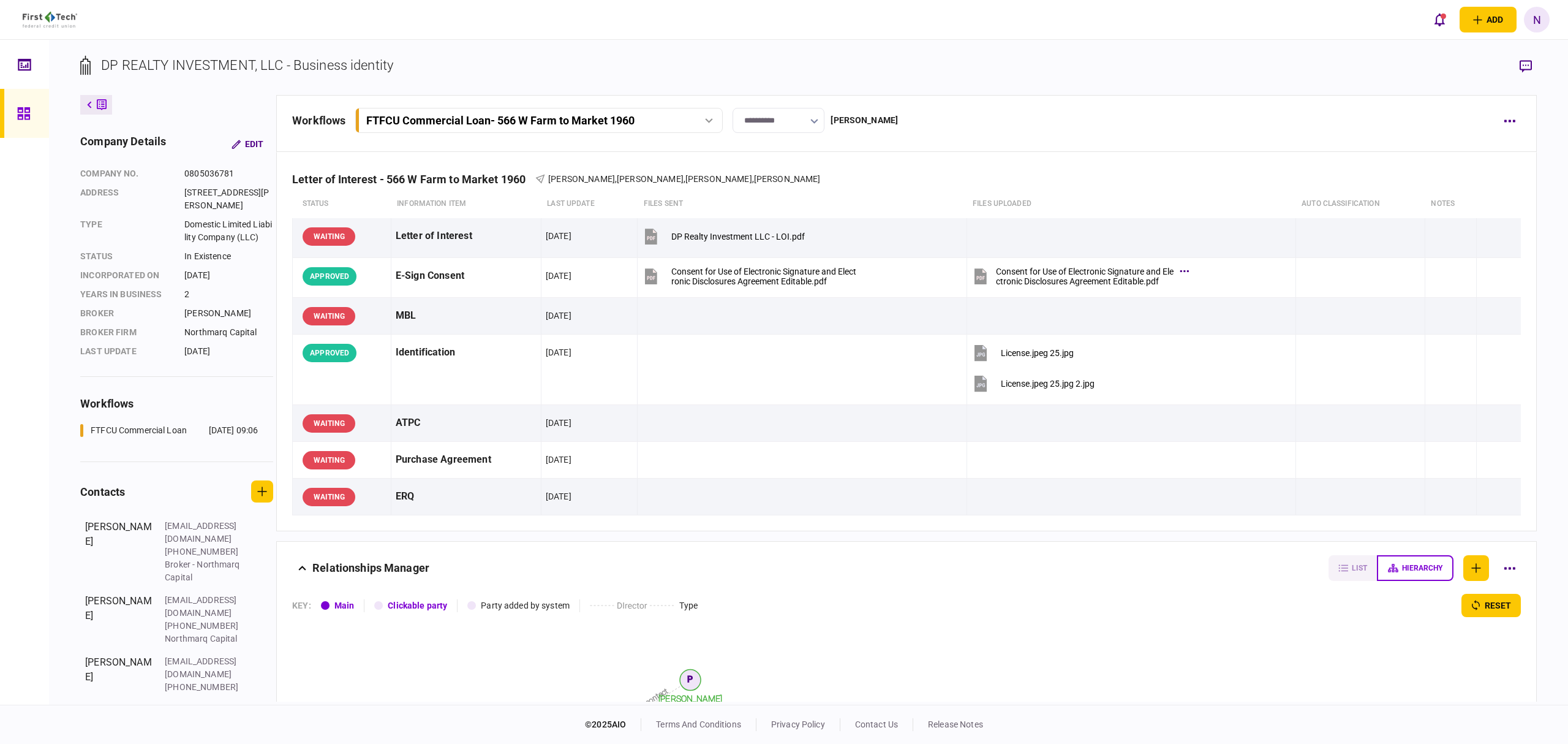
click at [11, 109] on link at bounding box center [24, 113] width 49 height 49
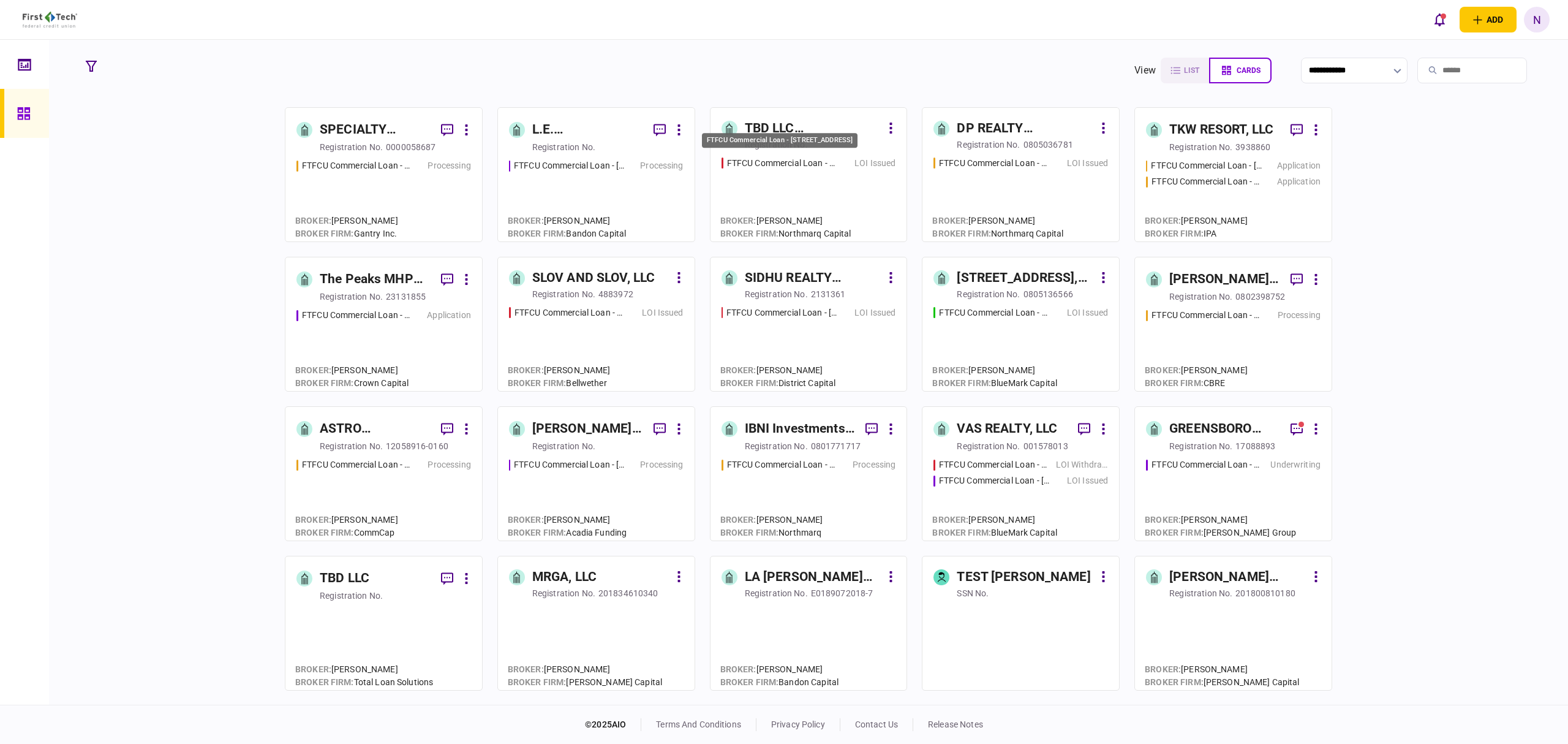
click at [810, 168] on div "FTFCU Commercial Loan - [STREET_ADDRESS]" at bounding box center [782, 163] width 111 height 13
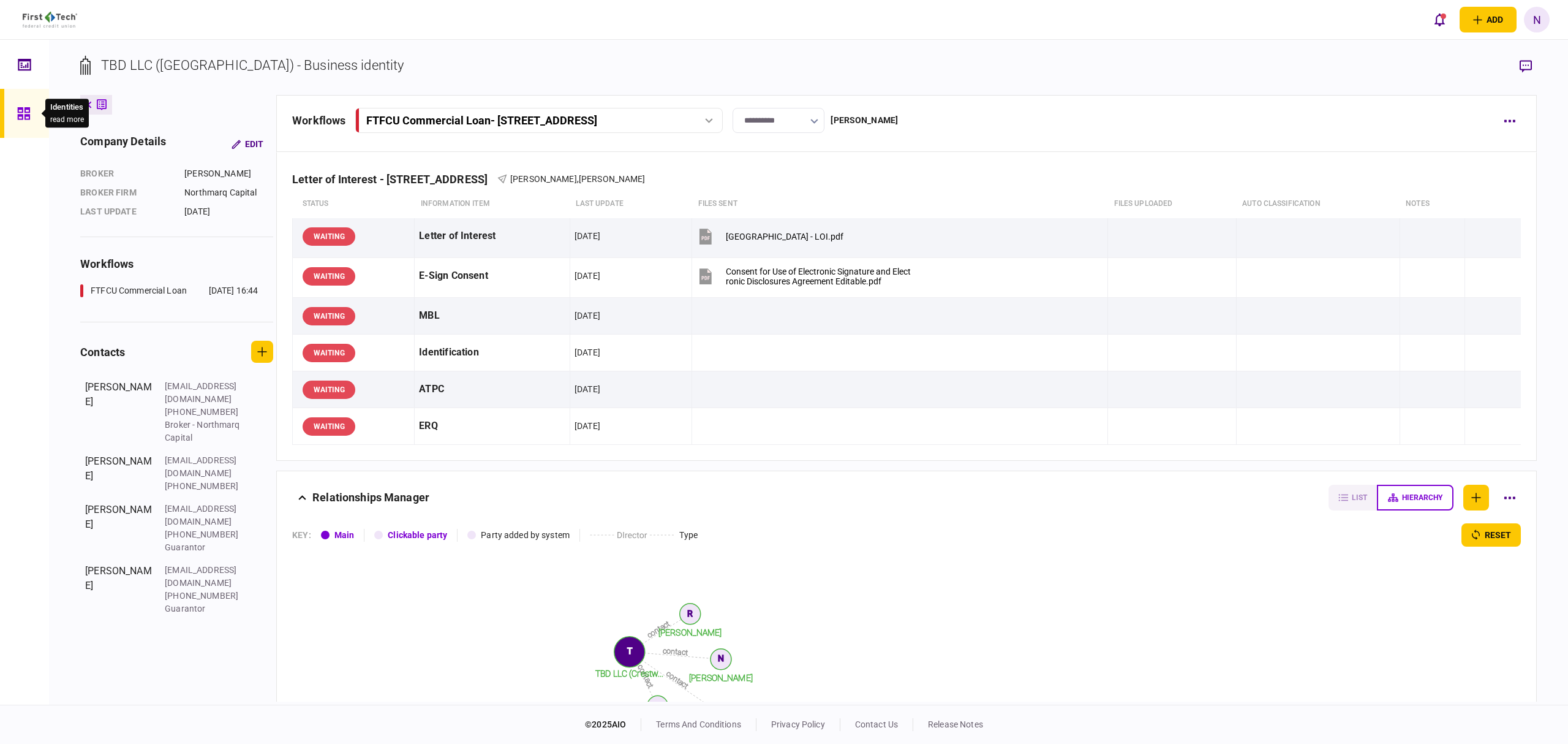
click at [20, 119] on icon at bounding box center [23, 113] width 12 height 12
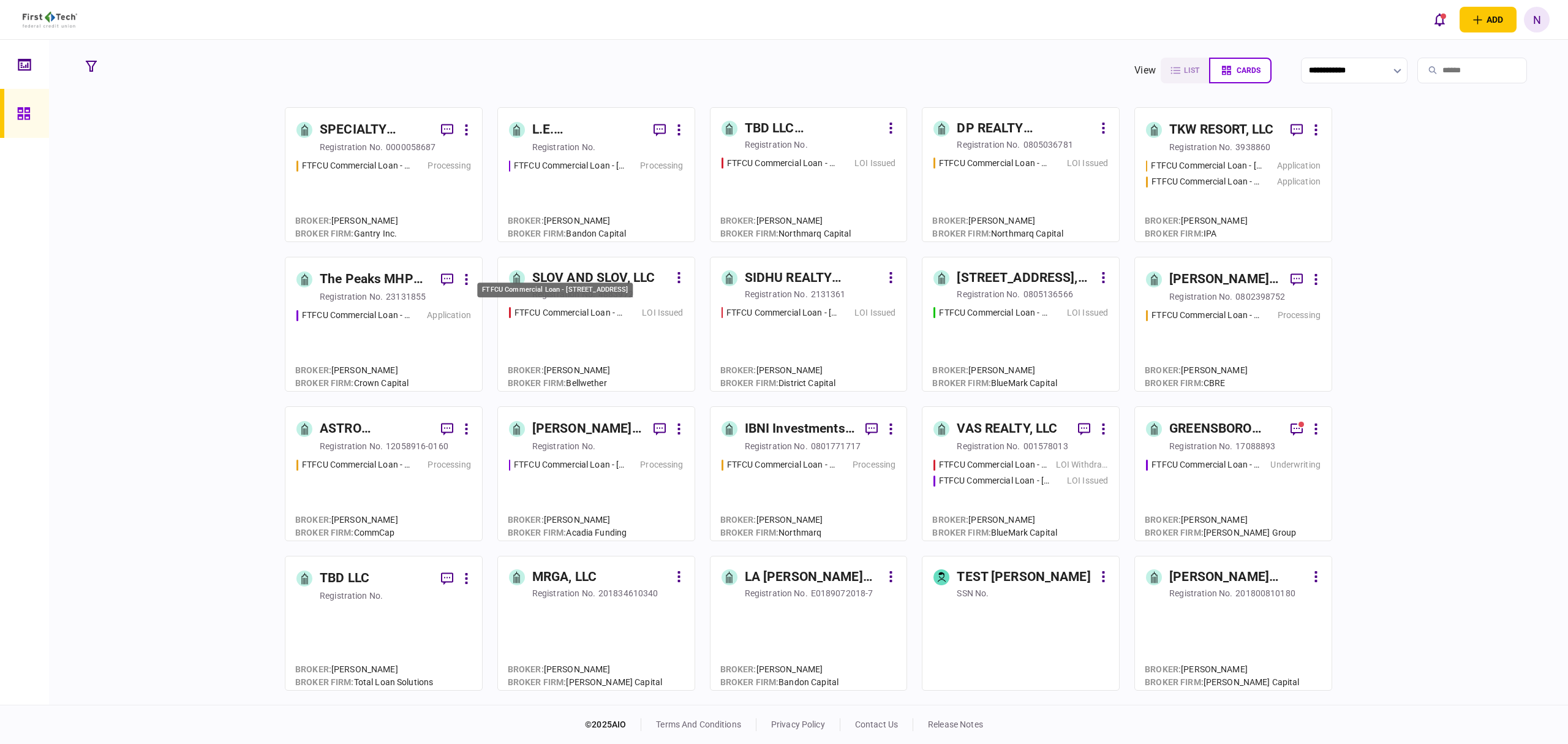
click at [591, 314] on div "FTFCU Commercial Loan - [STREET_ADDRESS]" at bounding box center [570, 313] width 111 height 13
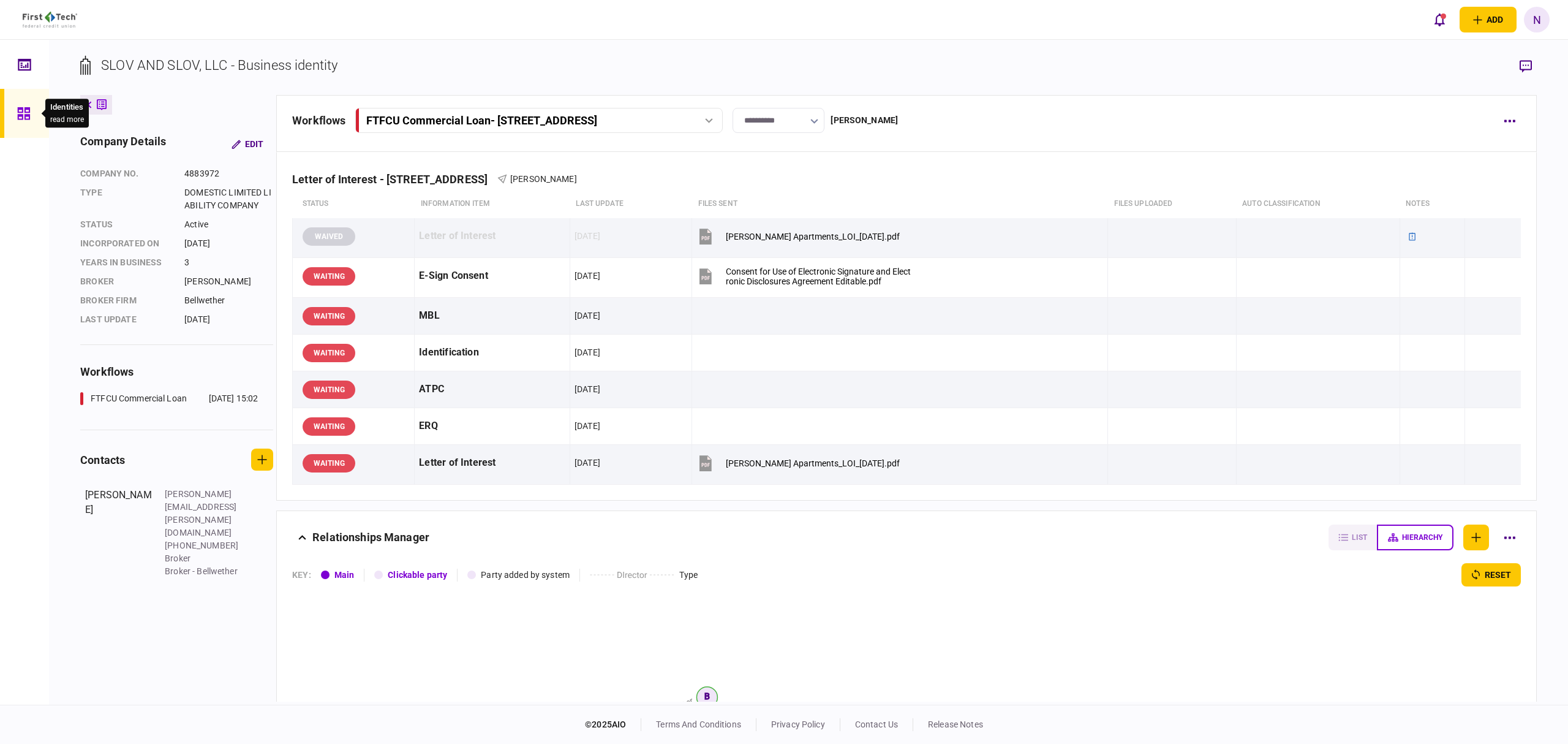
click at [30, 116] on div at bounding box center [27, 113] width 20 height 49
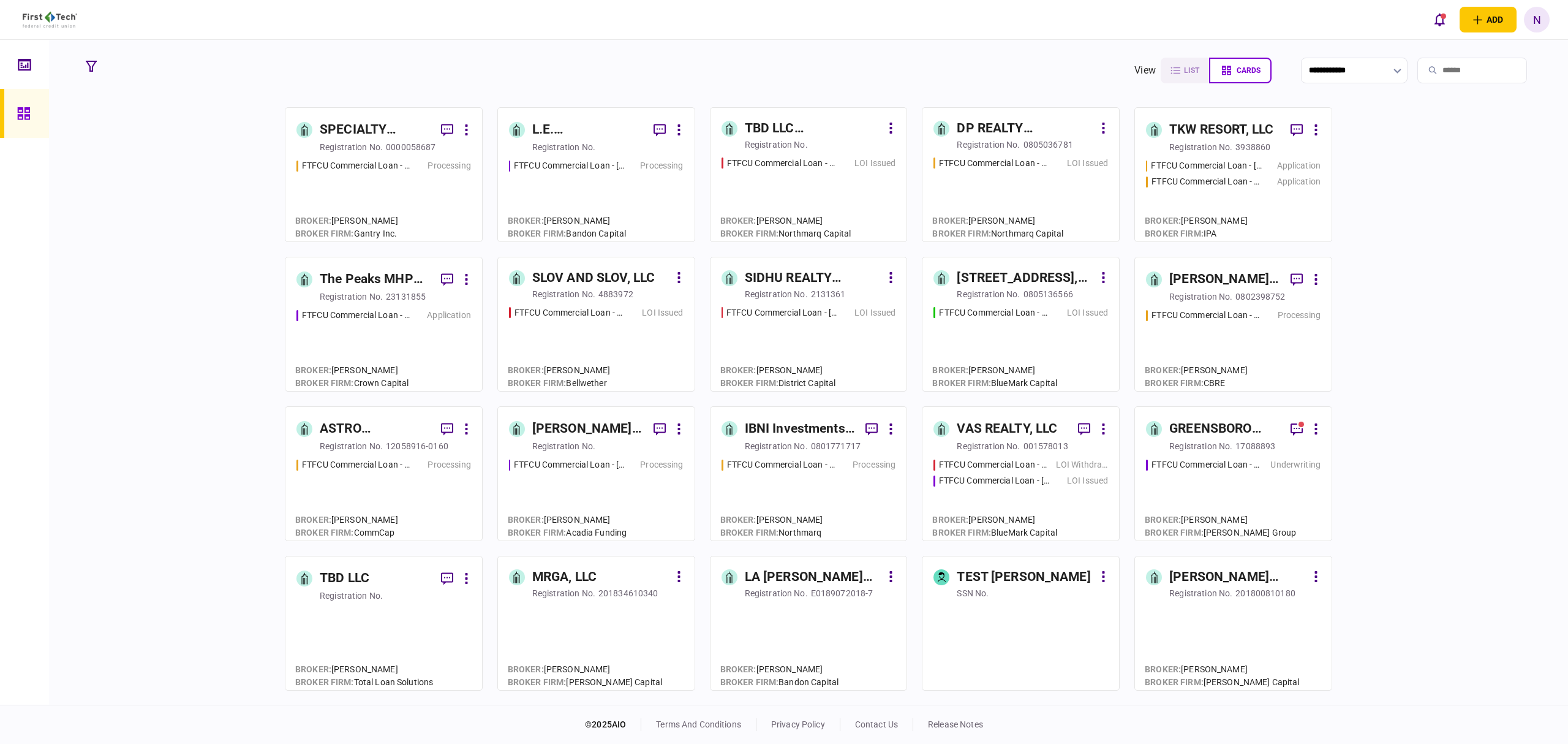
click at [805, 297] on div "registration no." at bounding box center [777, 294] width 63 height 12
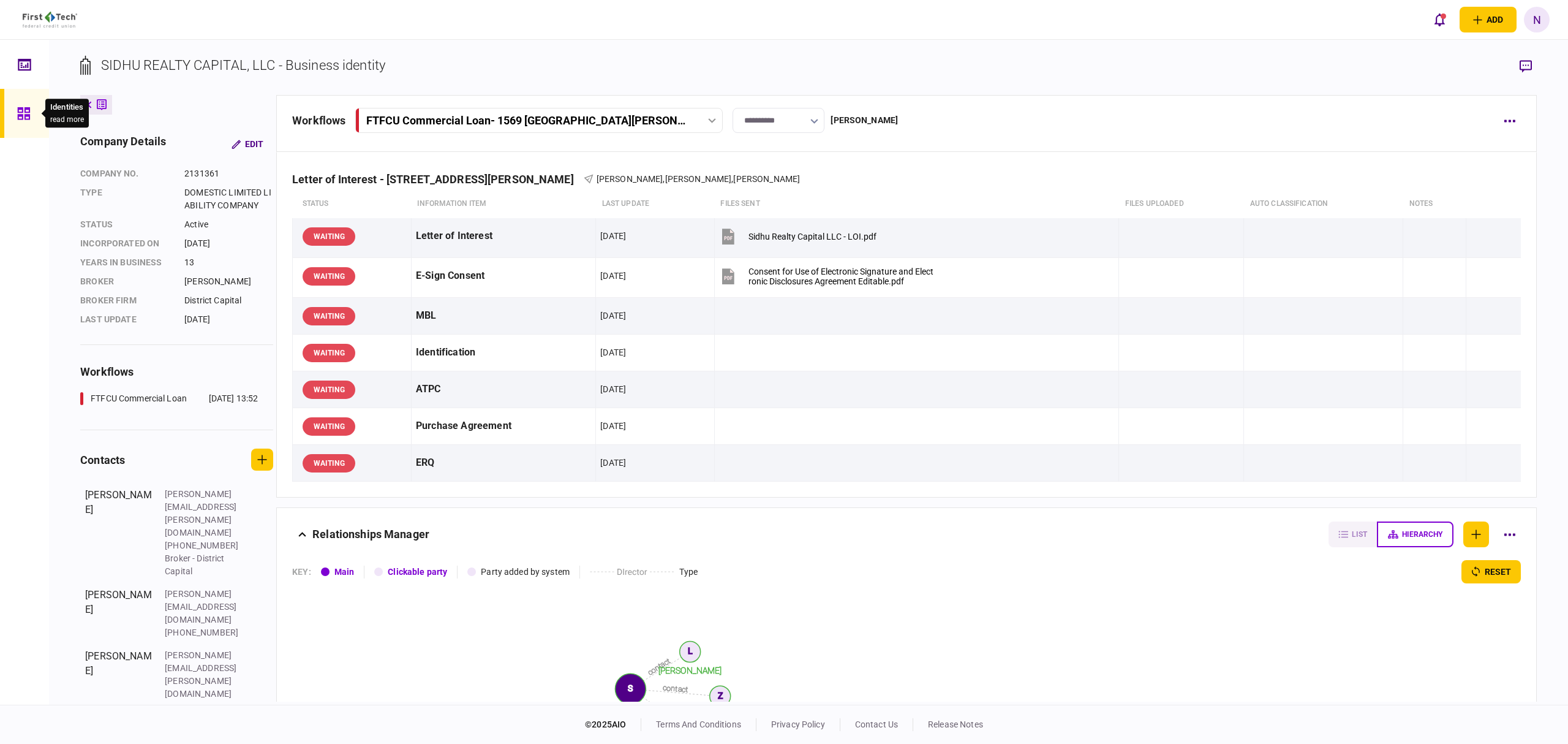
click at [26, 118] on icon at bounding box center [24, 113] width 13 height 14
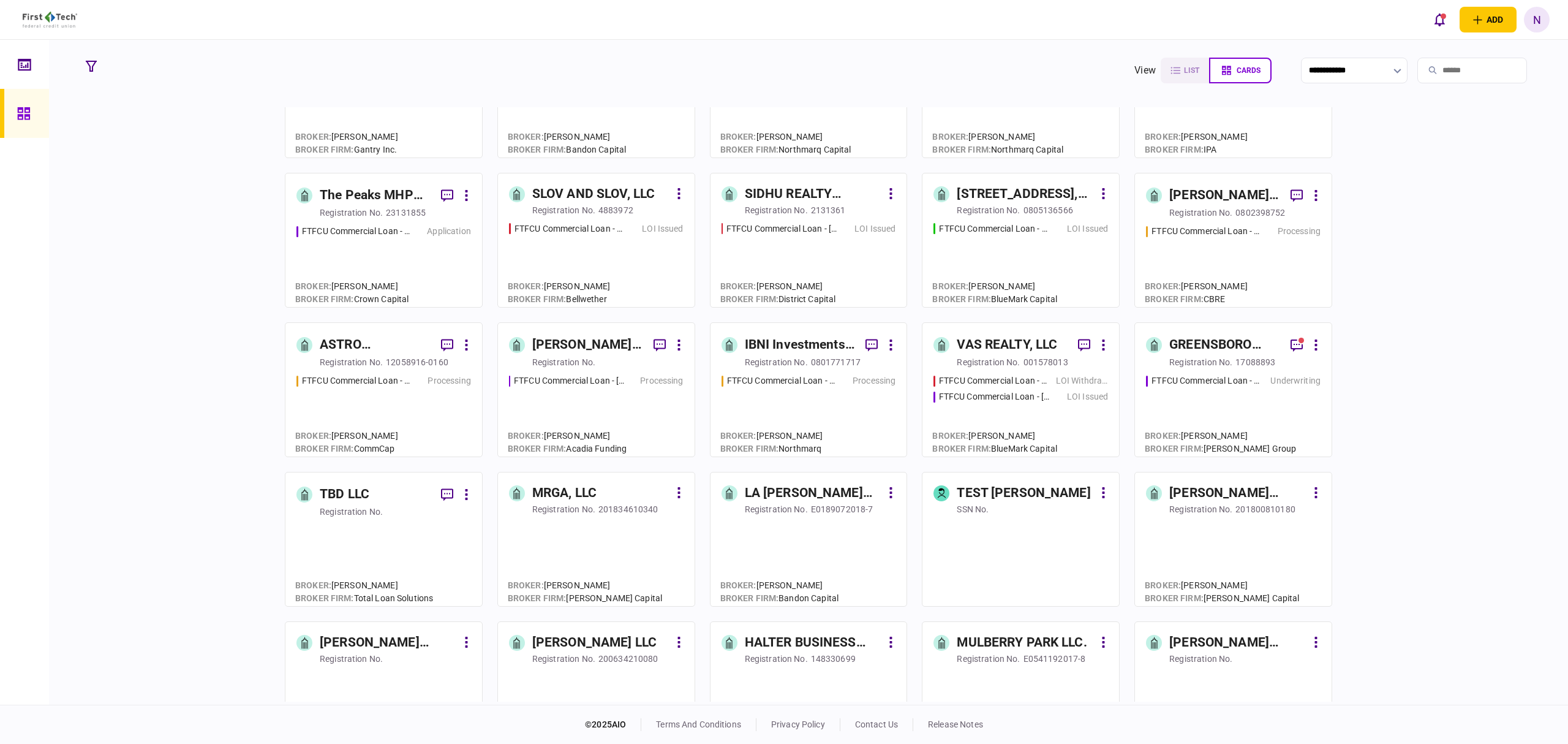
scroll to position [163, 0]
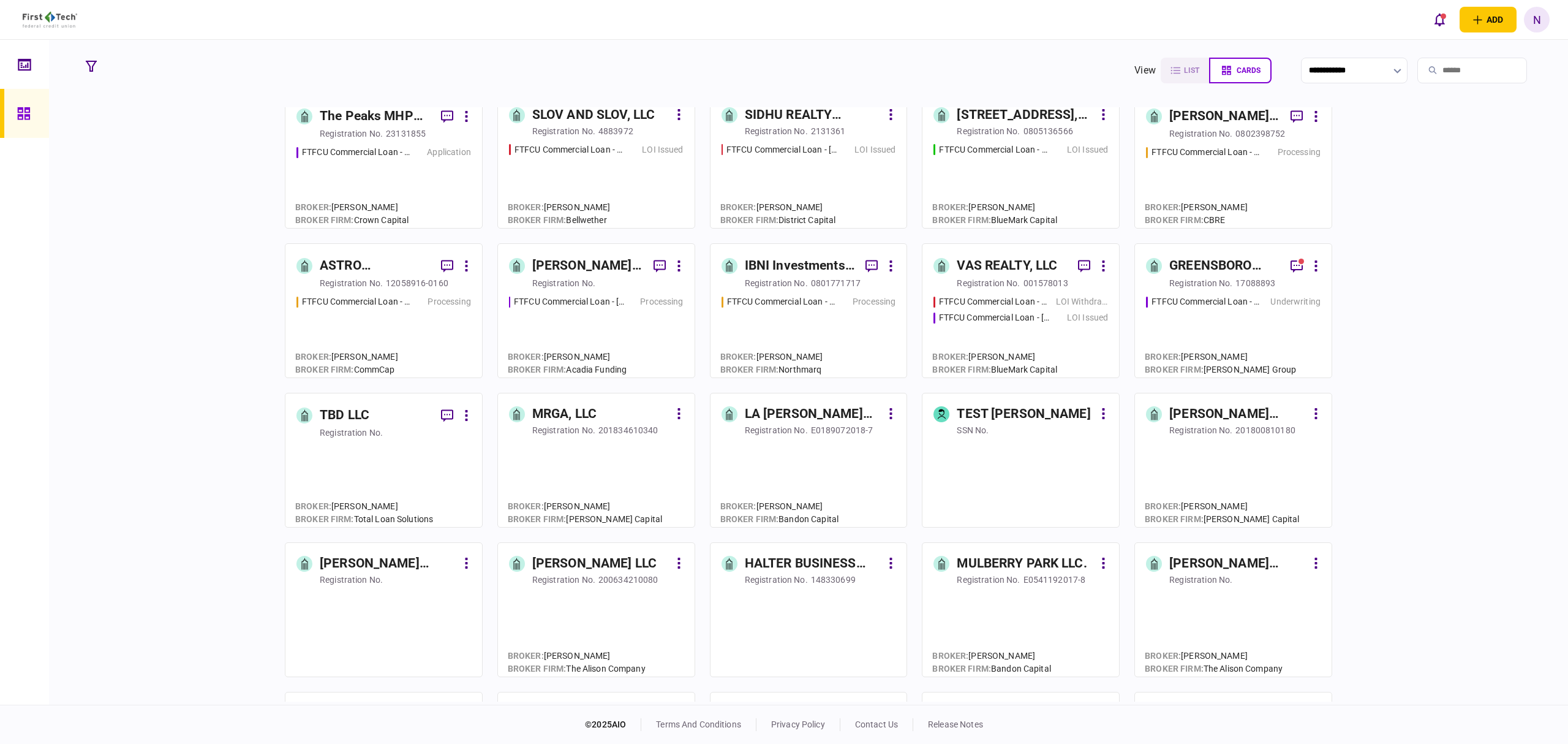
click at [403, 410] on div "TBD LLC" at bounding box center [375, 415] width 111 height 22
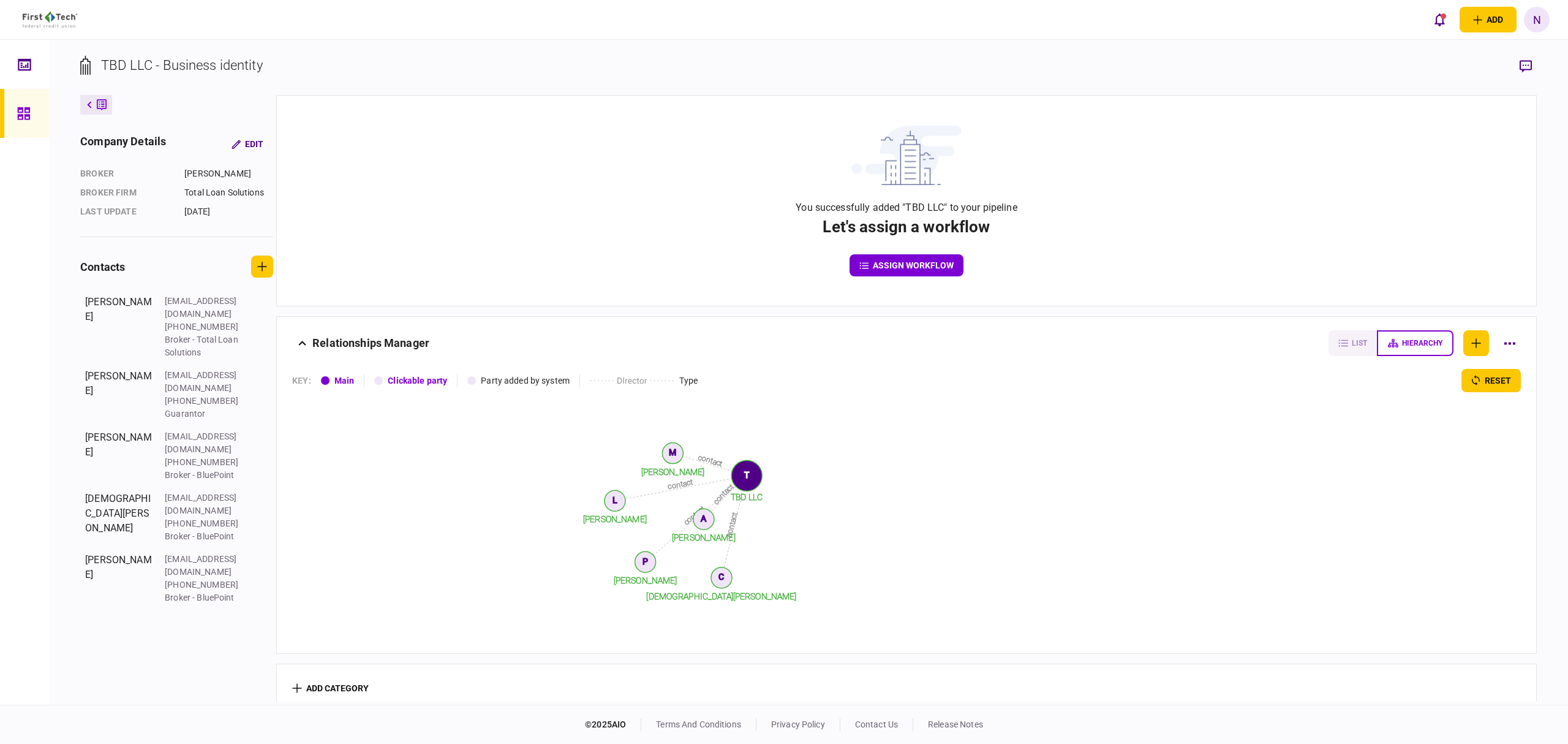
click at [27, 109] on icon at bounding box center [23, 113] width 12 height 12
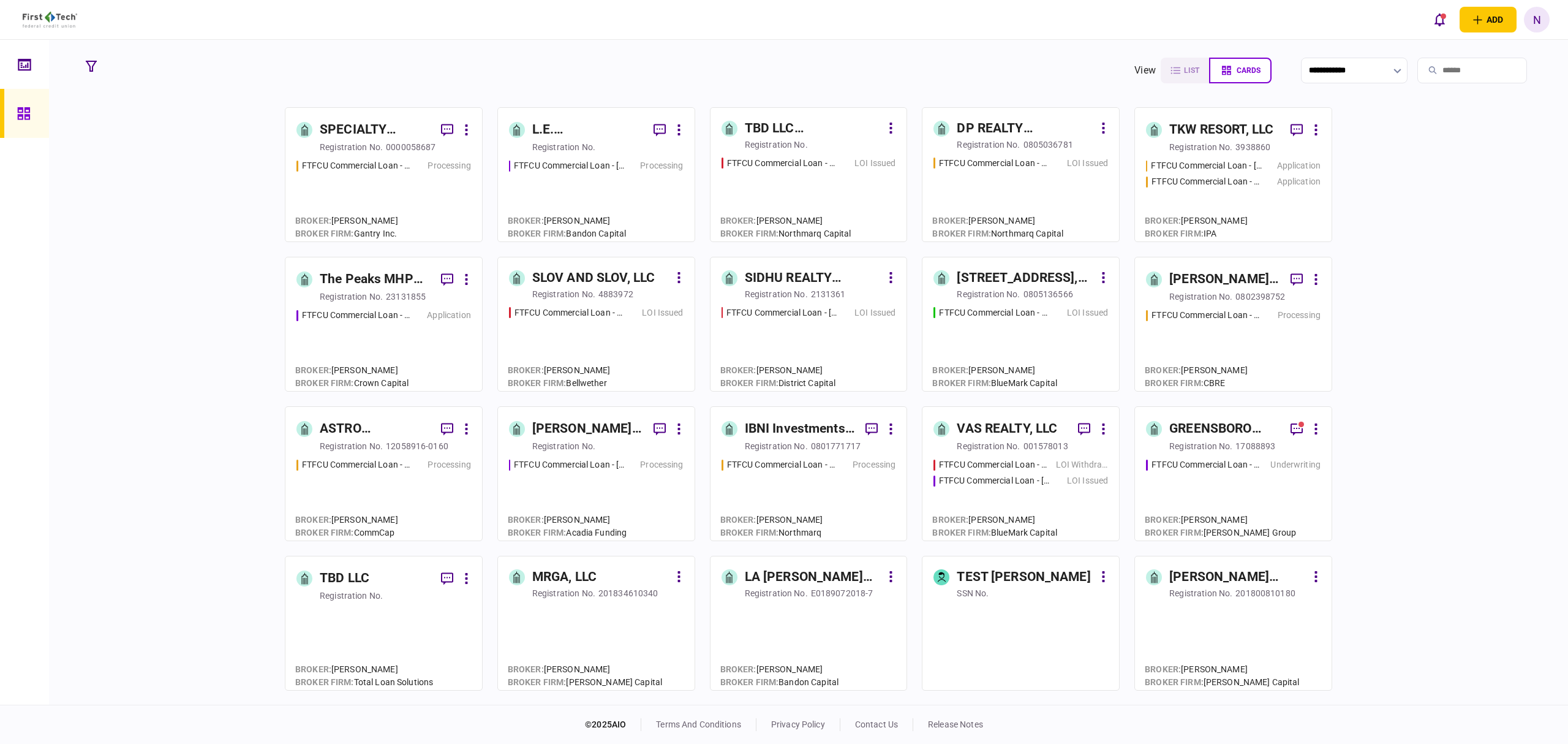
click at [827, 124] on div "TBD LLC ([GEOGRAPHIC_DATA])" at bounding box center [814, 129] width 137 height 20
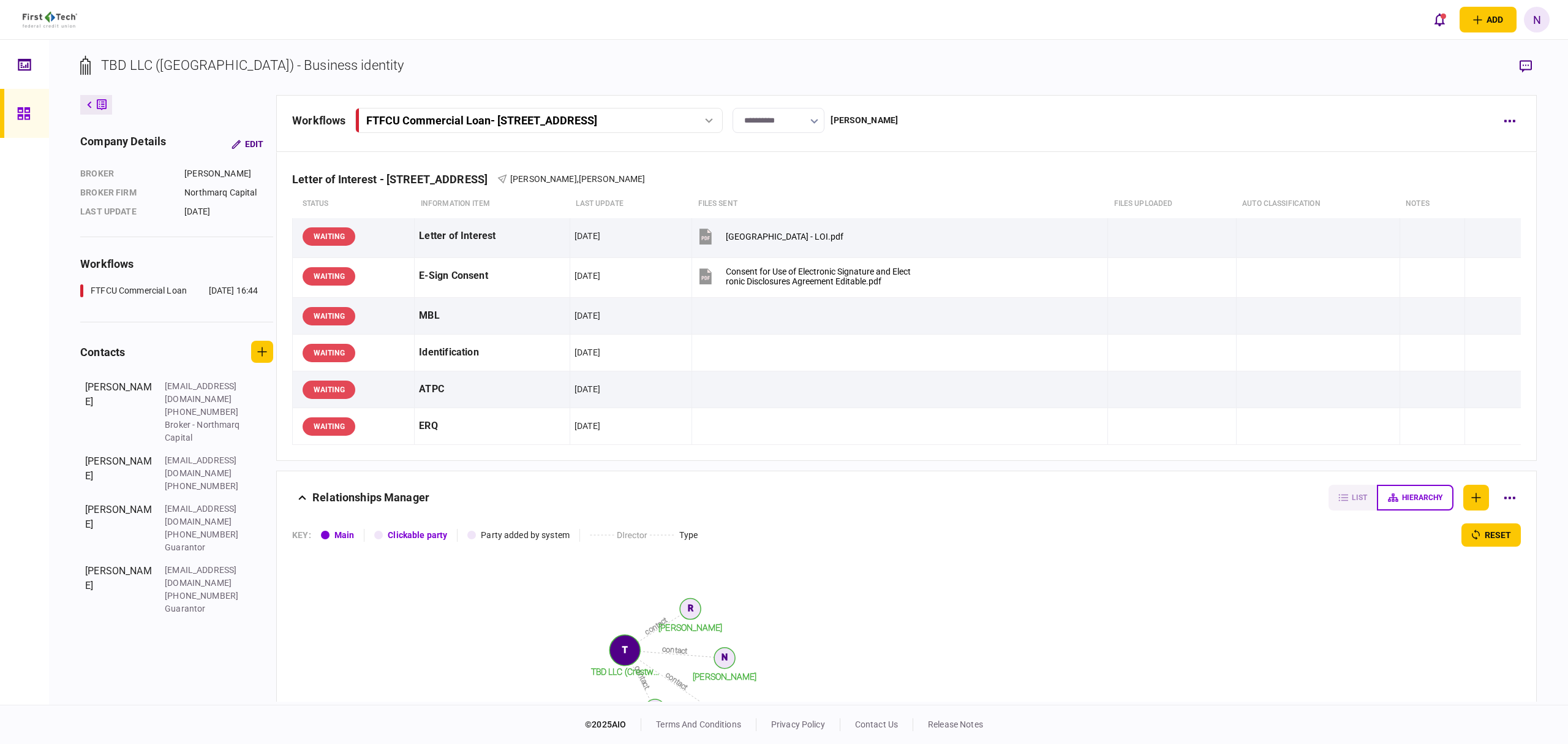
click at [13, 116] on link at bounding box center [24, 113] width 49 height 49
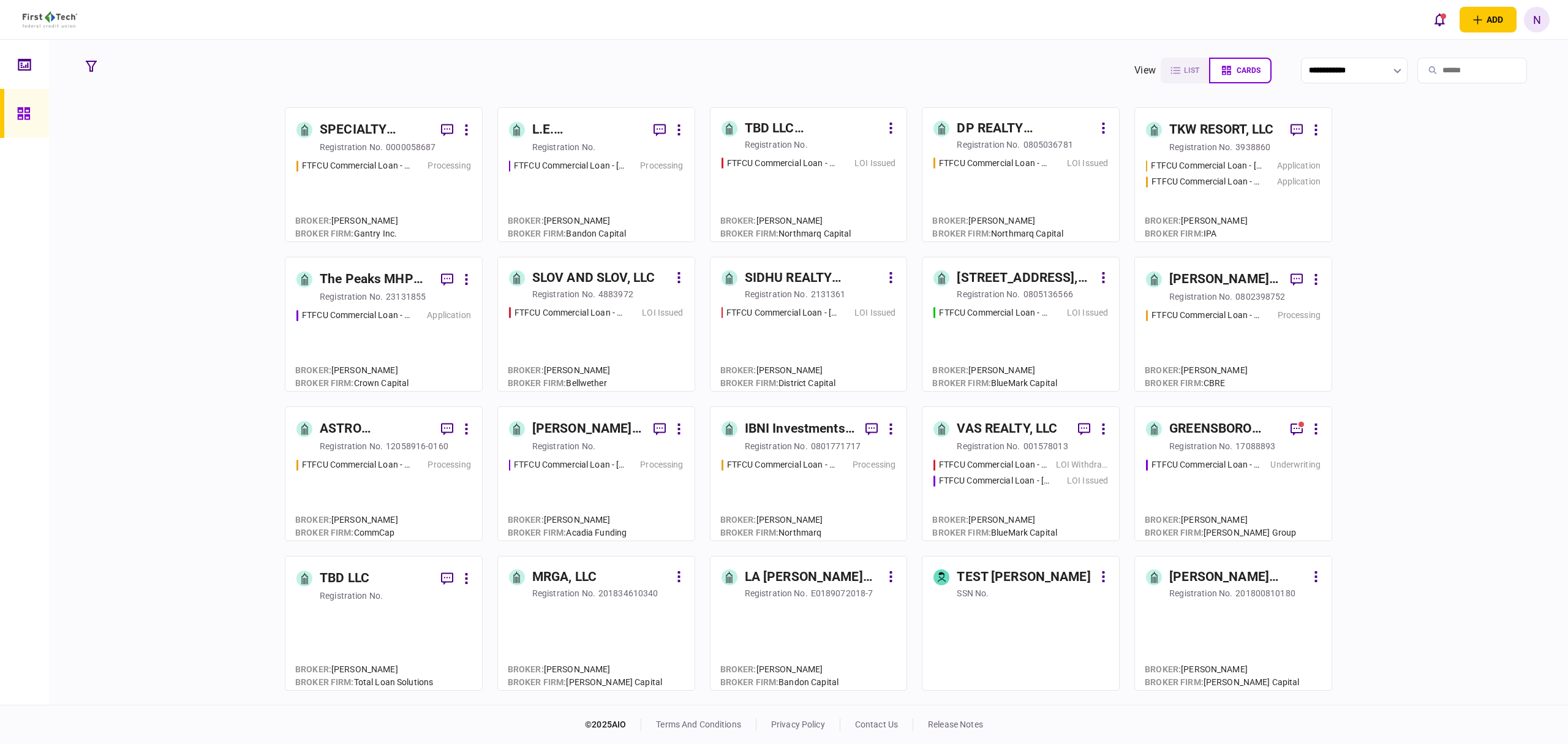
click at [998, 263] on link "[STREET_ADDRESS], LLC registration no. 0805136566 FTFCU Commercial Loan - [STRE…" at bounding box center [1021, 324] width 198 height 135
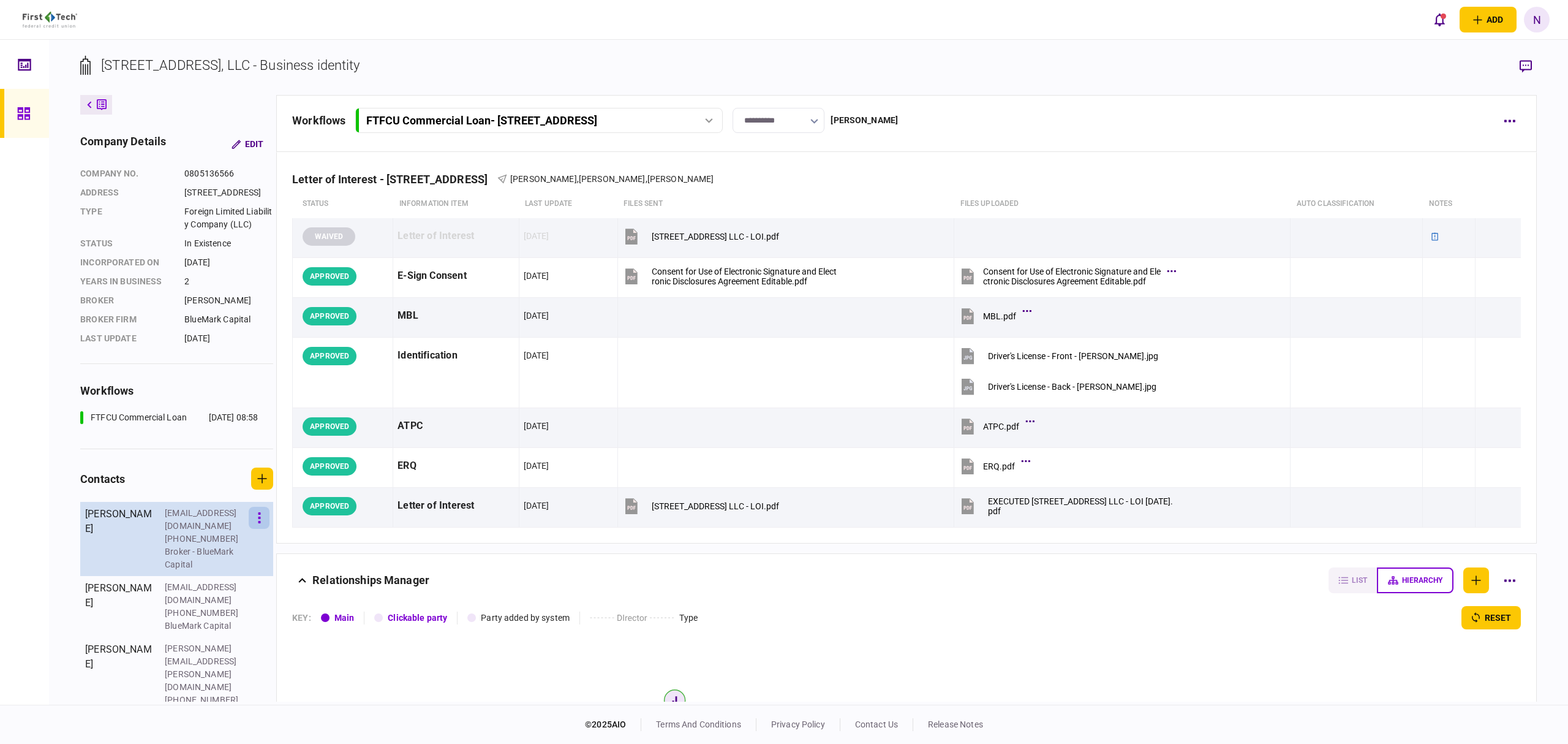
click at [260, 529] on button "button" at bounding box center [258, 518] width 21 height 22
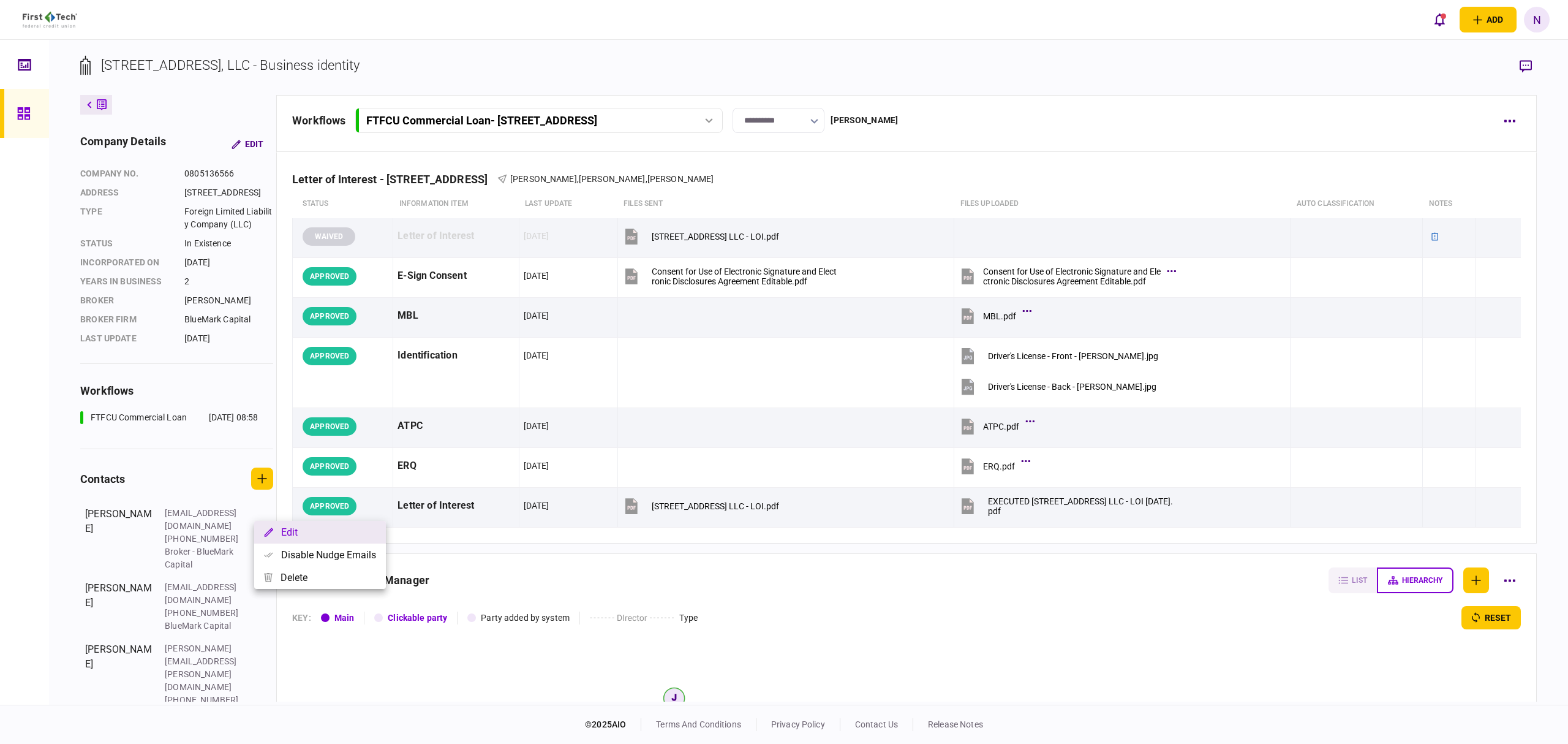
click at [270, 528] on icon "button" at bounding box center [268, 532] width 9 height 9
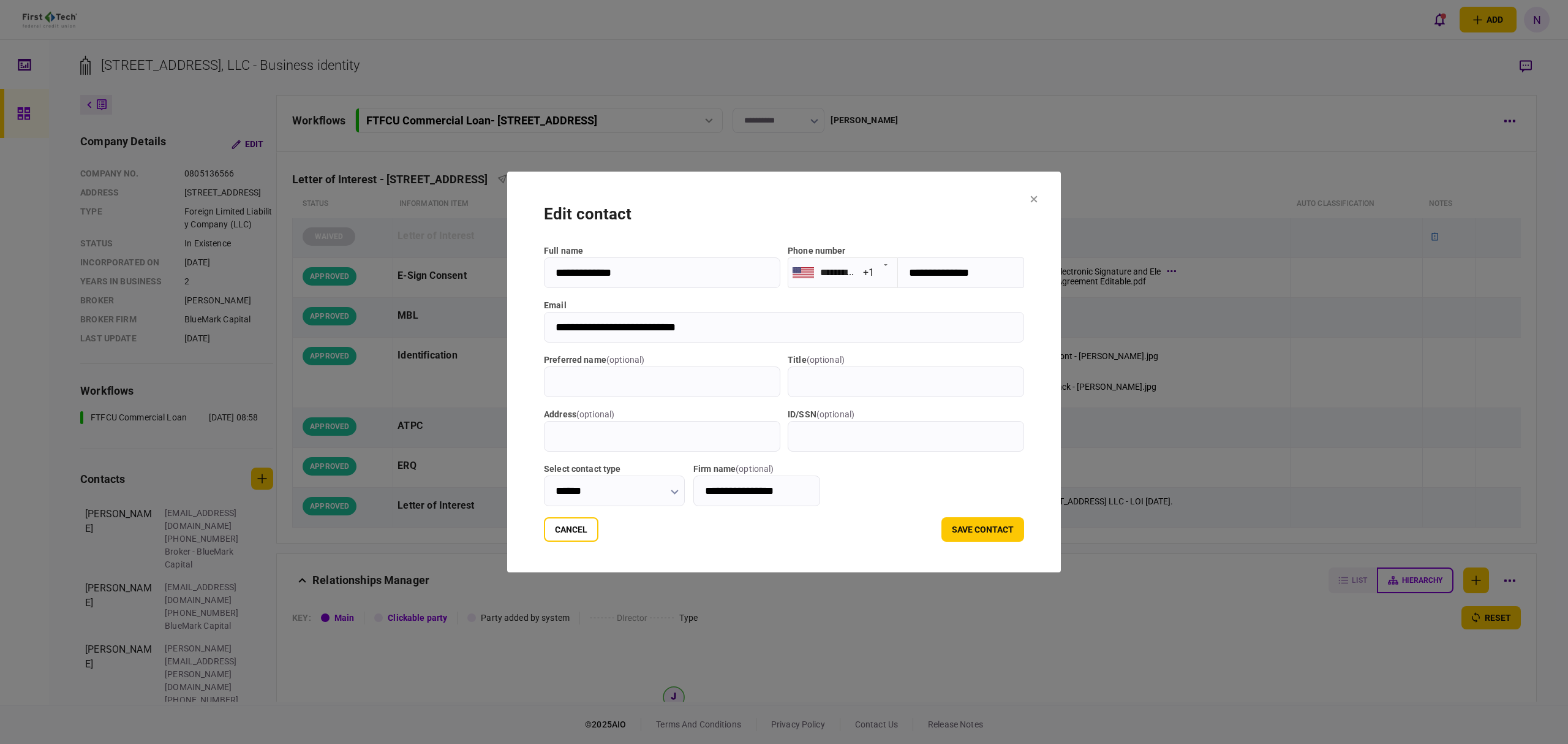
drag, startPoint x: 1003, startPoint y: 280, endPoint x: 902, endPoint y: 275, distance: 101.1
click at [902, 275] on input "**********" at bounding box center [961, 272] width 126 height 31
drag, startPoint x: 932, startPoint y: 266, endPoint x: 664, endPoint y: 302, distance: 270.4
click at [660, 296] on div "**********" at bounding box center [784, 375] width 480 height 262
drag, startPoint x: 720, startPoint y: 326, endPoint x: 510, endPoint y: 332, distance: 210.1
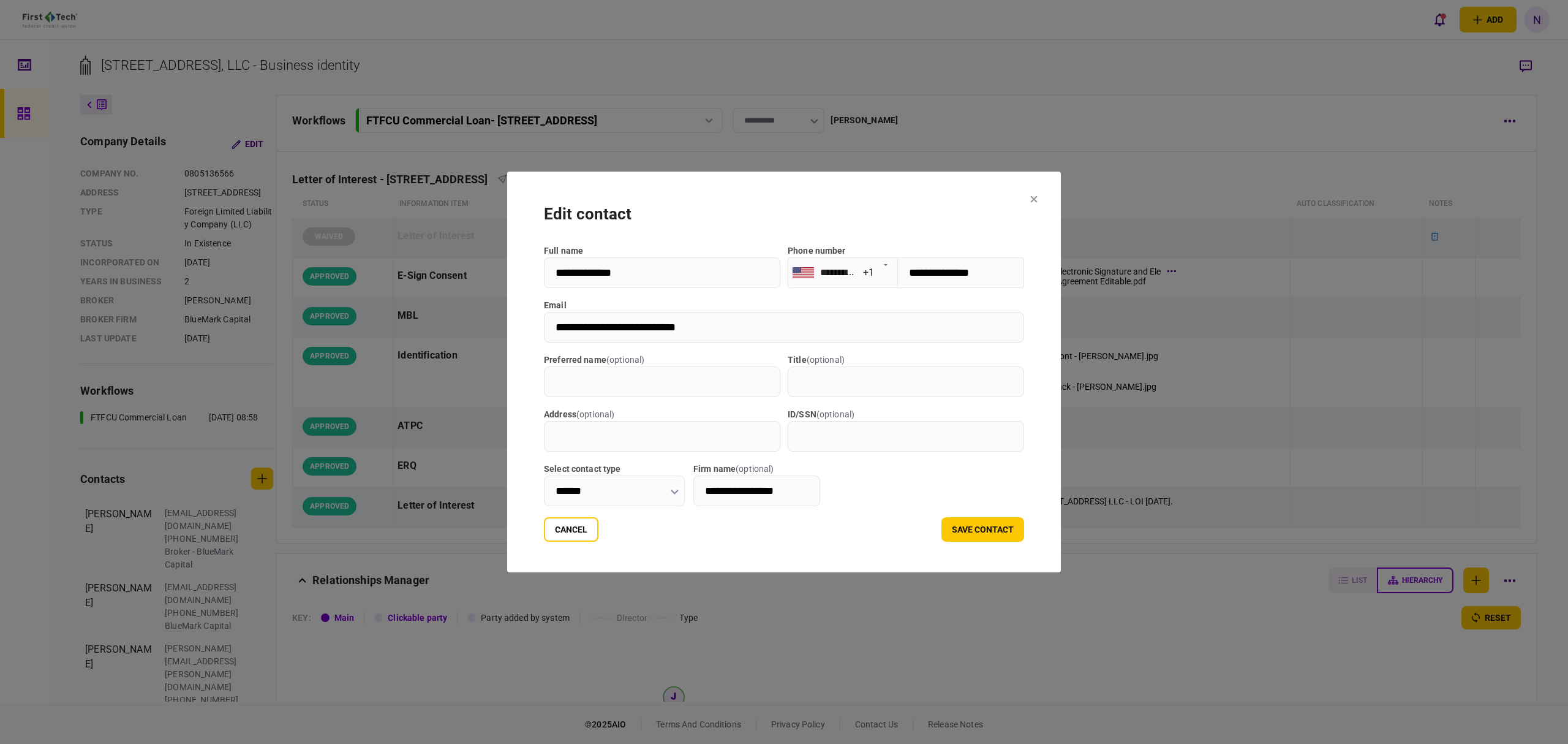
click at [510, 332] on section "**********" at bounding box center [784, 372] width 554 height 401
drag, startPoint x: 1007, startPoint y: 277, endPoint x: 893, endPoint y: 280, distance: 114.0
click at [893, 280] on section "**********" at bounding box center [906, 272] width 237 height 31
drag, startPoint x: 1043, startPoint y: 197, endPoint x: 1051, endPoint y: 194, distance: 8.5
click at [1045, 195] on section "**********" at bounding box center [784, 372] width 554 height 401
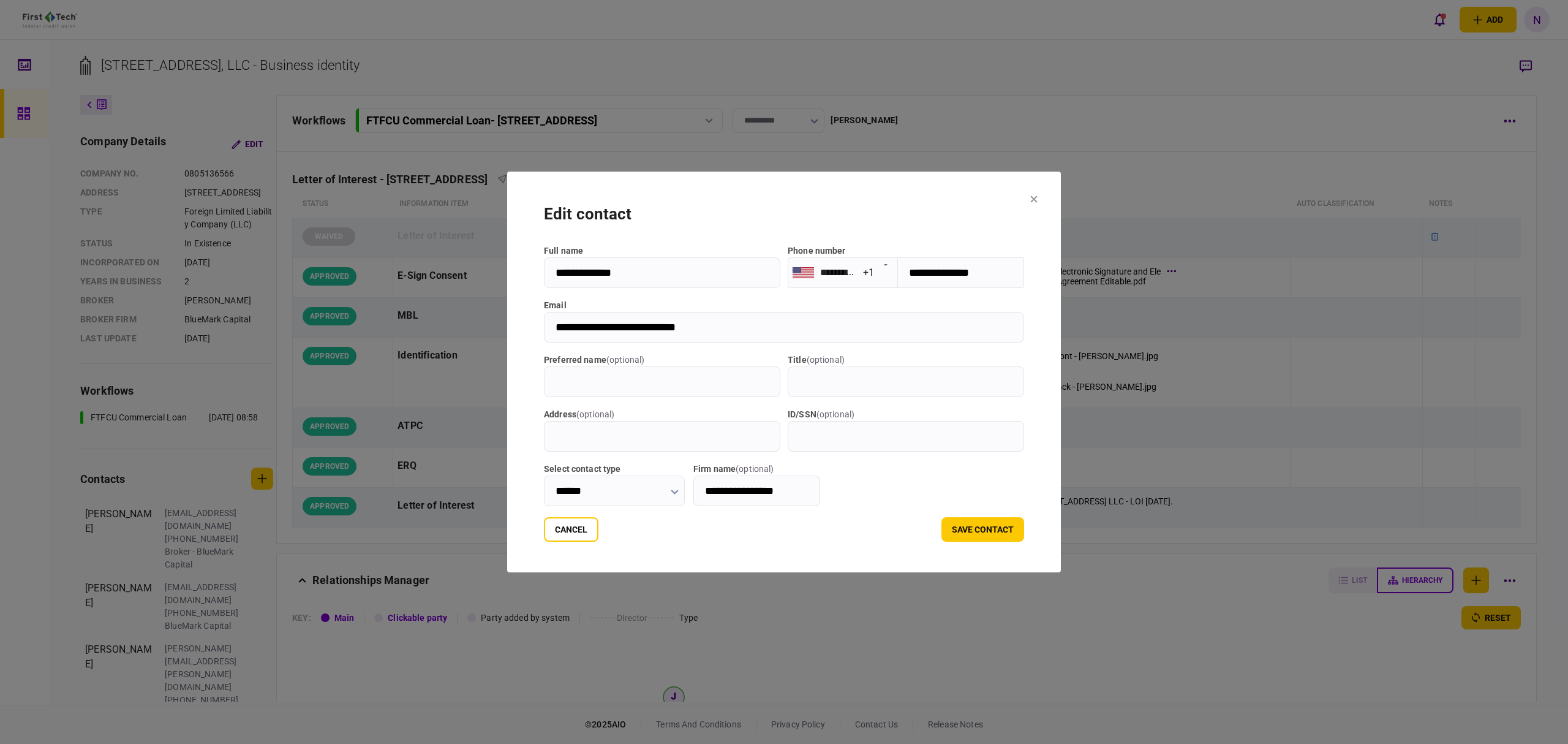
click at [1056, 199] on section "**********" at bounding box center [784, 372] width 554 height 401
click at [1061, 201] on section "**********" at bounding box center [784, 372] width 554 height 401
click at [1038, 200] on icon at bounding box center [1034, 200] width 7 height 7
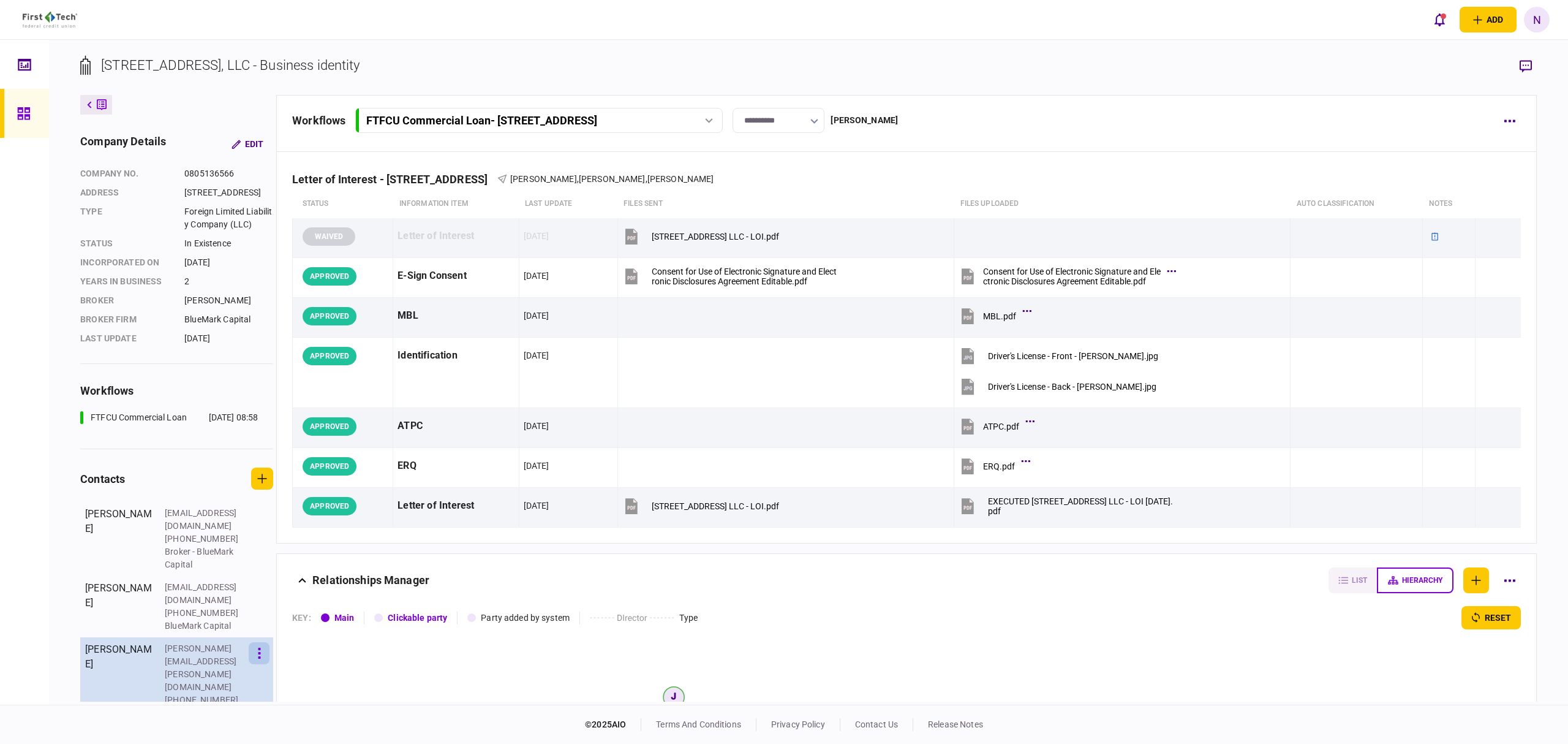
click at [267, 642] on button "button" at bounding box center [258, 653] width 21 height 22
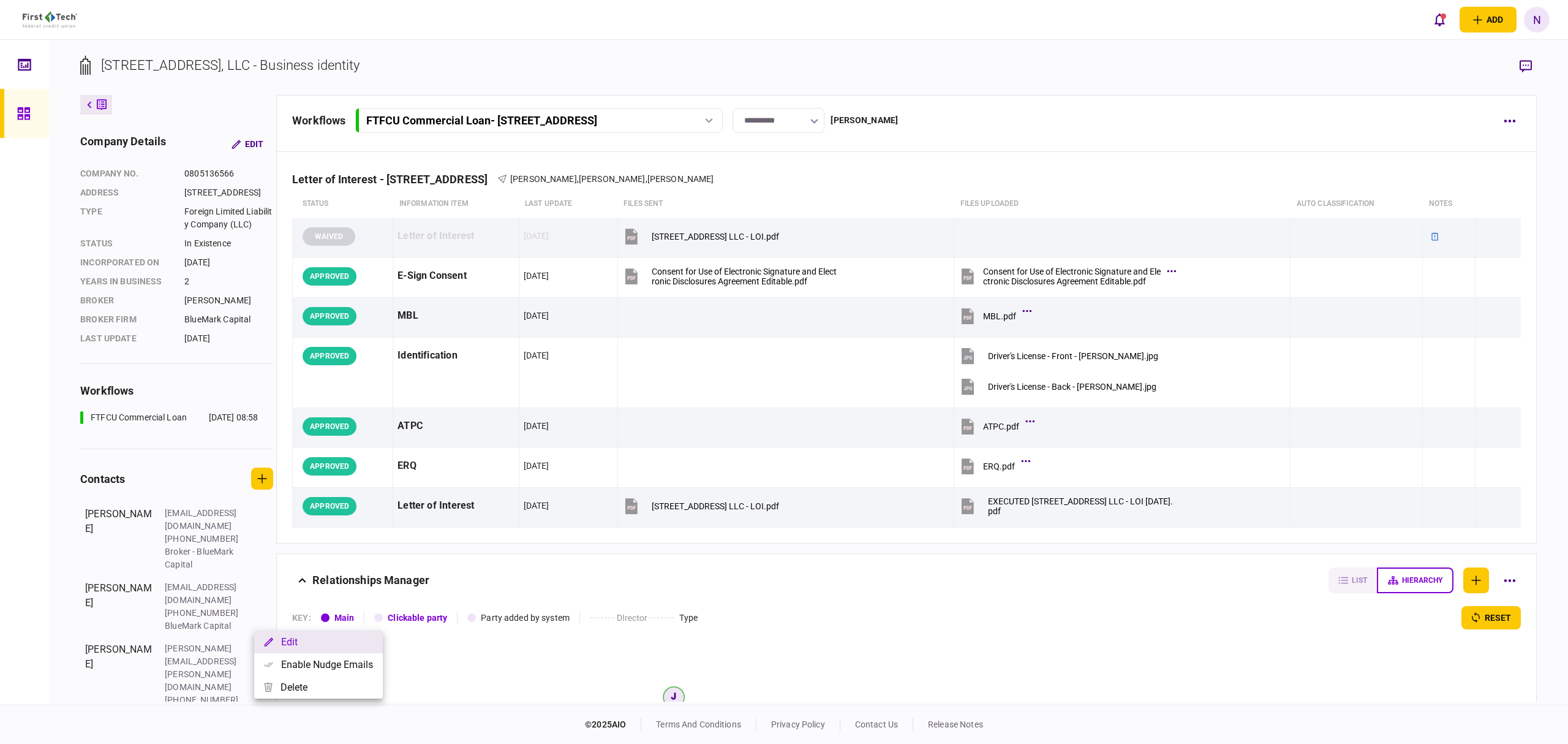
click at [289, 638] on button "Edit" at bounding box center [319, 642] width 129 height 22
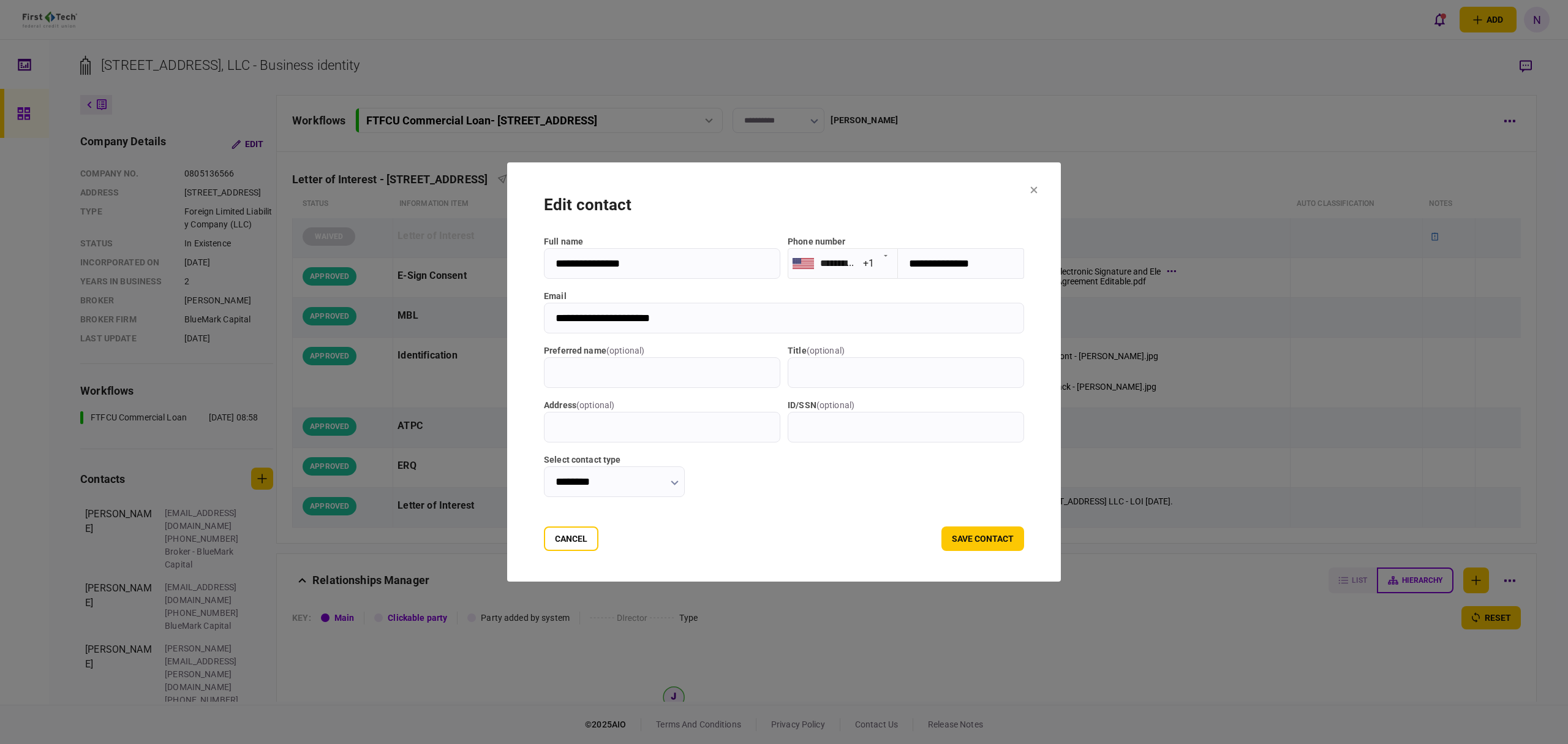
drag, startPoint x: 1018, startPoint y: 263, endPoint x: 900, endPoint y: 270, distance: 118.2
click at [900, 270] on input "**********" at bounding box center [961, 263] width 126 height 31
drag, startPoint x: 693, startPoint y: 329, endPoint x: 658, endPoint y: 331, distance: 35.1
click at [692, 329] on input "**********" at bounding box center [784, 318] width 480 height 31
drag, startPoint x: 657, startPoint y: 322, endPoint x: 530, endPoint y: 325, distance: 127.0
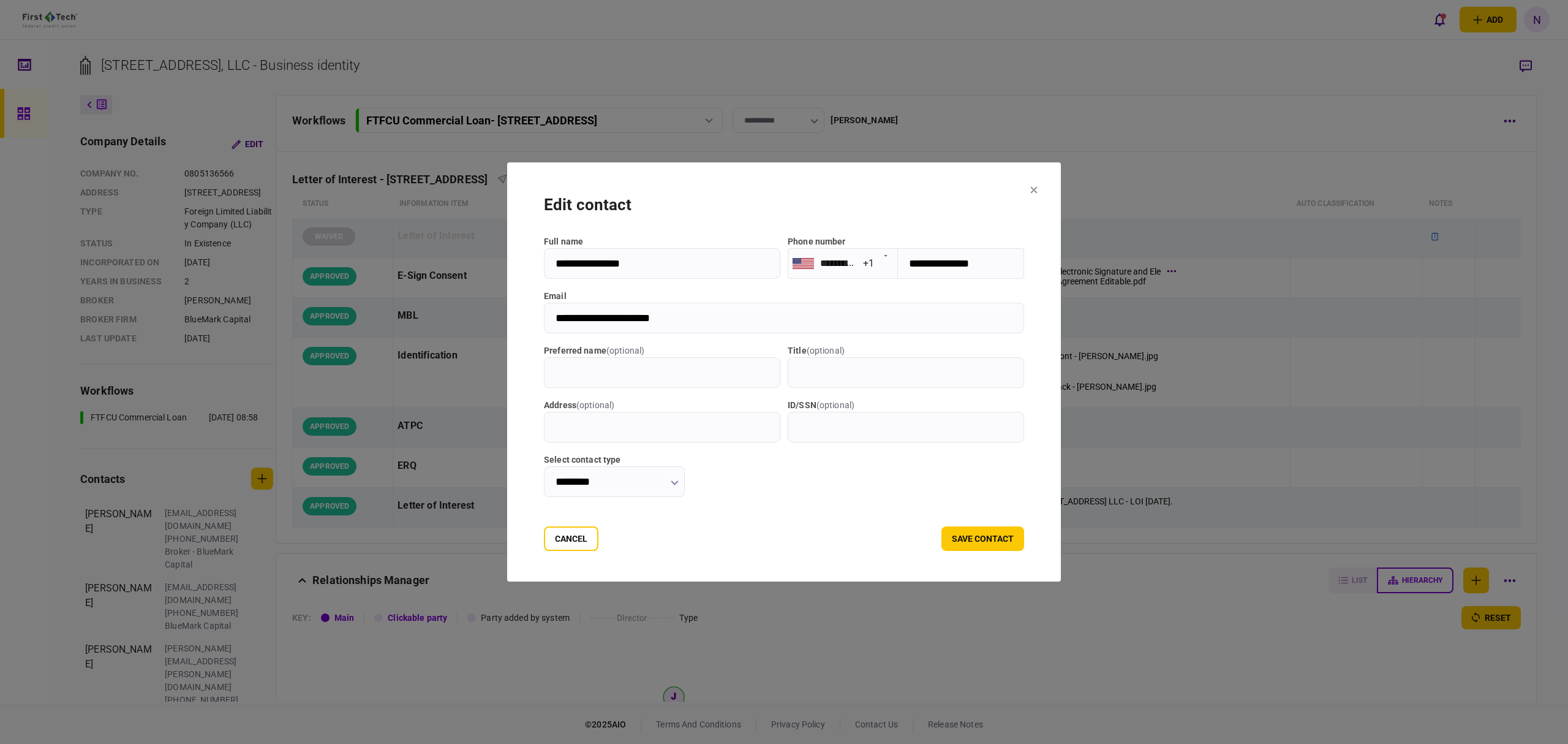
click at [544, 325] on input "**********" at bounding box center [784, 318] width 480 height 31
click at [755, 308] on input "**********" at bounding box center [784, 318] width 480 height 31
drag, startPoint x: 692, startPoint y: 319, endPoint x: 512, endPoint y: 315, distance: 180.0
click at [512, 315] on section "**********" at bounding box center [784, 372] width 554 height 419
click at [1038, 190] on icon at bounding box center [1034, 190] width 7 height 7
